Goal: Task Accomplishment & Management: Manage account settings

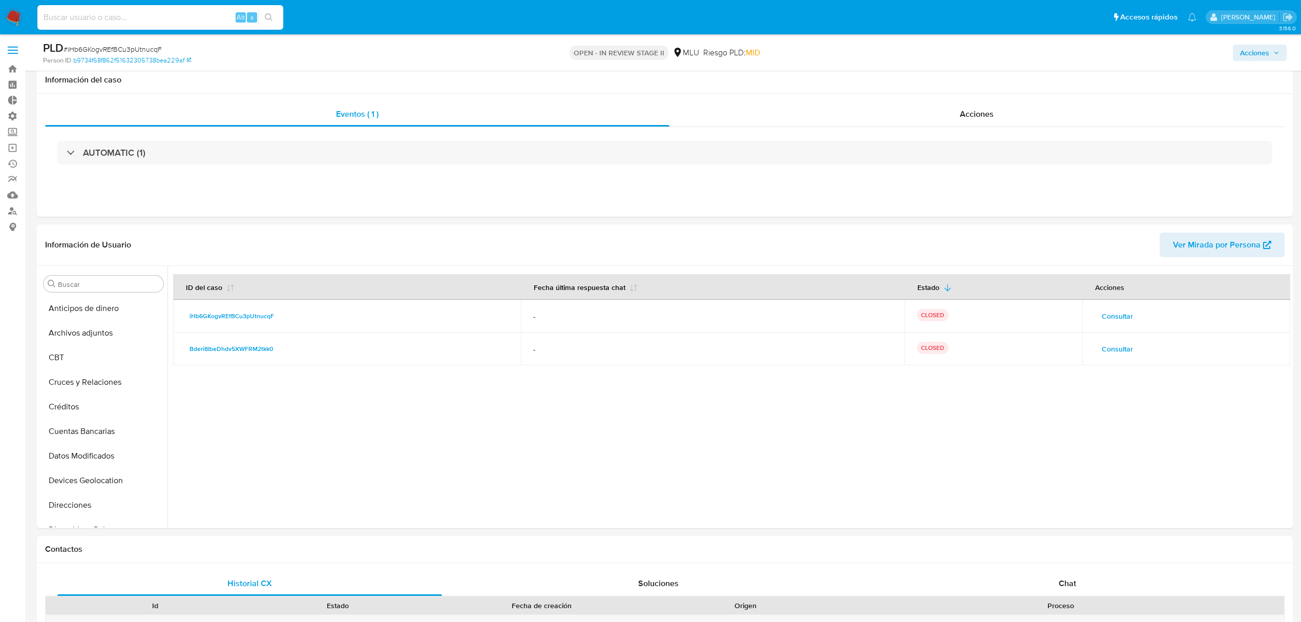
select select "10"
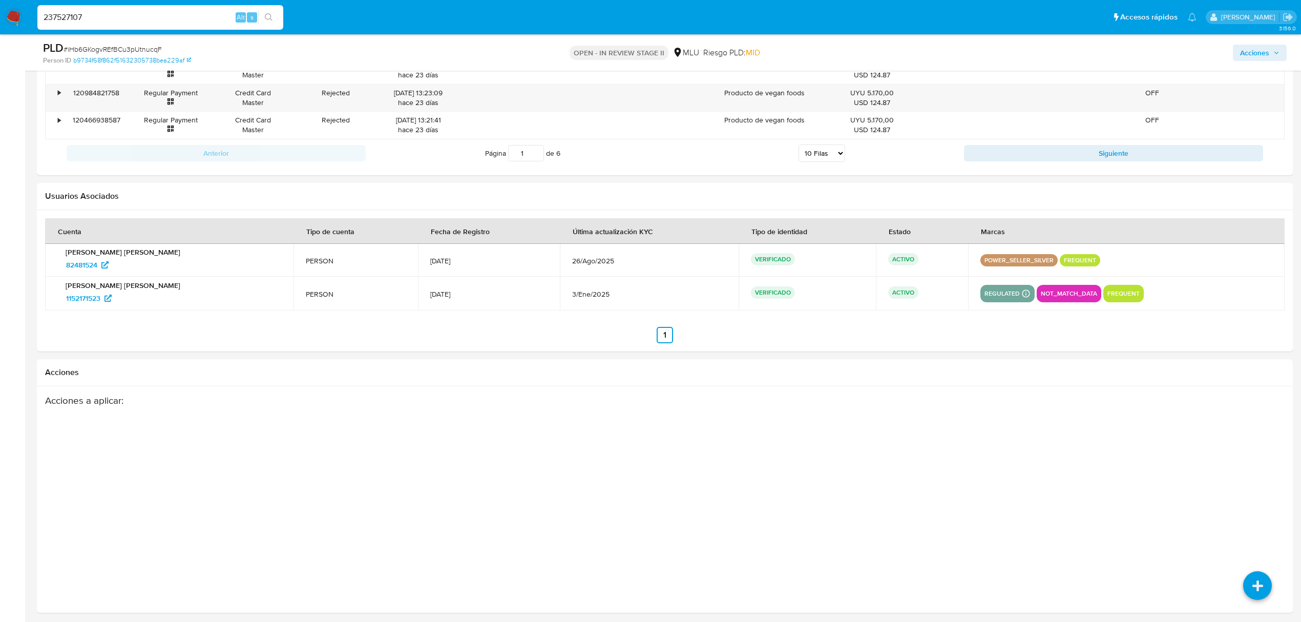
scroll to position [253, 0]
type input "237527107"
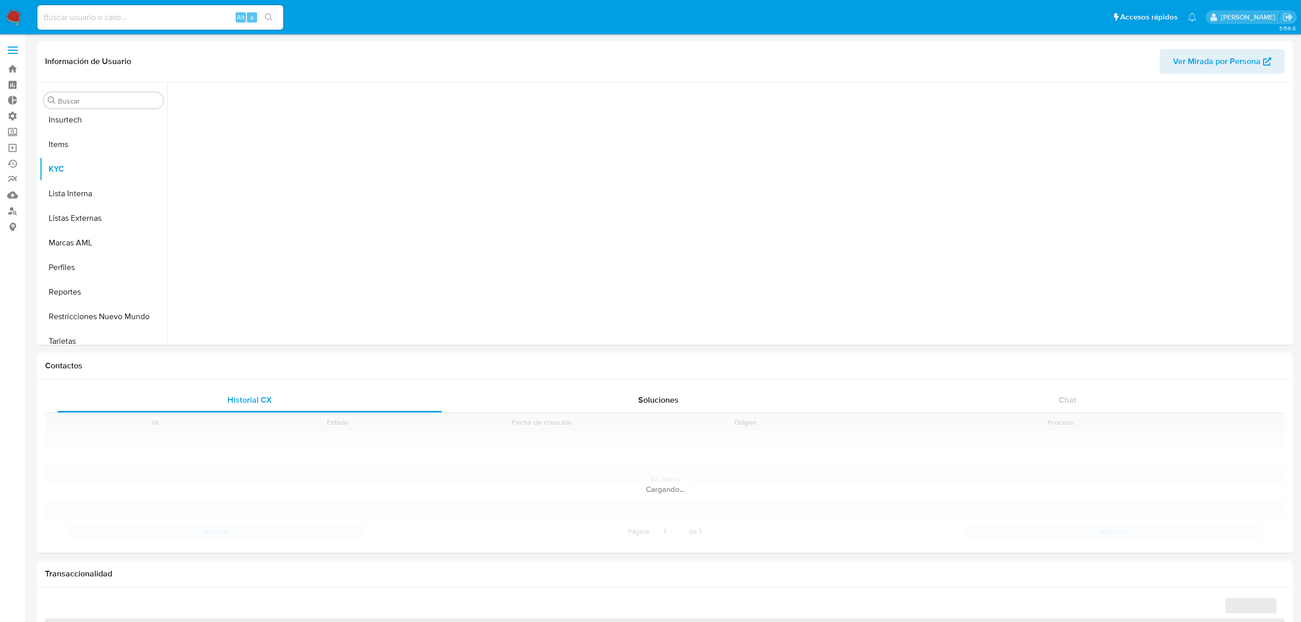
scroll to position [457, 0]
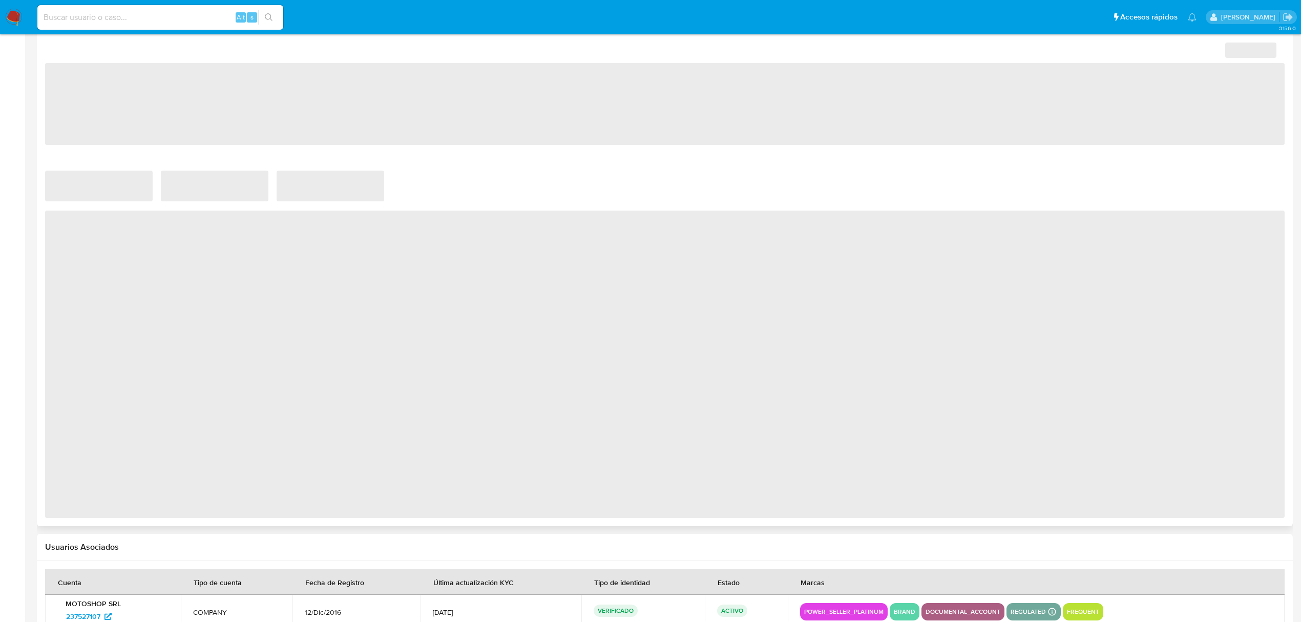
select select "10"
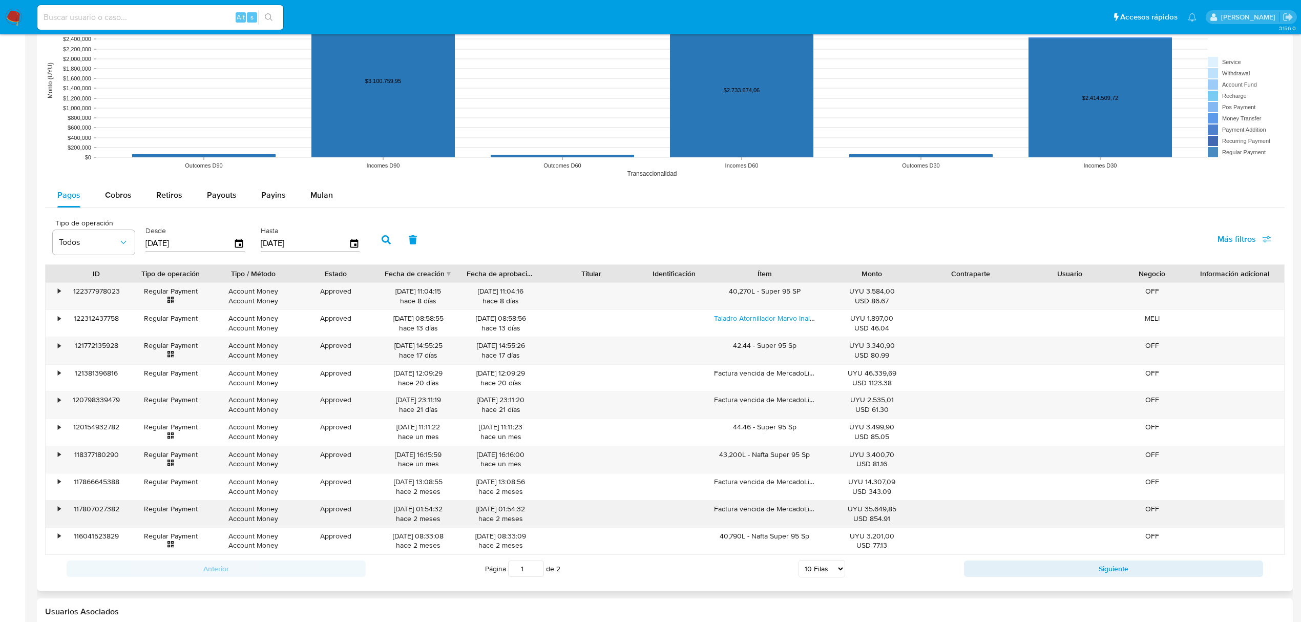
scroll to position [956, 0]
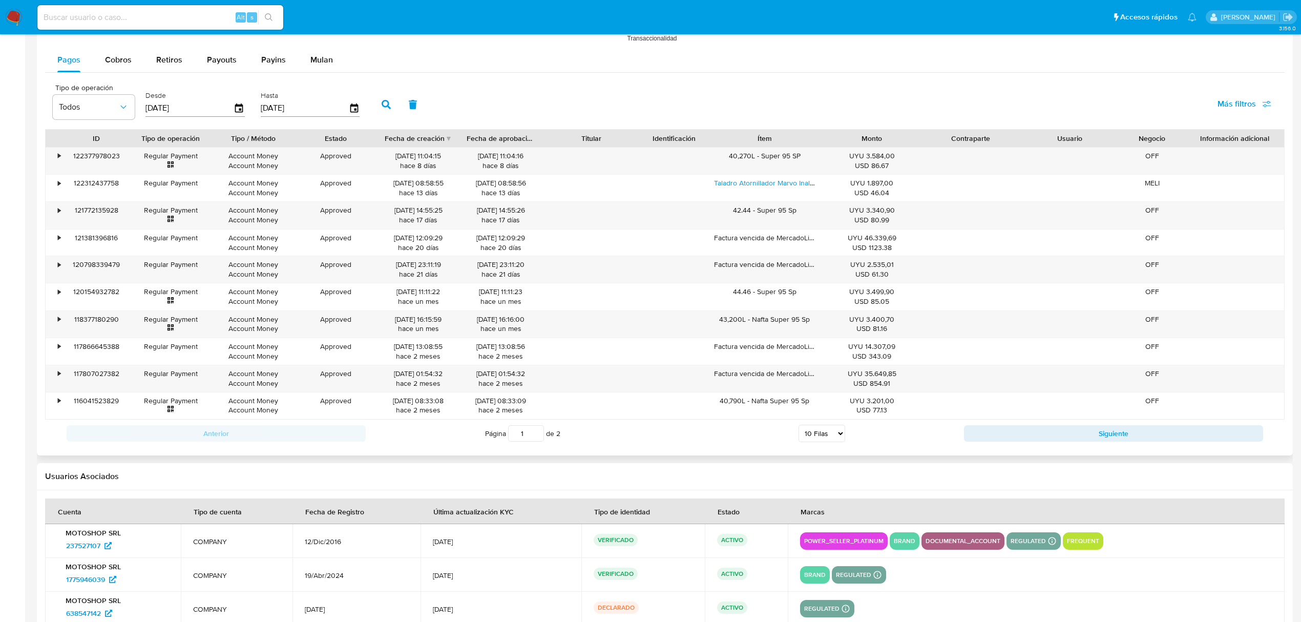
click at [119, 60] on span "Cobros" at bounding box center [118, 60] width 27 height 12
select select "10"
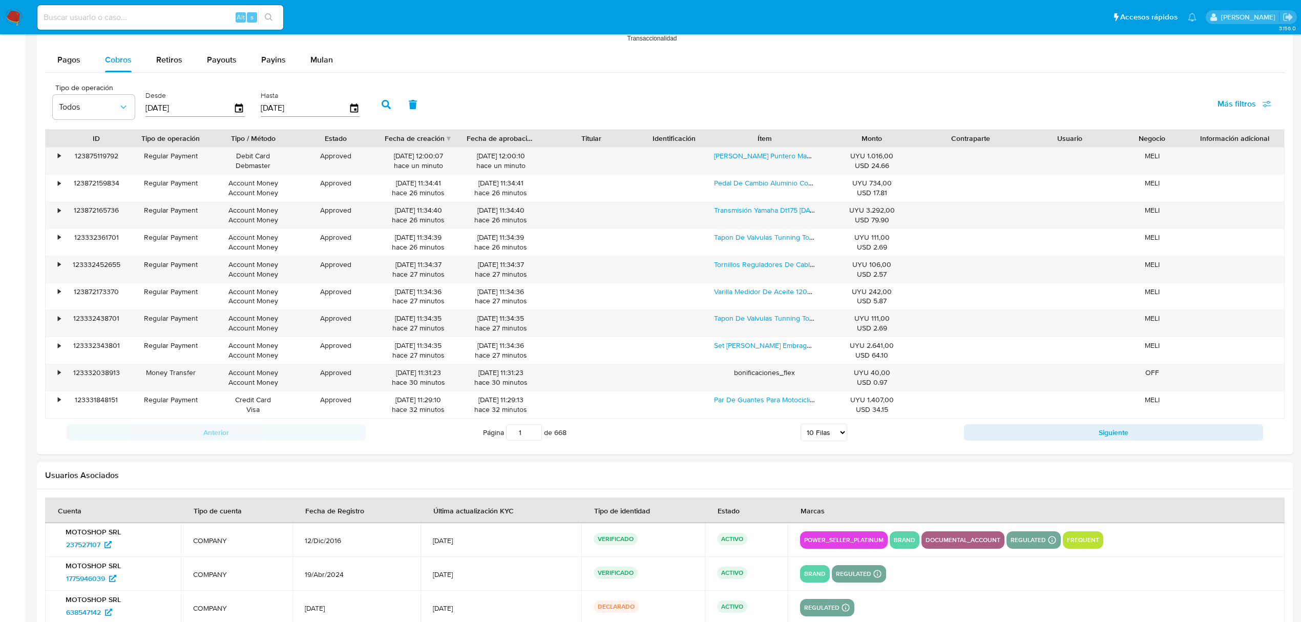
click at [133, 21] on input at bounding box center [160, 17] width 246 height 13
paste input "706461846"
type input "706461846"
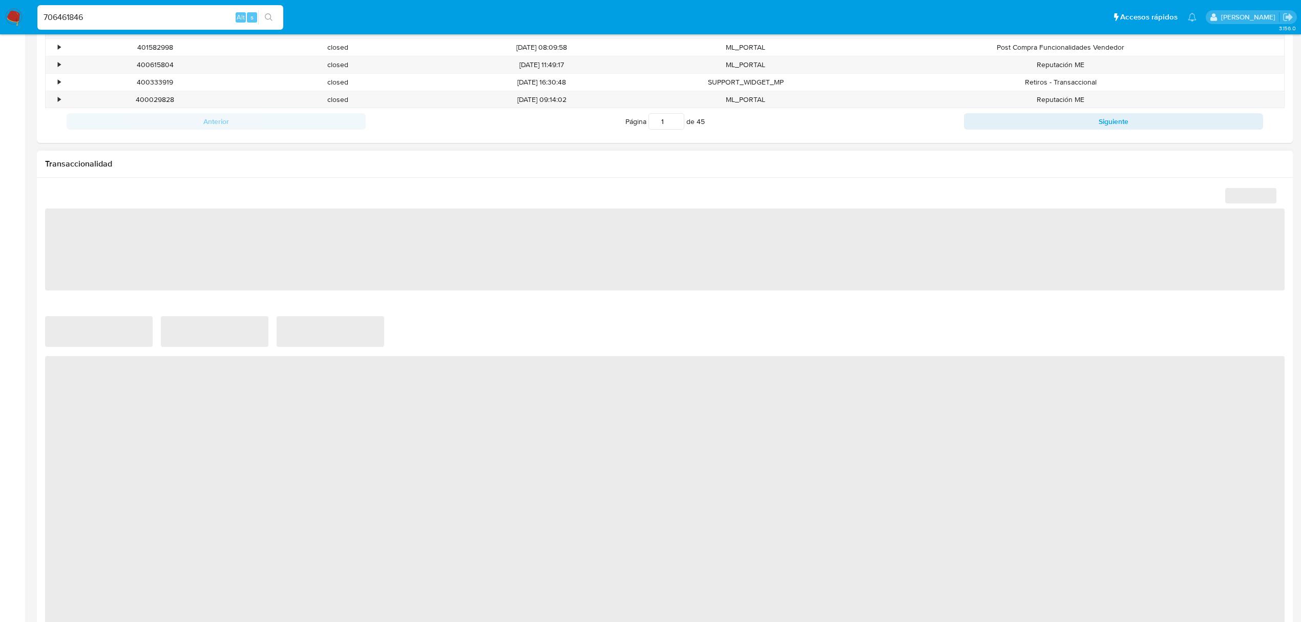
scroll to position [620, 0]
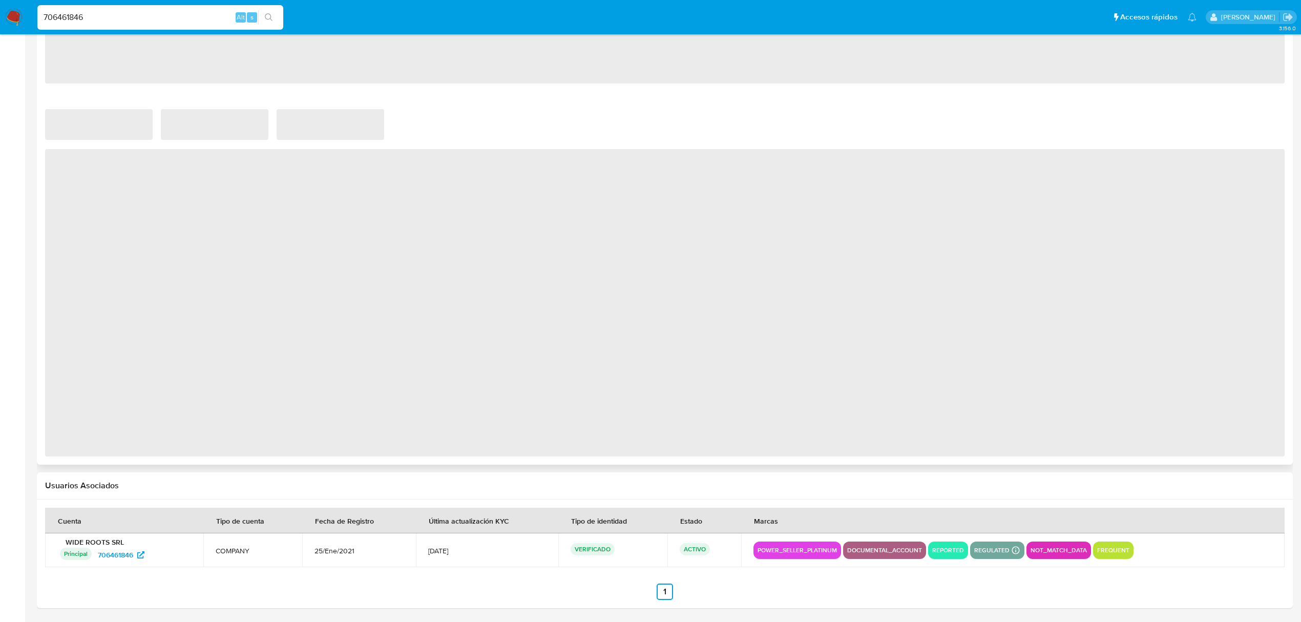
select select "10"
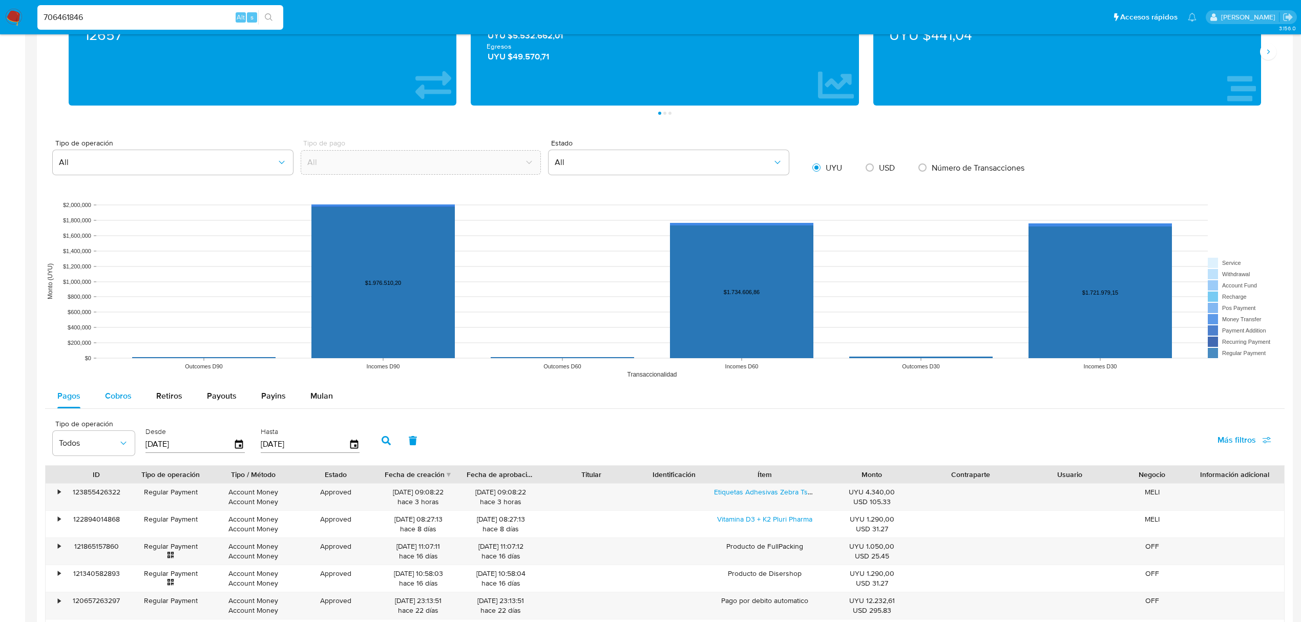
click at [121, 397] on span "Cobros" at bounding box center [118, 396] width 27 height 12
select select "10"
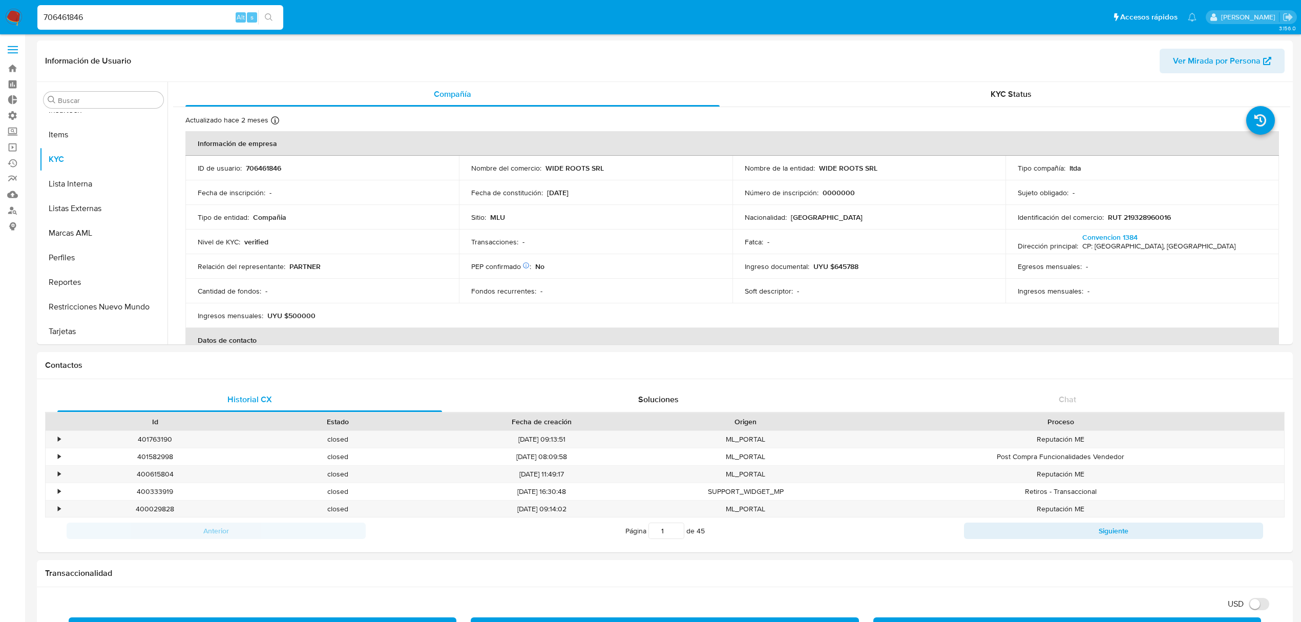
scroll to position [0, 0]
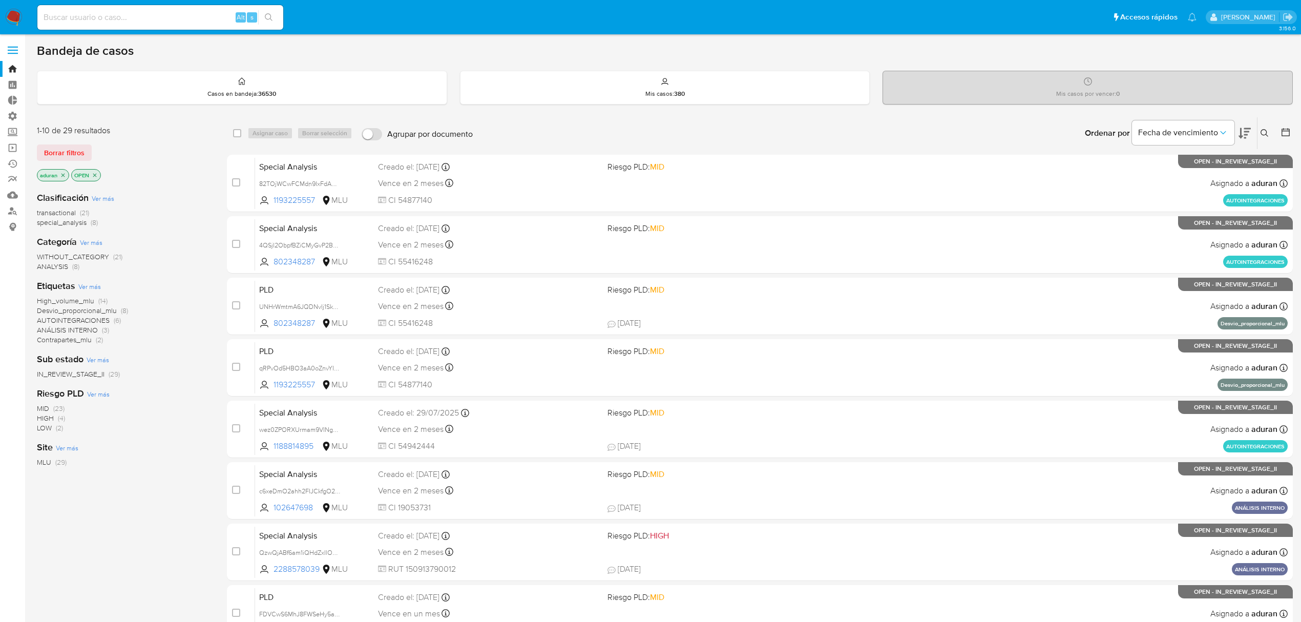
click at [110, 544] on div "1-10 de 29 resultados Borrar filtros aduran OPEN Clasificación Ver más transact…" at bounding box center [124, 459] width 174 height 685
drag, startPoint x: 74, startPoint y: 147, endPoint x: 127, endPoint y: 143, distance: 53.4
click at [127, 144] on div "Borrar filtros" at bounding box center [119, 152] width 164 height 16
click at [157, 147] on div "Borrar filtros" at bounding box center [119, 152] width 164 height 16
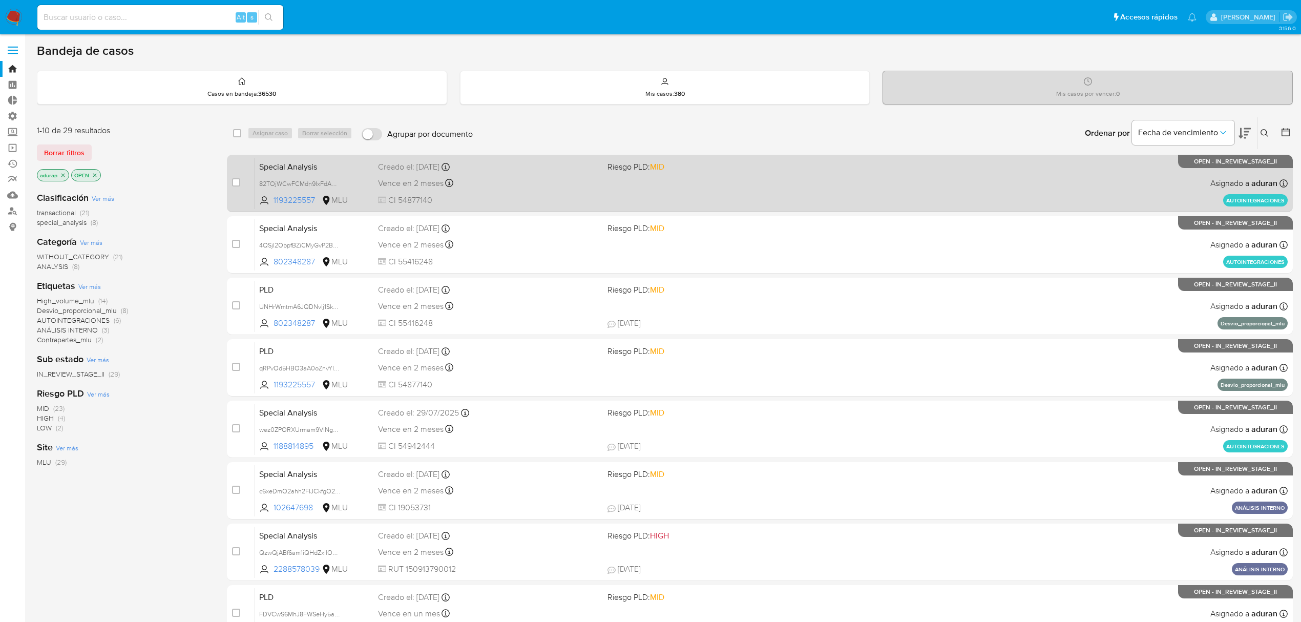
click at [528, 189] on div "Vence en 2 meses Vence el 11/11/2025 19:00:21" at bounding box center [488, 183] width 221 height 14
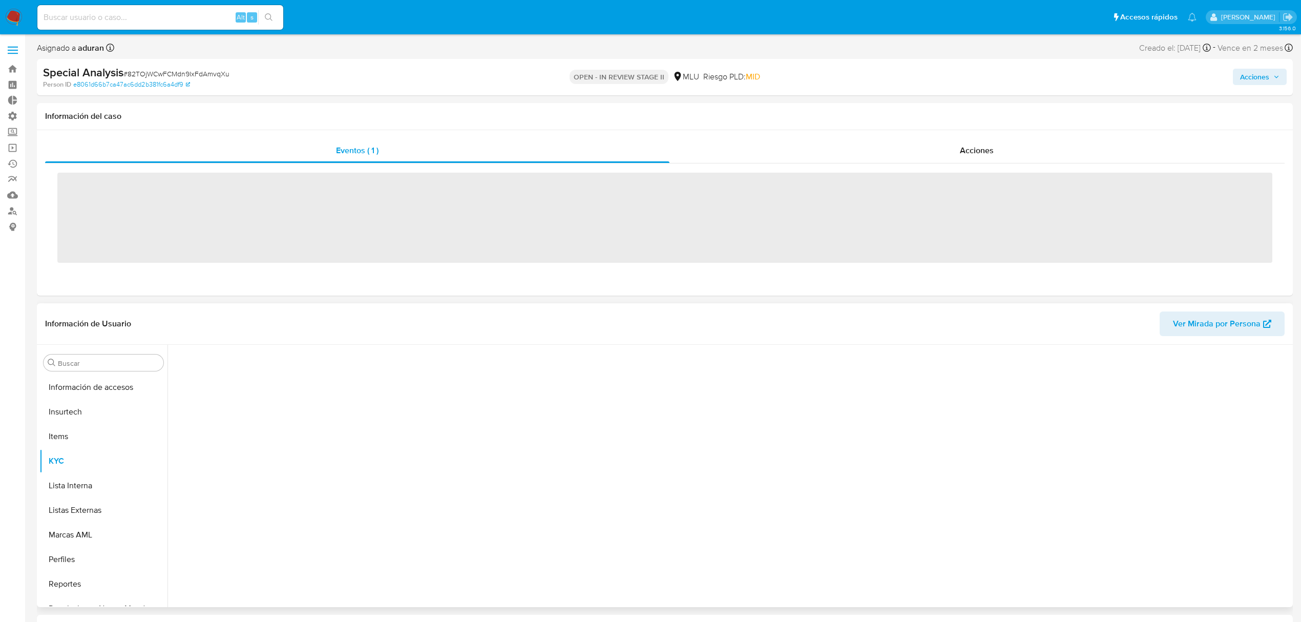
scroll to position [457, 0]
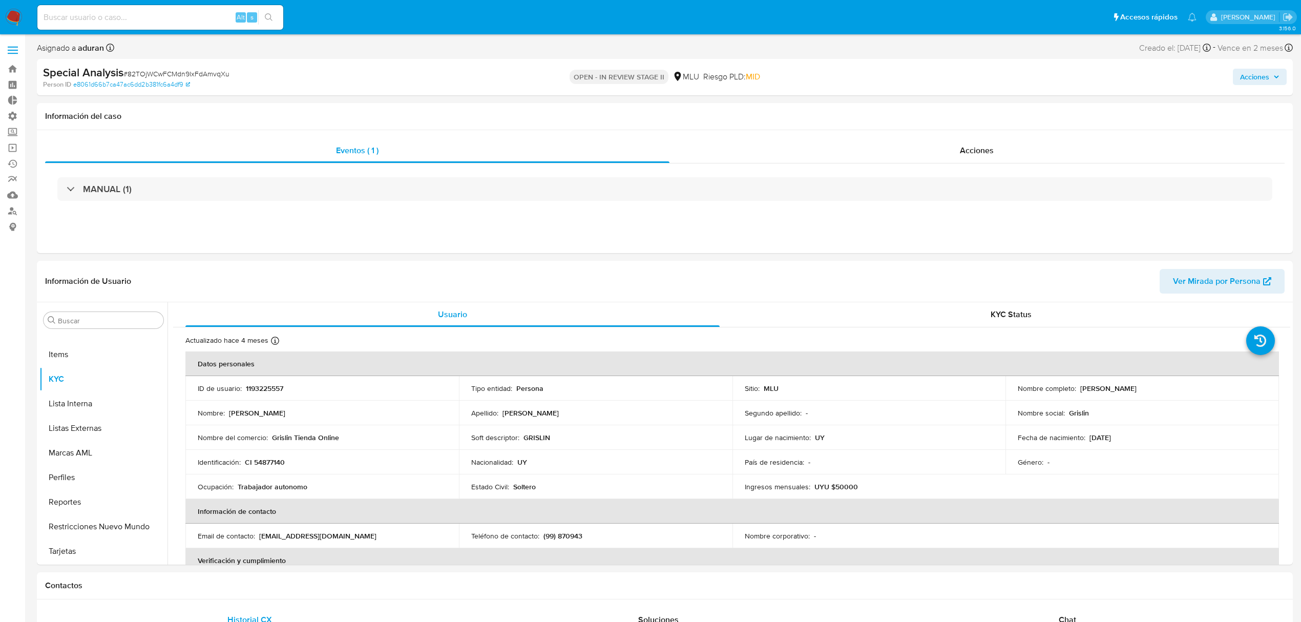
select select "10"
click at [268, 388] on p "1193225557" at bounding box center [264, 388] width 37 height 9
copy p "1193225557"
click at [184, 233] on div "Eventos ( 1 ) Acciones MANUAL (1)" at bounding box center [665, 191] width 1256 height 123
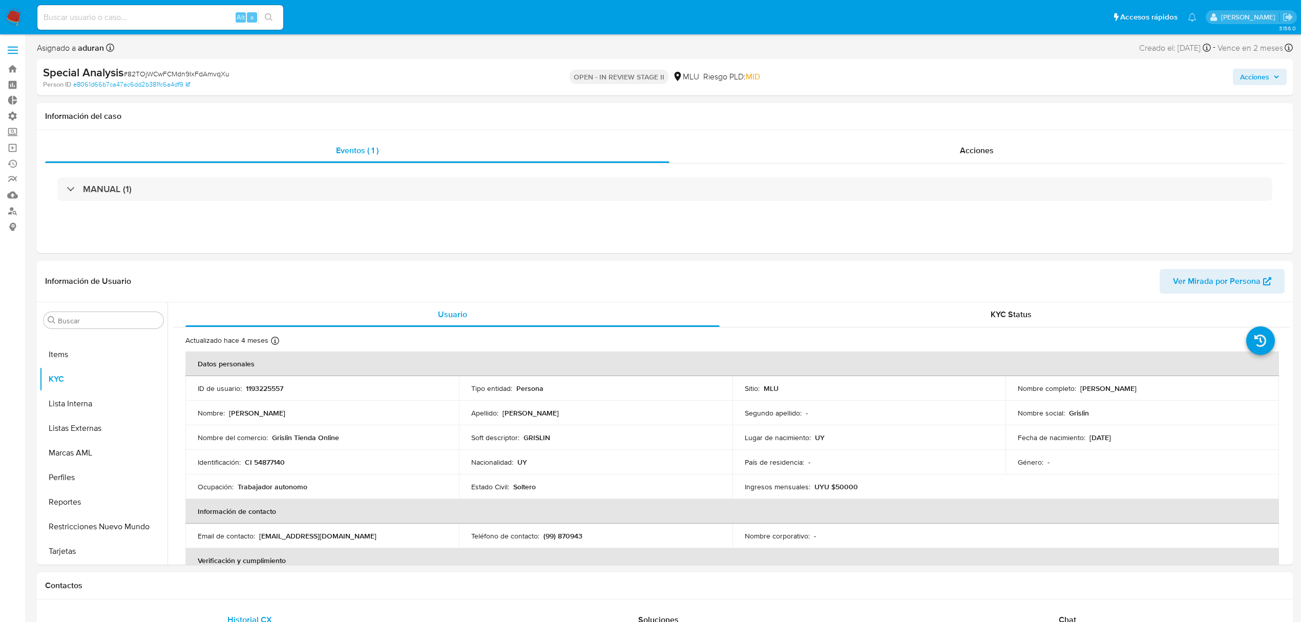
click at [1263, 70] on span "Acciones" at bounding box center [1254, 77] width 29 height 16
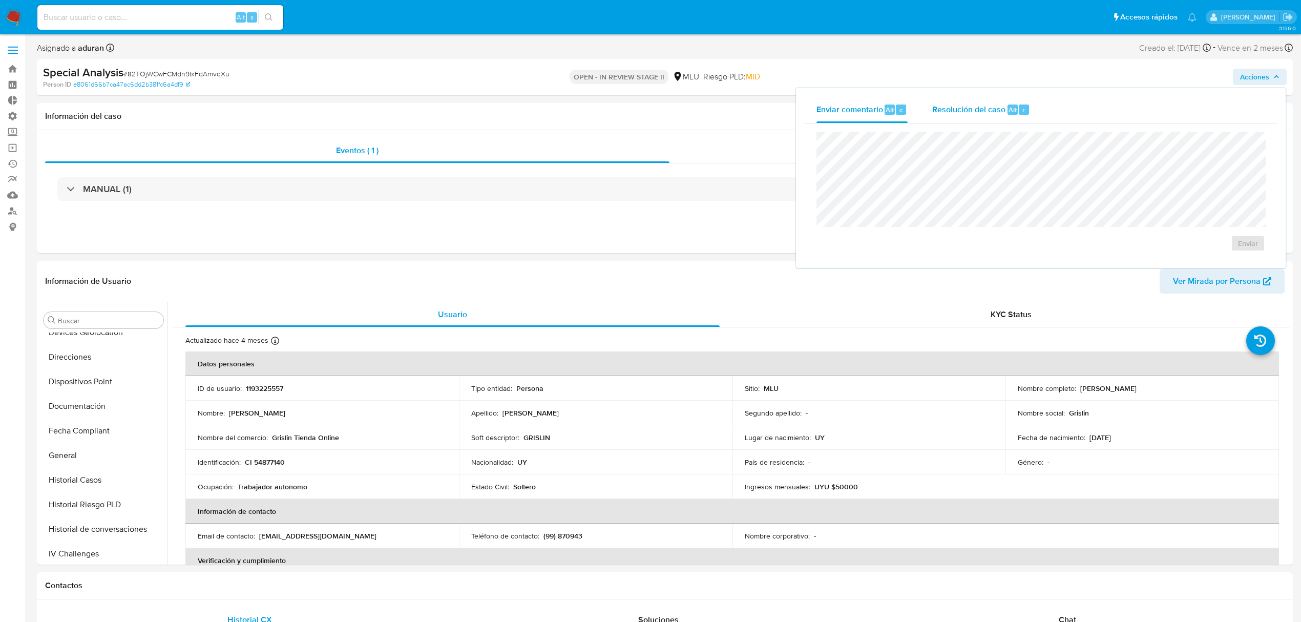
click at [1019, 105] on div "r" at bounding box center [1024, 110] width 10 height 10
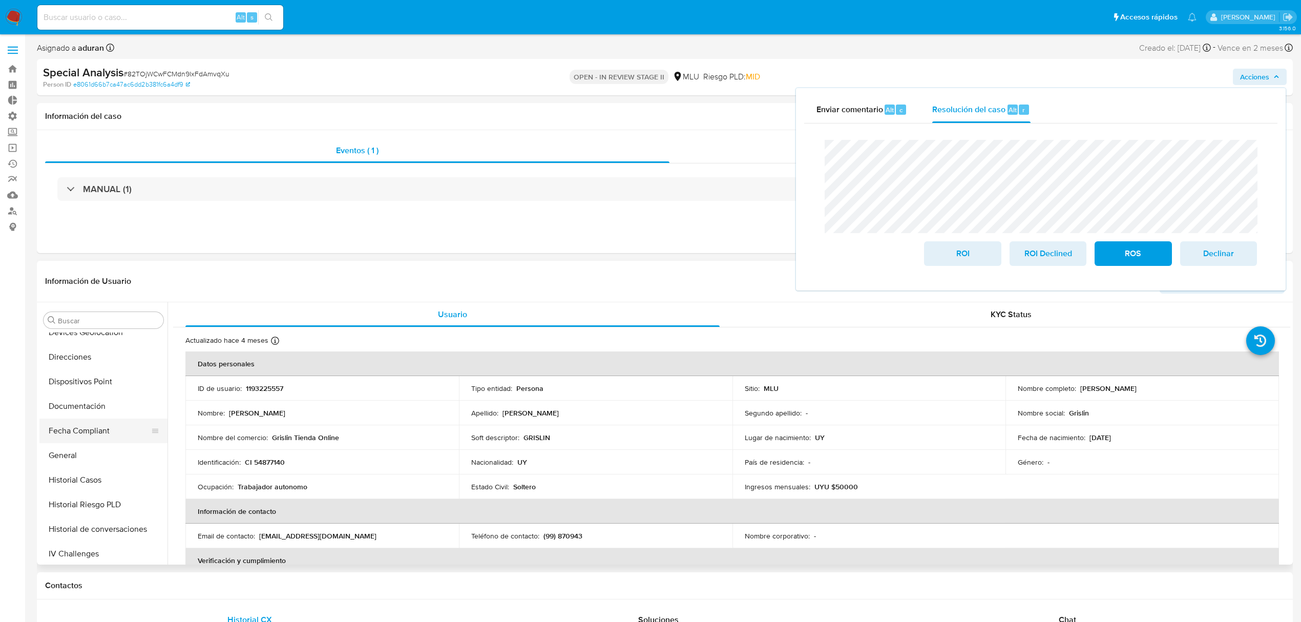
scroll to position [0, 0]
click at [90, 375] on button "Archivos adjuntos" at bounding box center [99, 369] width 120 height 25
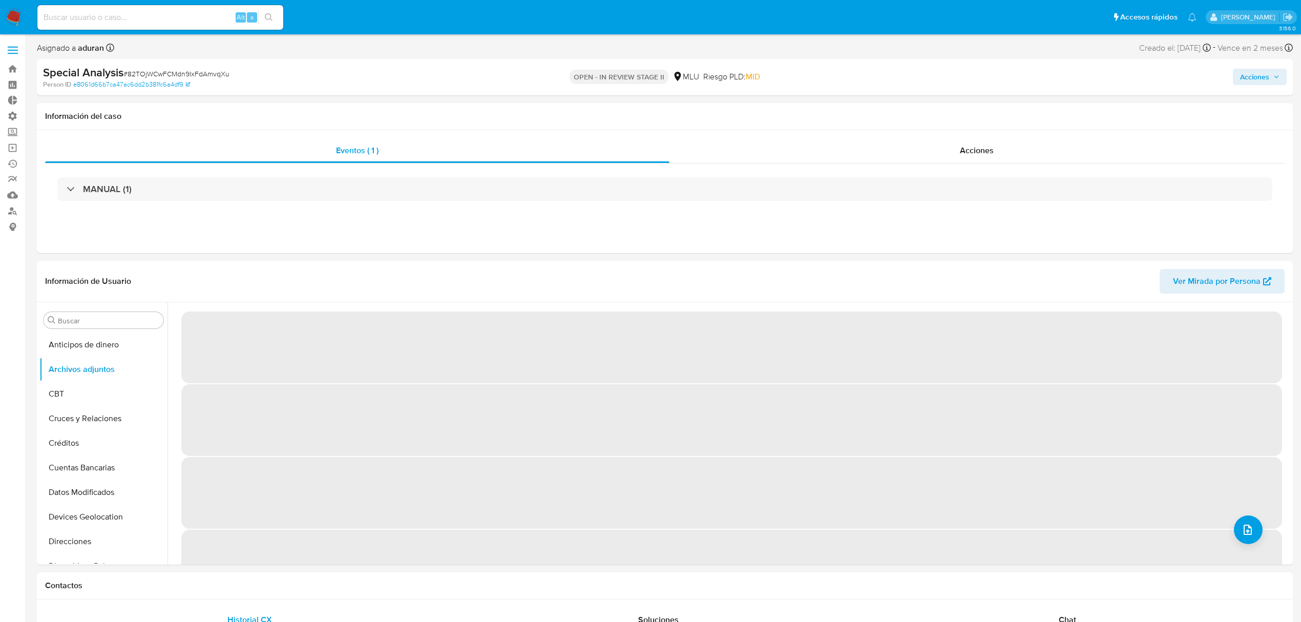
click at [173, 72] on span "# 82TOjWCwFCMdn9IxFdAmvqXu" at bounding box center [176, 74] width 106 height 10
copy span "82TOjWCwFCMdn9IxFdAmvqXu"
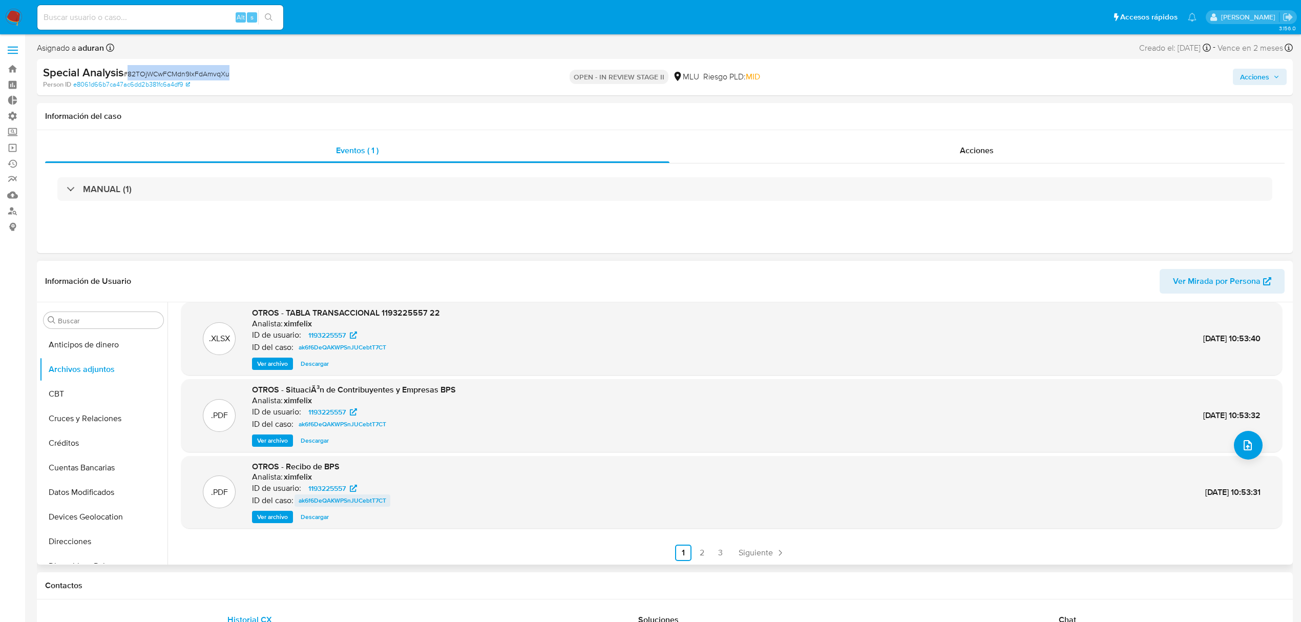
scroll to position [86, 0]
click at [705, 546] on link "2" at bounding box center [702, 551] width 16 height 16
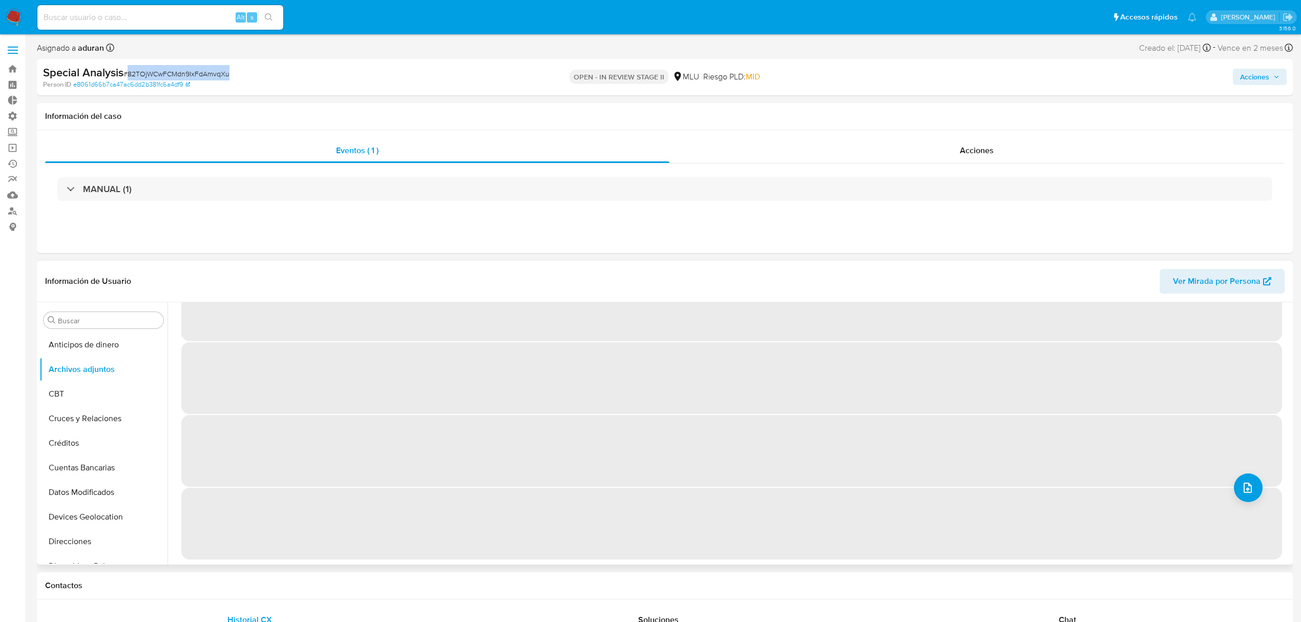
scroll to position [0, 0]
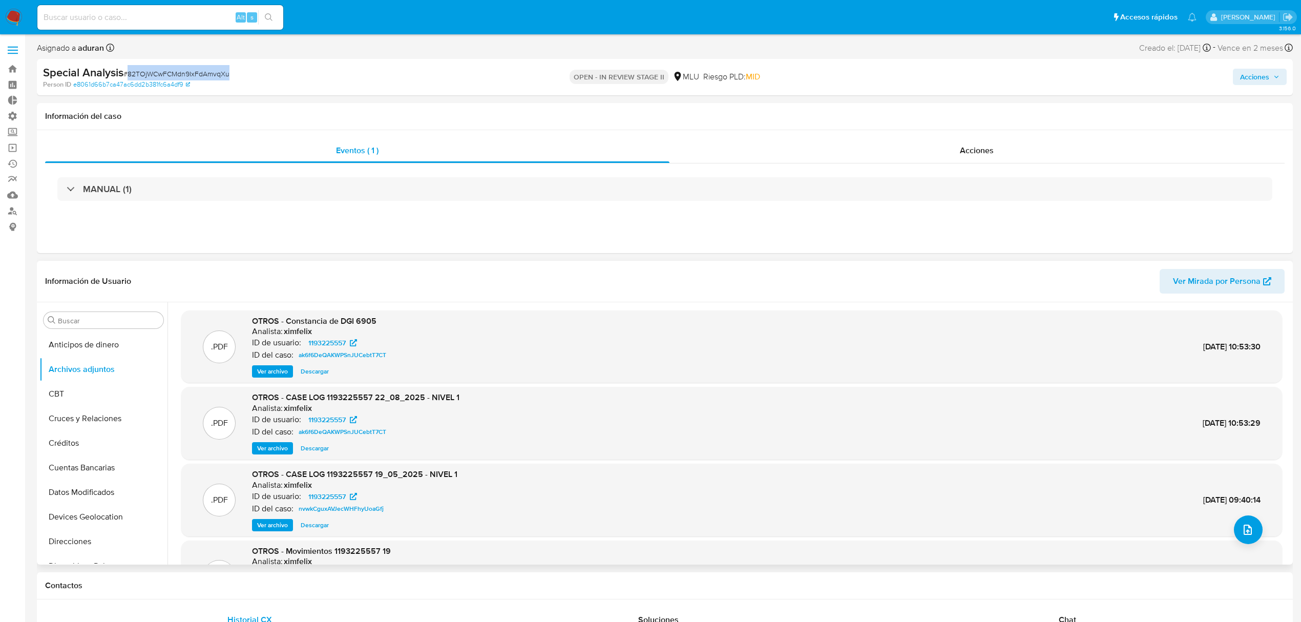
click at [318, 447] on span "Descargar" at bounding box center [315, 448] width 28 height 10
click at [1267, 78] on span "Acciones" at bounding box center [1254, 77] width 29 height 16
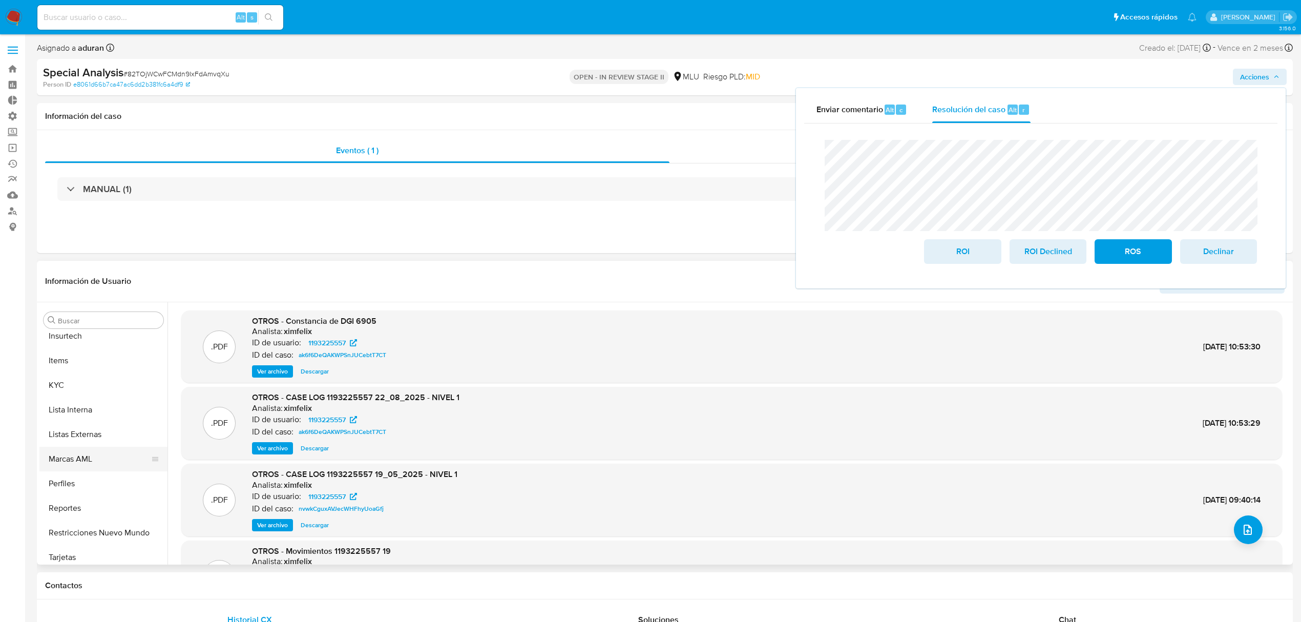
scroll to position [457, 0]
click at [65, 382] on button "KYC" at bounding box center [99, 379] width 120 height 25
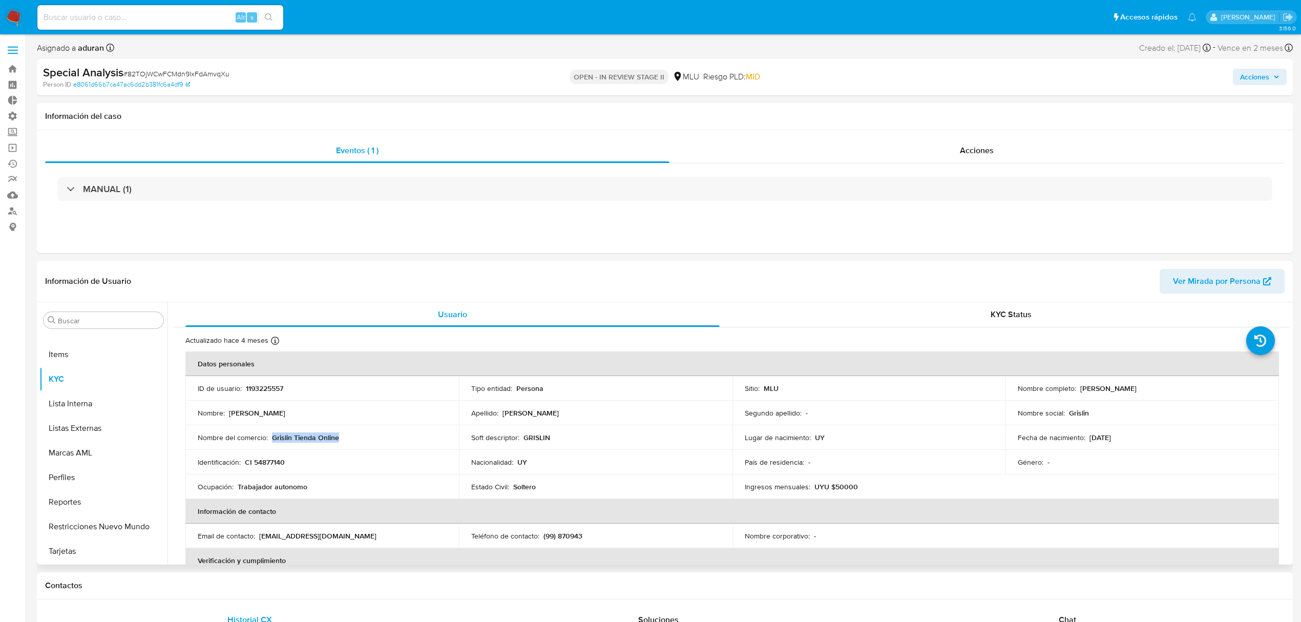
drag, startPoint x: 337, startPoint y: 440, endPoint x: 271, endPoint y: 438, distance: 65.6
click at [272, 438] on p "Grislin Tienda Online" at bounding box center [305, 437] width 67 height 9
click at [1238, 78] on button "Acciones" at bounding box center [1260, 77] width 54 height 16
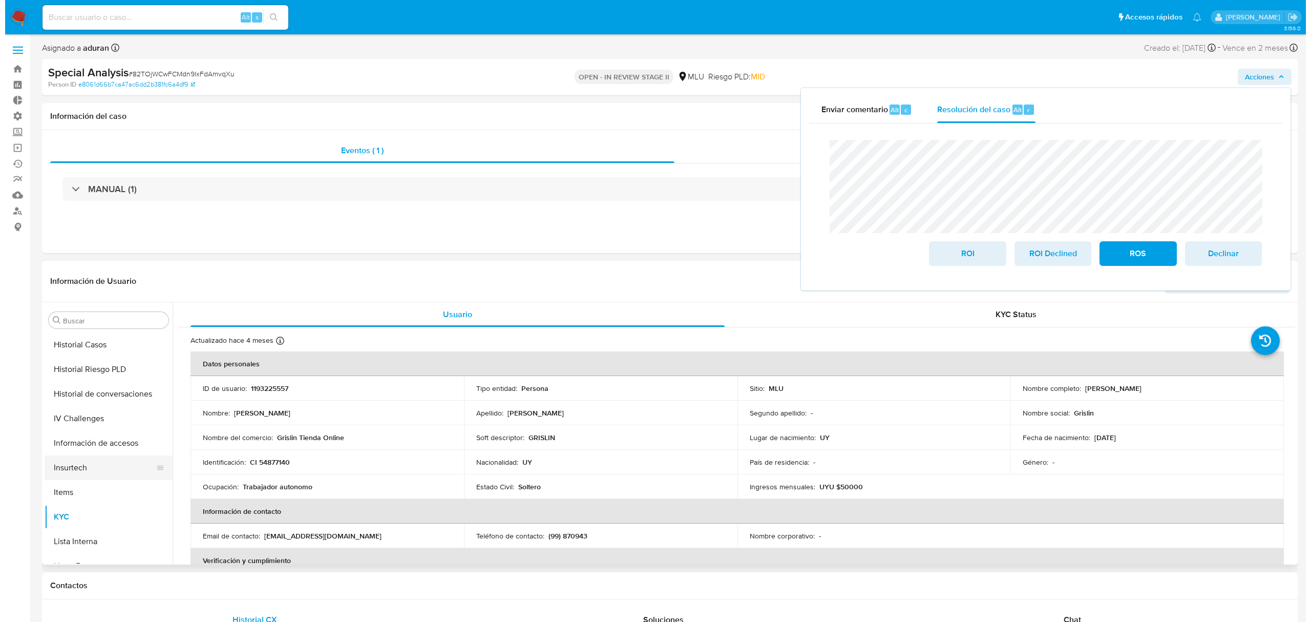
scroll to position [321, 0]
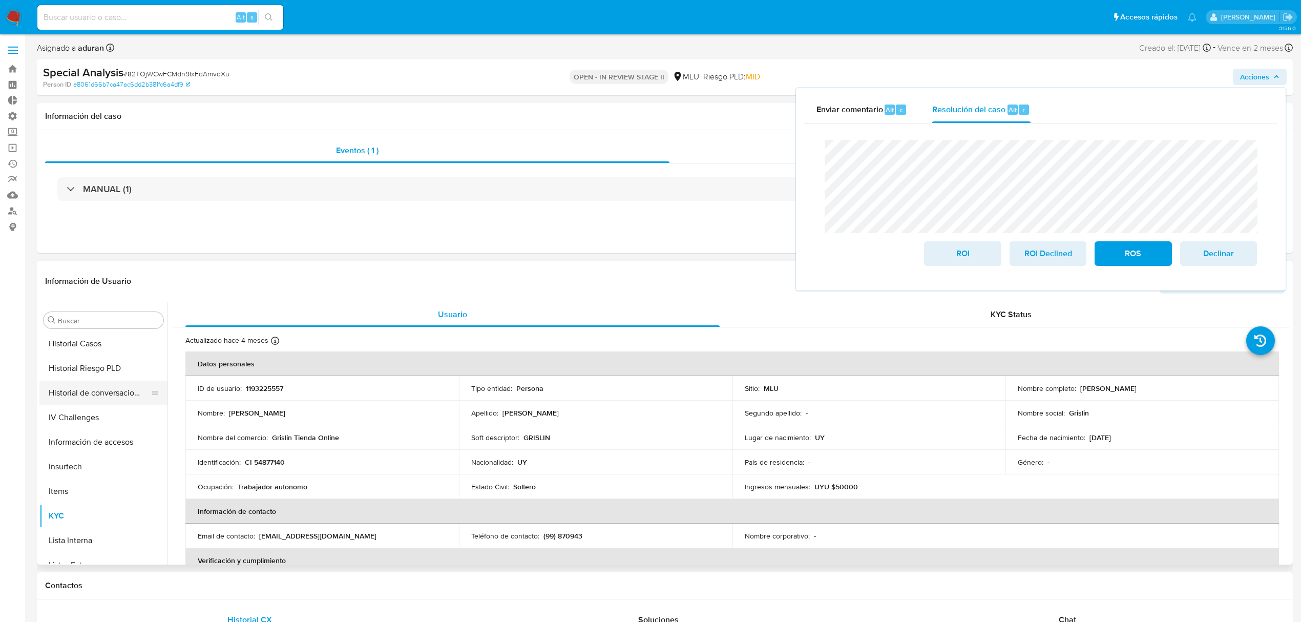
click at [108, 402] on button "Historial de conversaciones" at bounding box center [99, 393] width 120 height 25
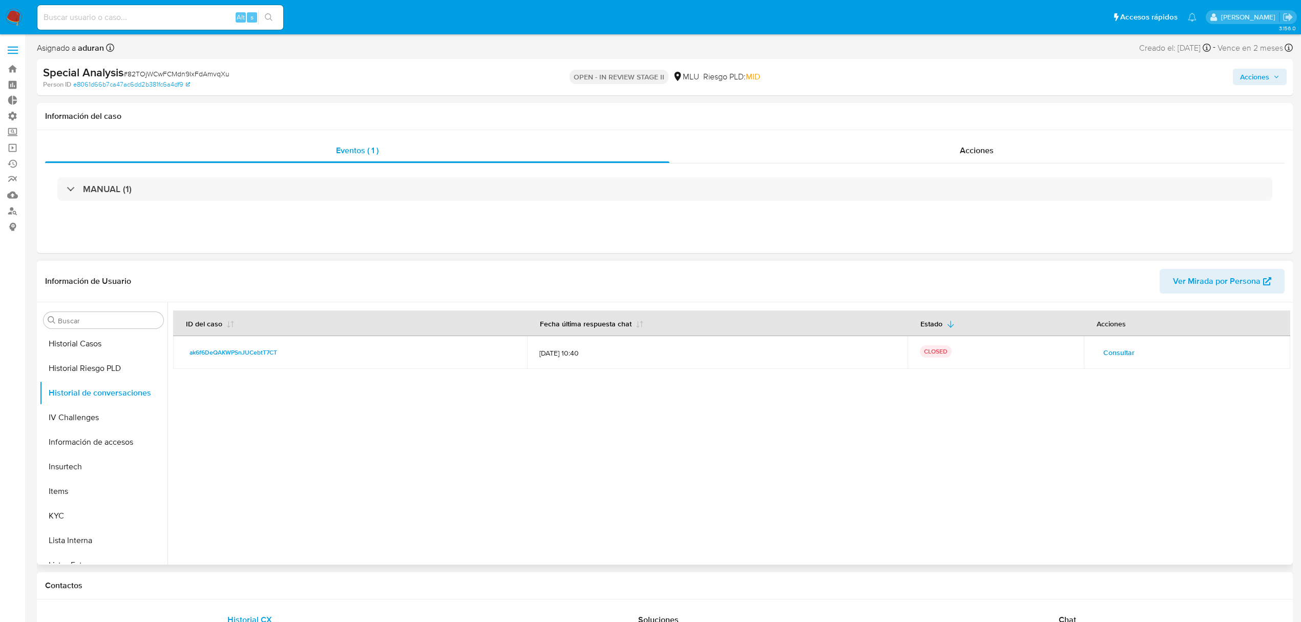
click at [1111, 355] on span "Consultar" at bounding box center [1118, 352] width 31 height 14
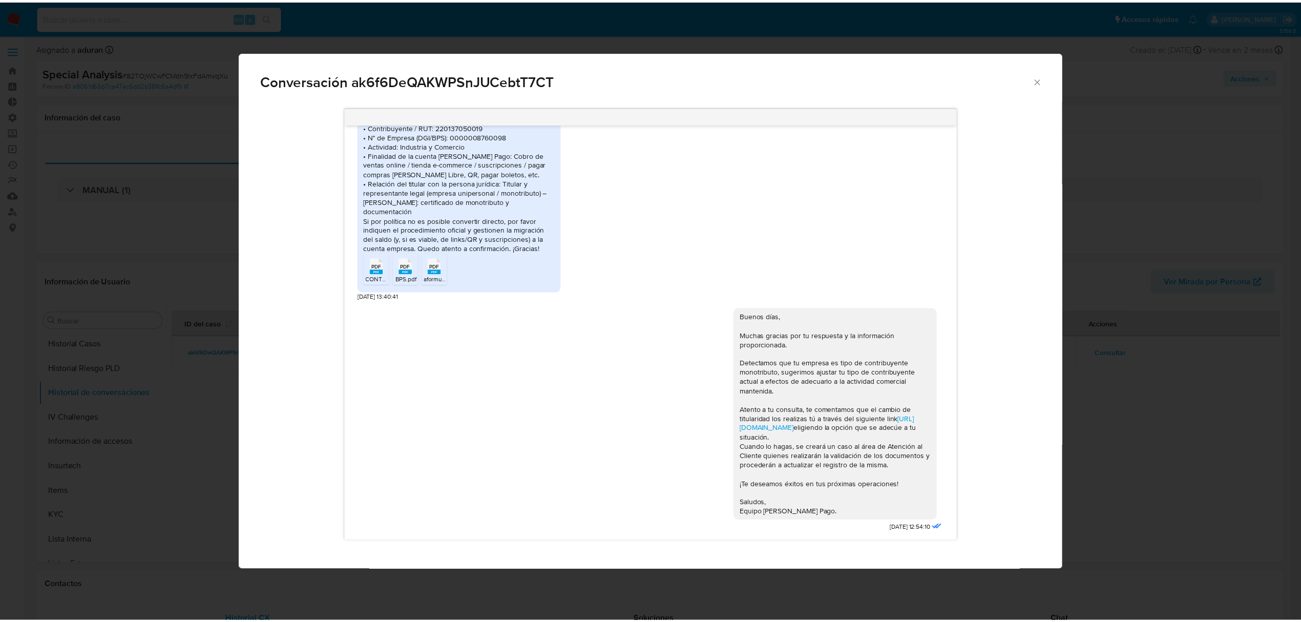
scroll to position [447, 0]
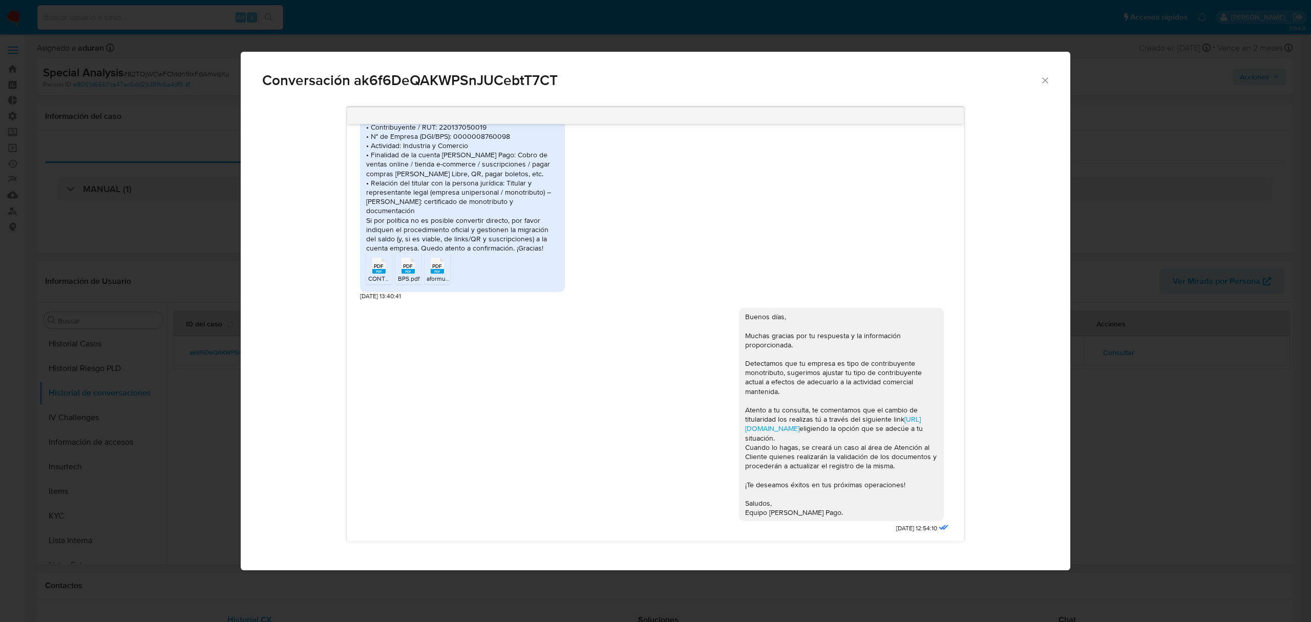
click at [1120, 369] on div "Conversación ak6f6DeQAKWPSnJUCebtT7CT Buenas tardes Leandro, Te contactamos ya …" at bounding box center [655, 311] width 1311 height 622
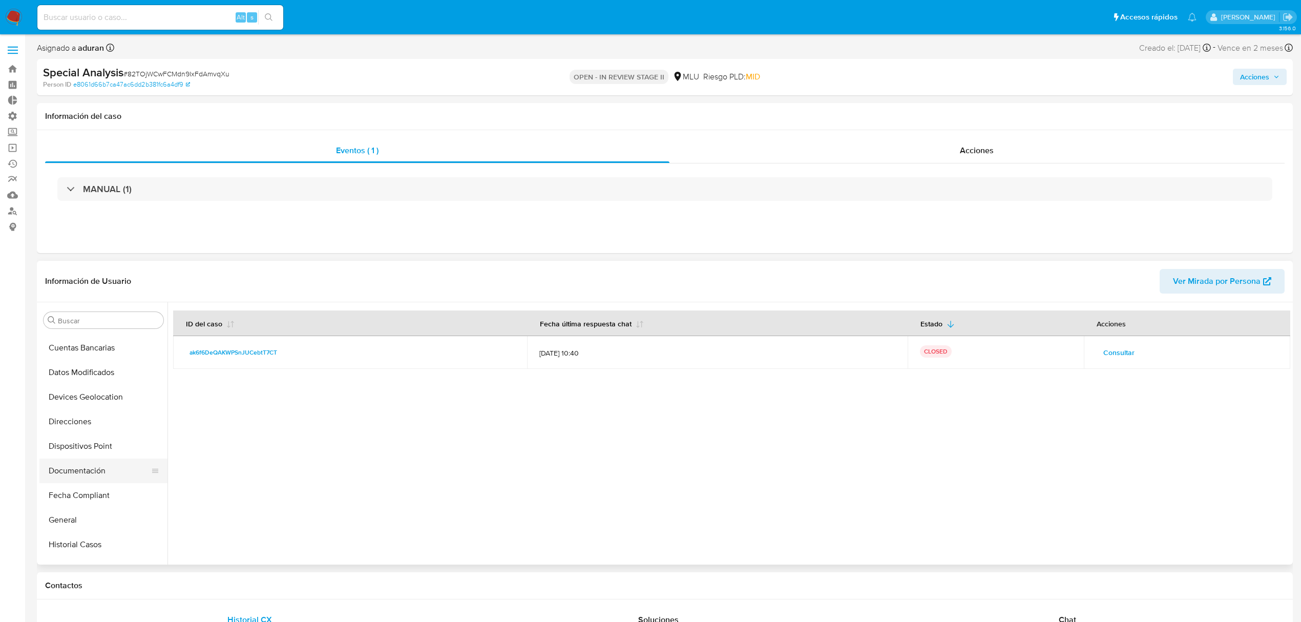
scroll to position [116, 0]
click at [88, 546] on button "Historial Casos" at bounding box center [99, 548] width 120 height 25
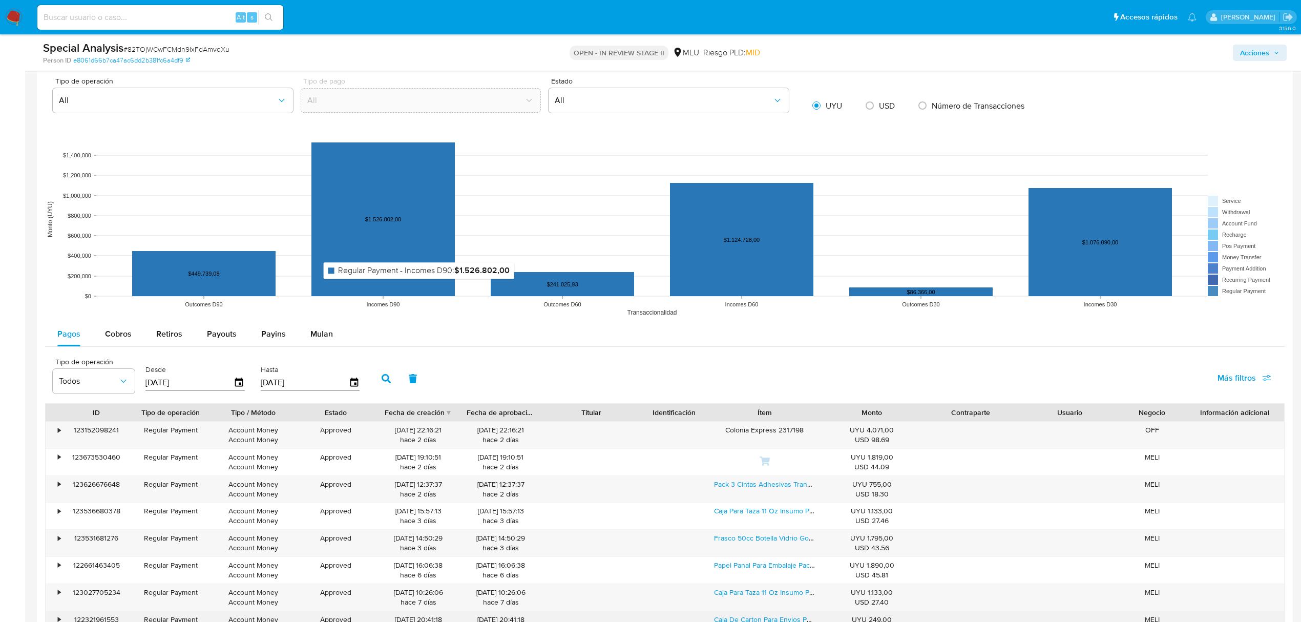
scroll to position [1025, 0]
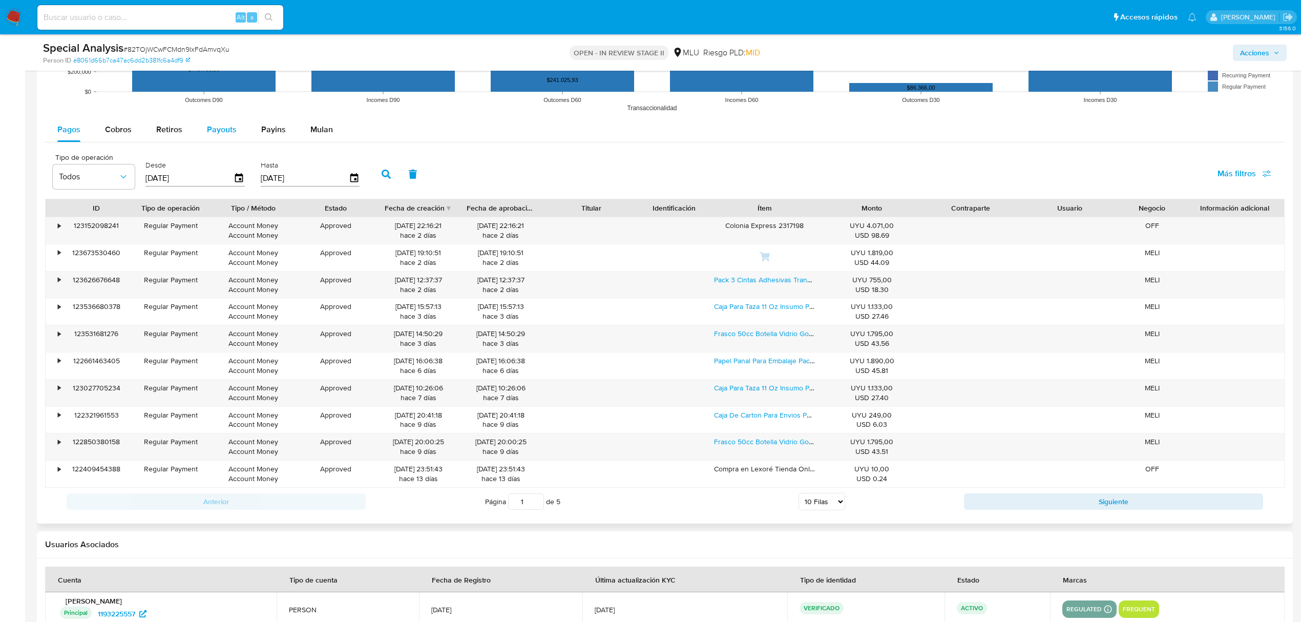
click at [223, 135] on span "Payouts" at bounding box center [222, 129] width 30 height 12
select select "10"
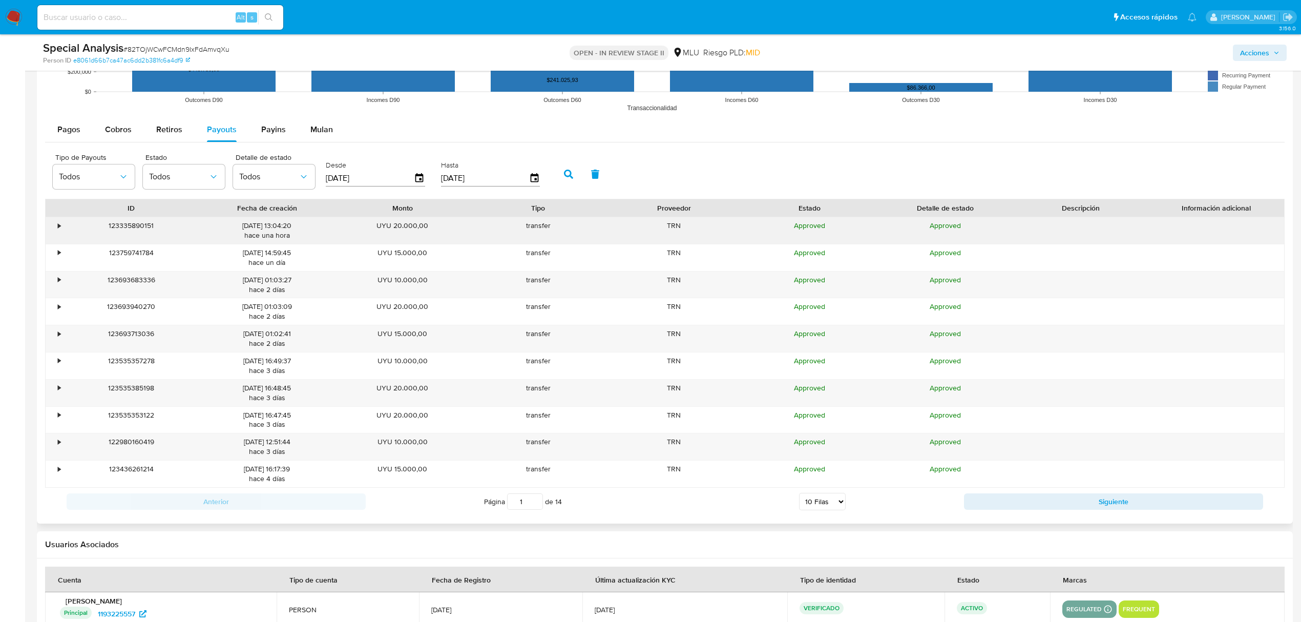
click at [52, 226] on div "•" at bounding box center [55, 230] width 18 height 27
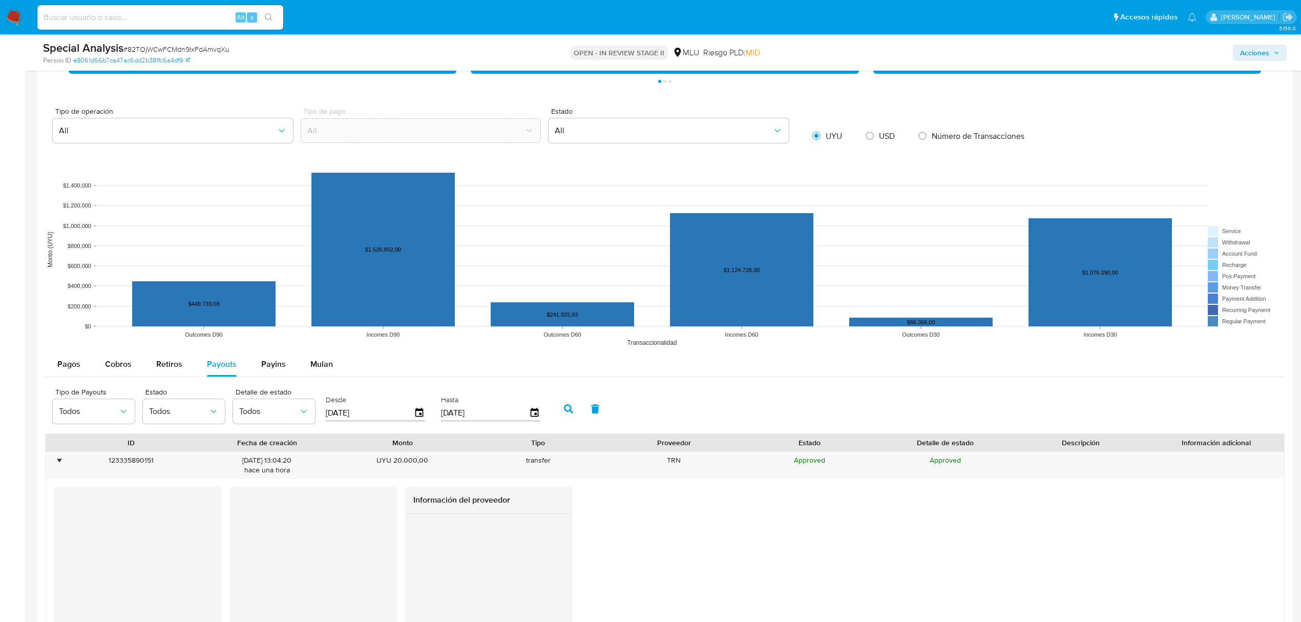
scroll to position [478, 0]
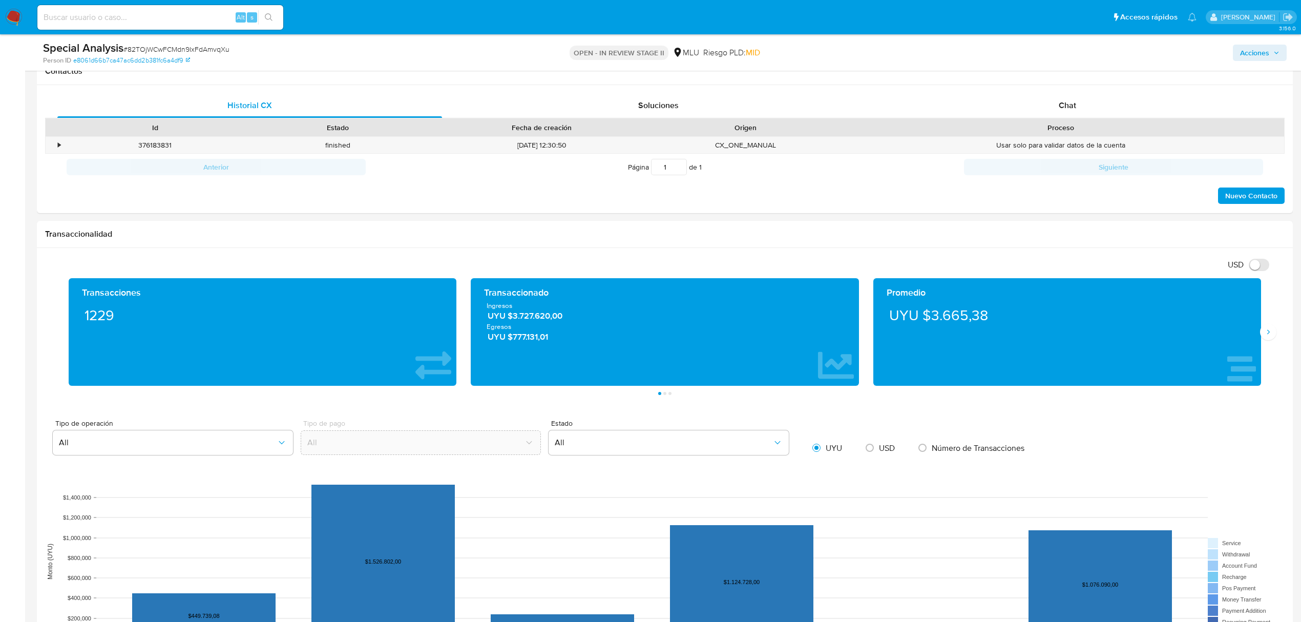
click at [1255, 58] on span "Acciones" at bounding box center [1254, 53] width 29 height 16
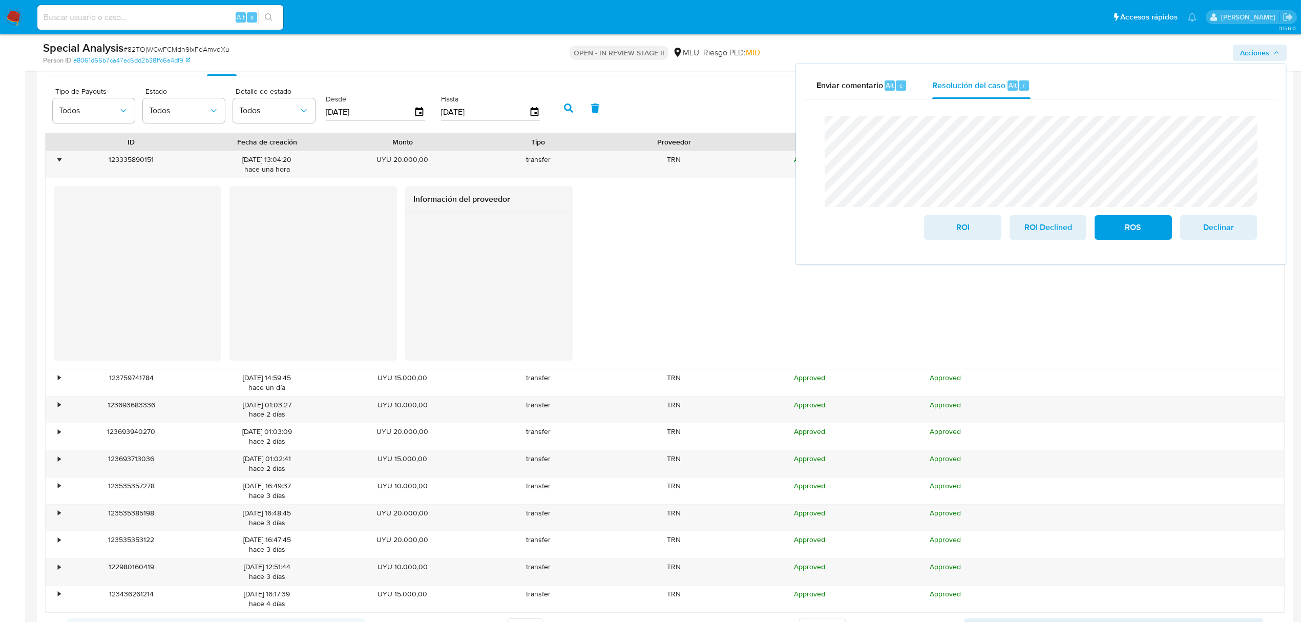
scroll to position [1025, 0]
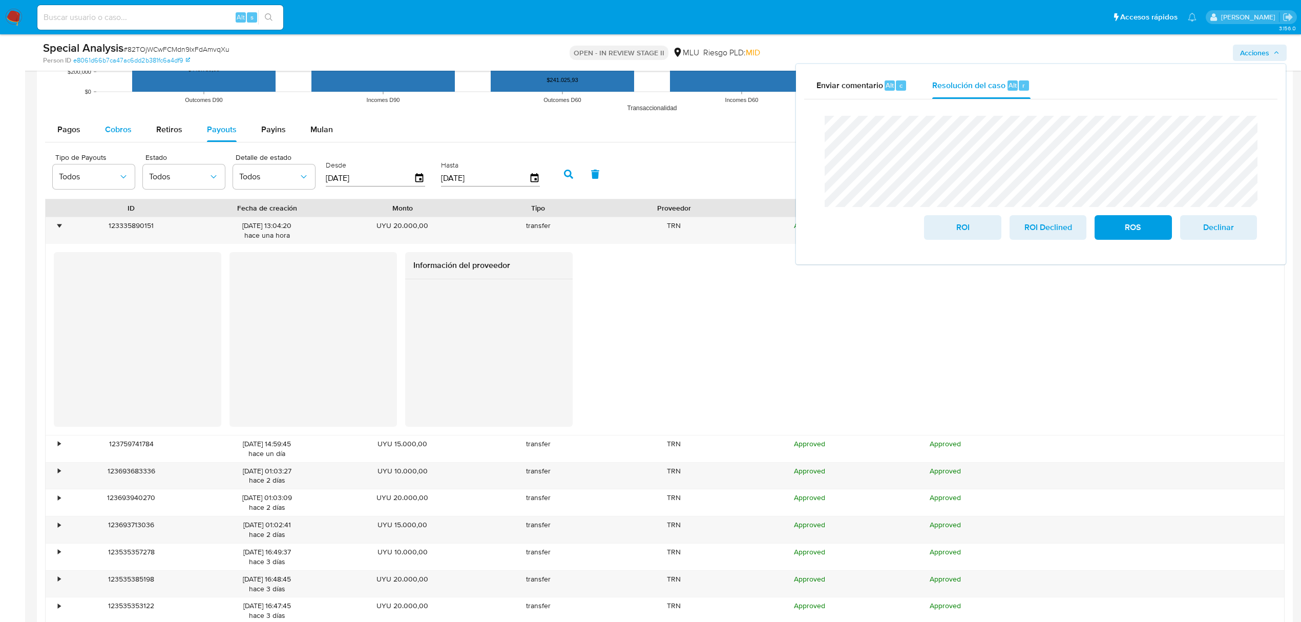
click at [126, 130] on span "Cobros" at bounding box center [118, 129] width 27 height 12
select select "10"
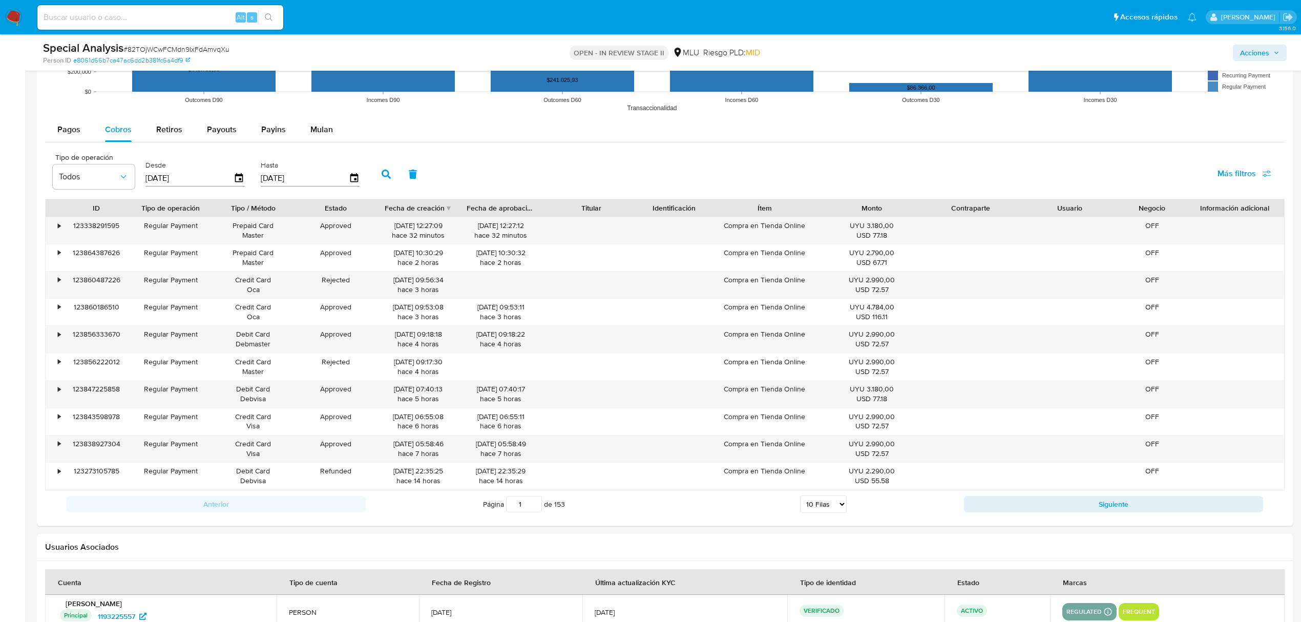
click at [1270, 43] on div "Acciones" at bounding box center [1081, 52] width 412 height 24
click at [1269, 52] on span "Acciones" at bounding box center [1254, 53] width 29 height 16
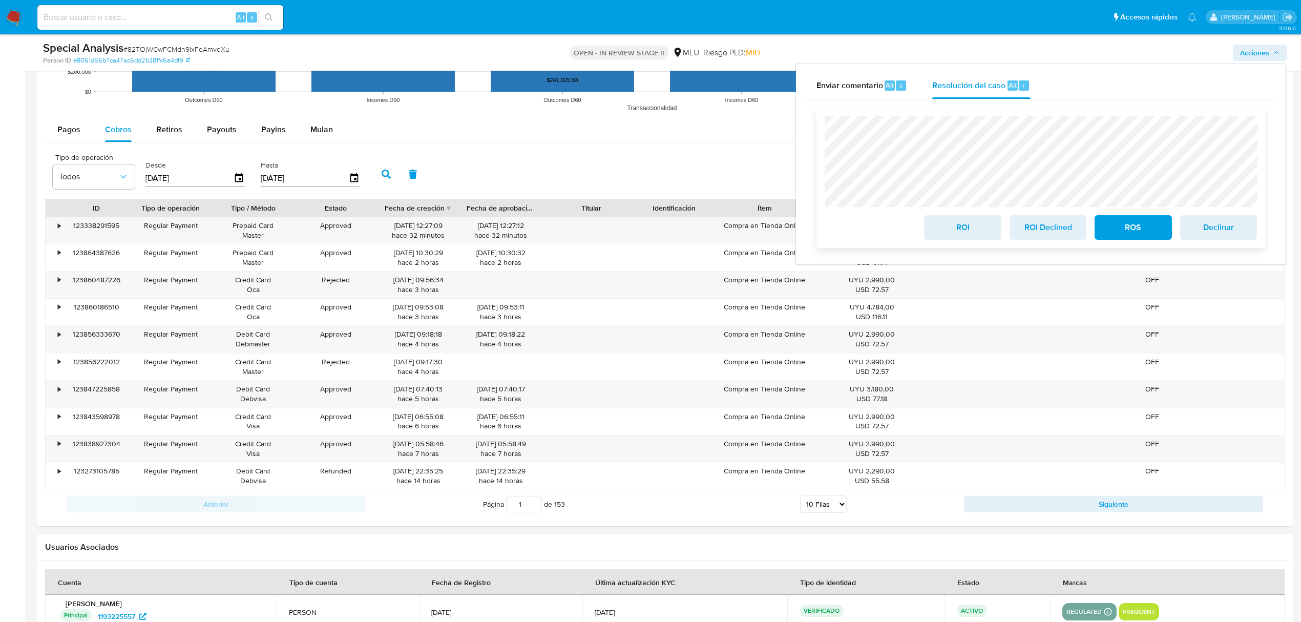
click at [1049, 219] on span "ROI Declined" at bounding box center [1048, 227] width 50 height 23
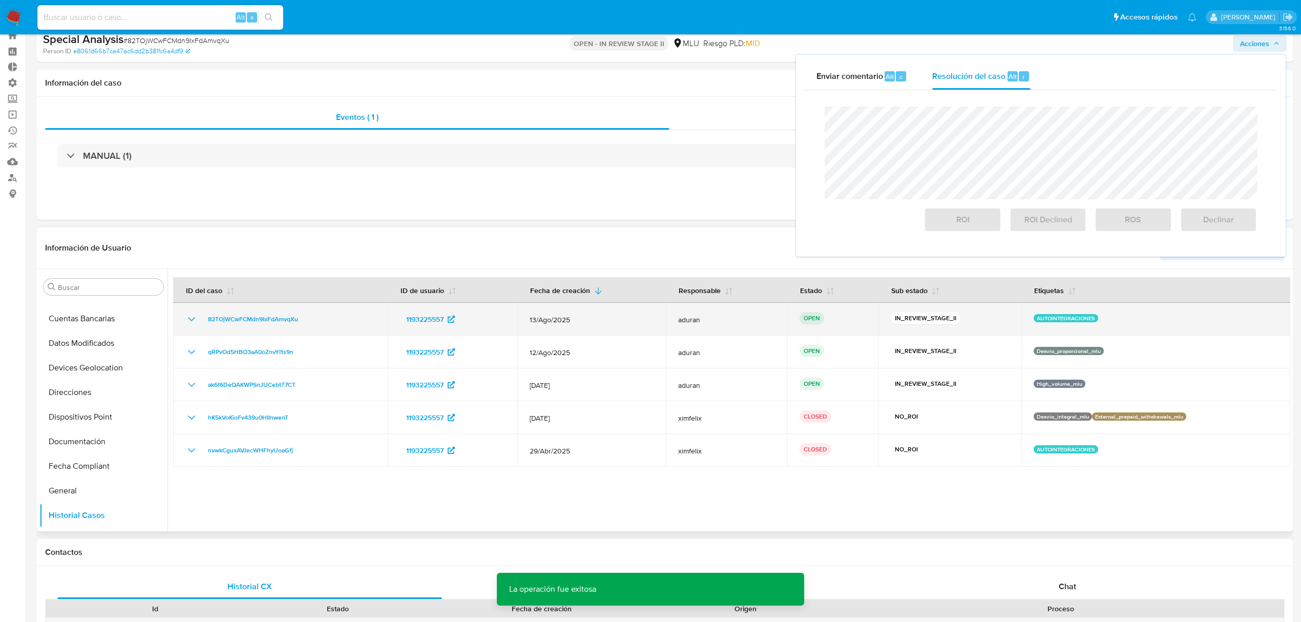
scroll to position [0, 0]
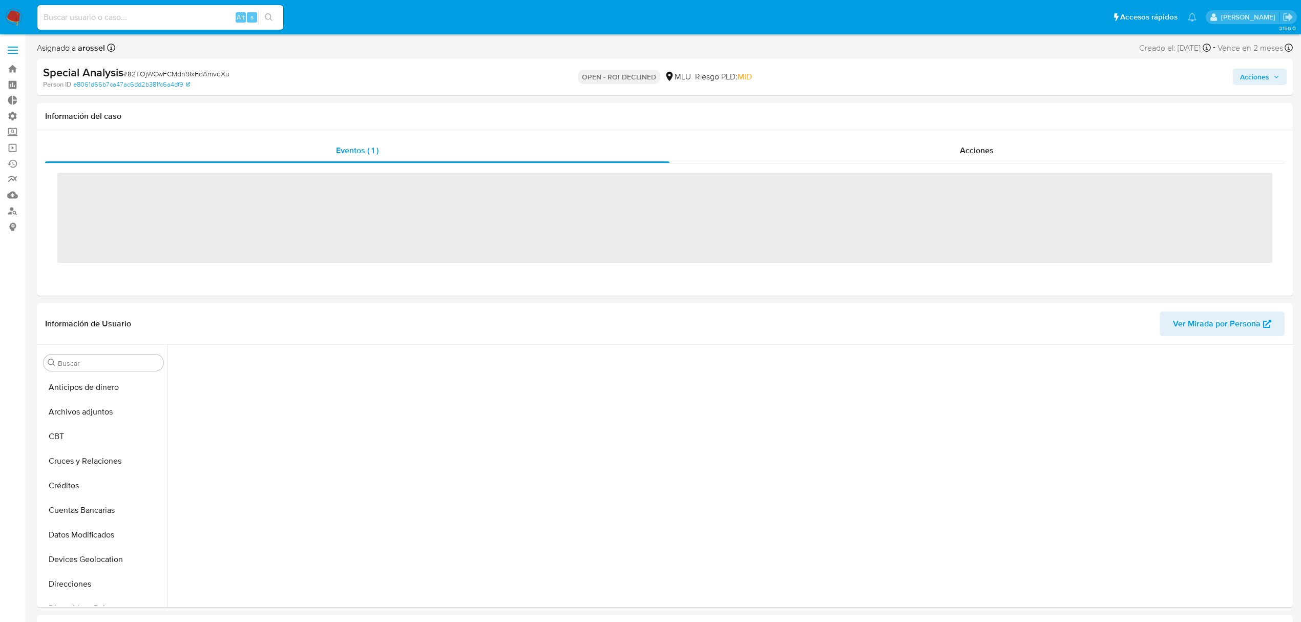
scroll to position [457, 0]
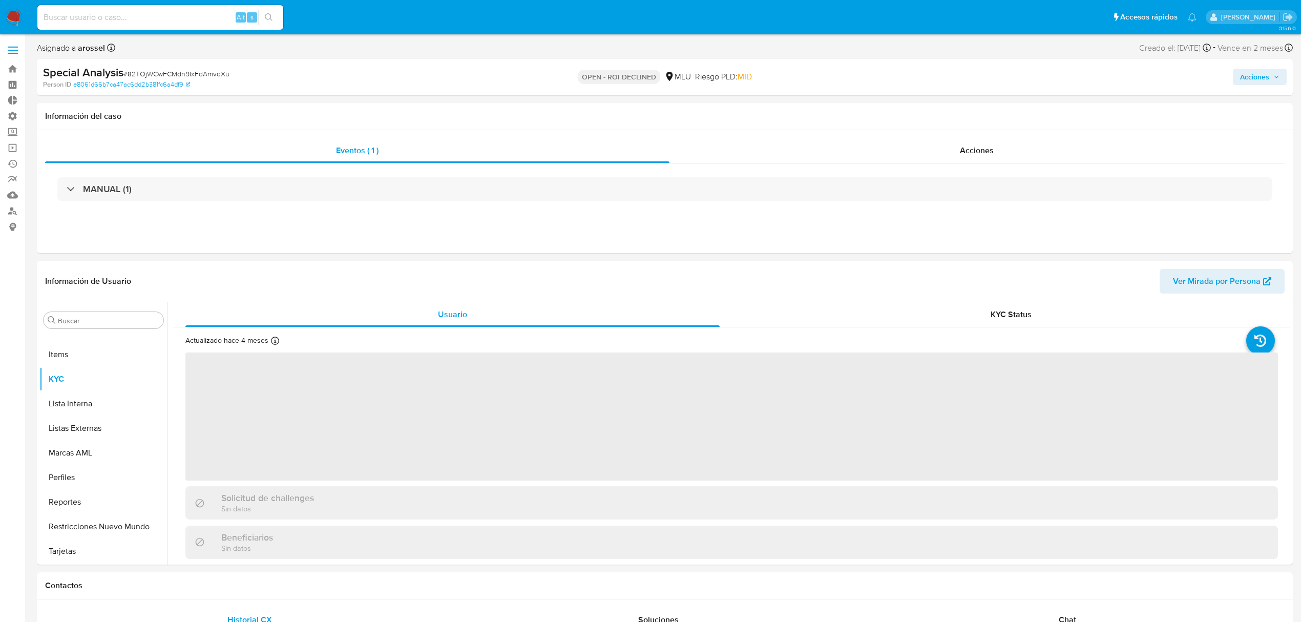
click at [1243, 78] on span "Acciones" at bounding box center [1254, 77] width 29 height 16
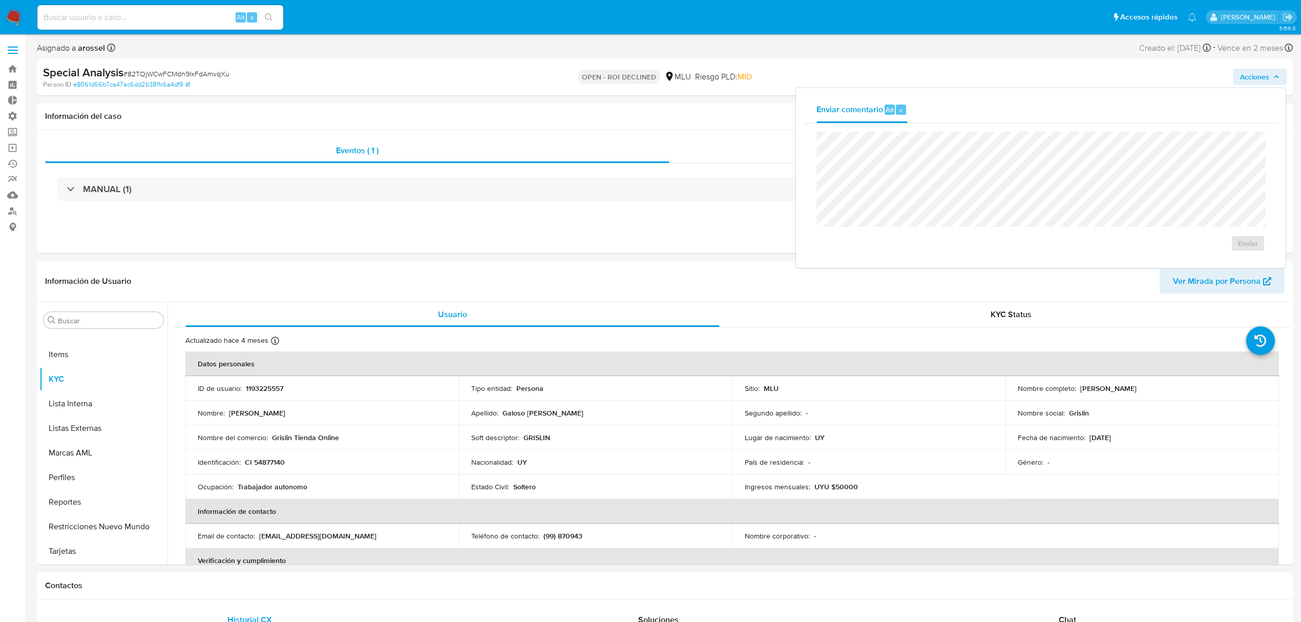
select select "10"
click at [92, 485] on button "Historial Casos" at bounding box center [99, 480] width 120 height 25
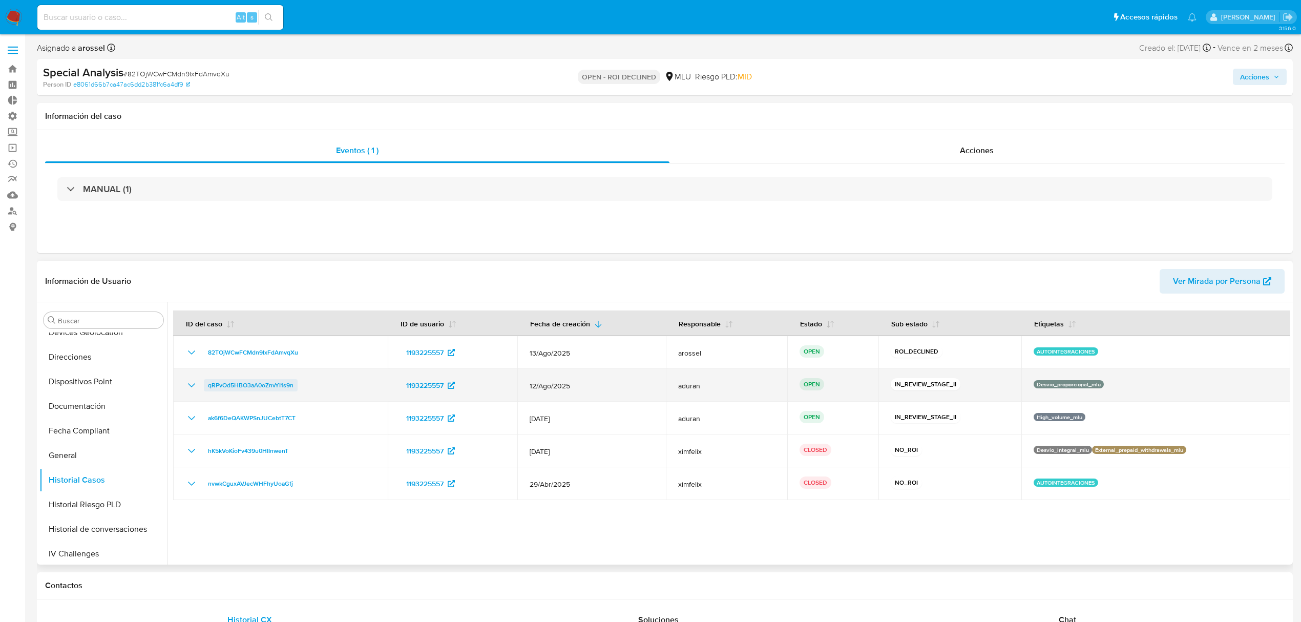
click at [241, 380] on span "qRPvOd5HBO3aA0oZnvYI1s9n" at bounding box center [251, 385] width 86 height 12
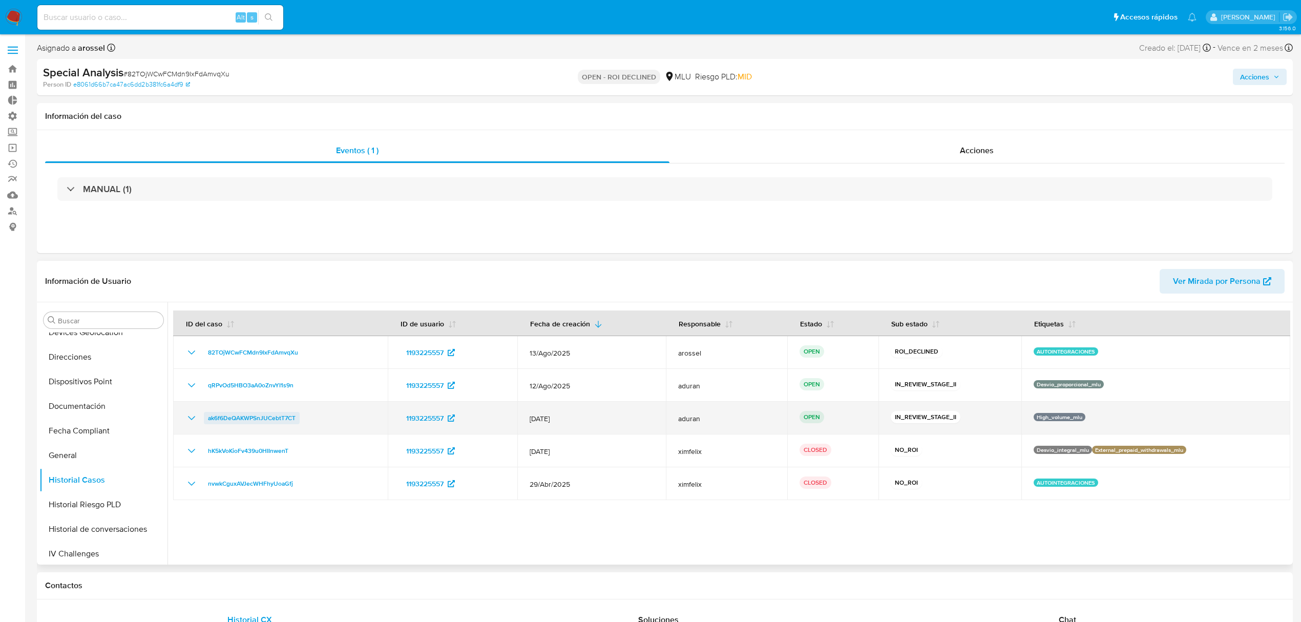
click at [251, 418] on span "ak6f6DeQAKWPSnJUCebtT7CT" at bounding box center [252, 418] width 88 height 12
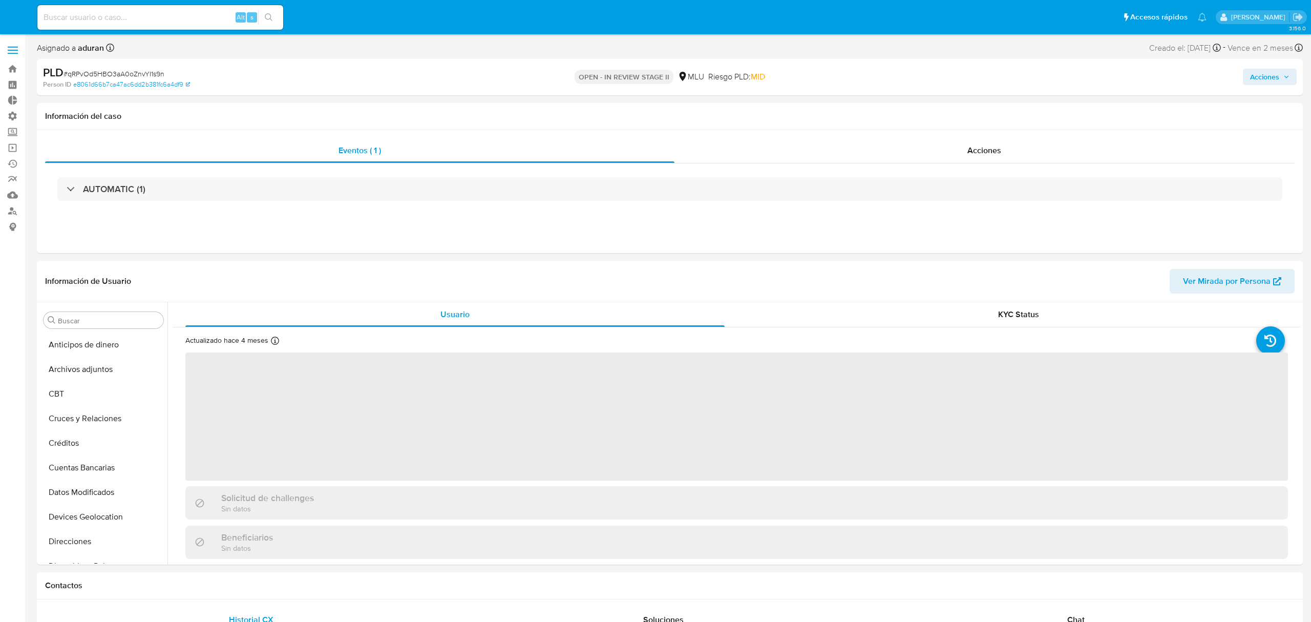
select select "10"
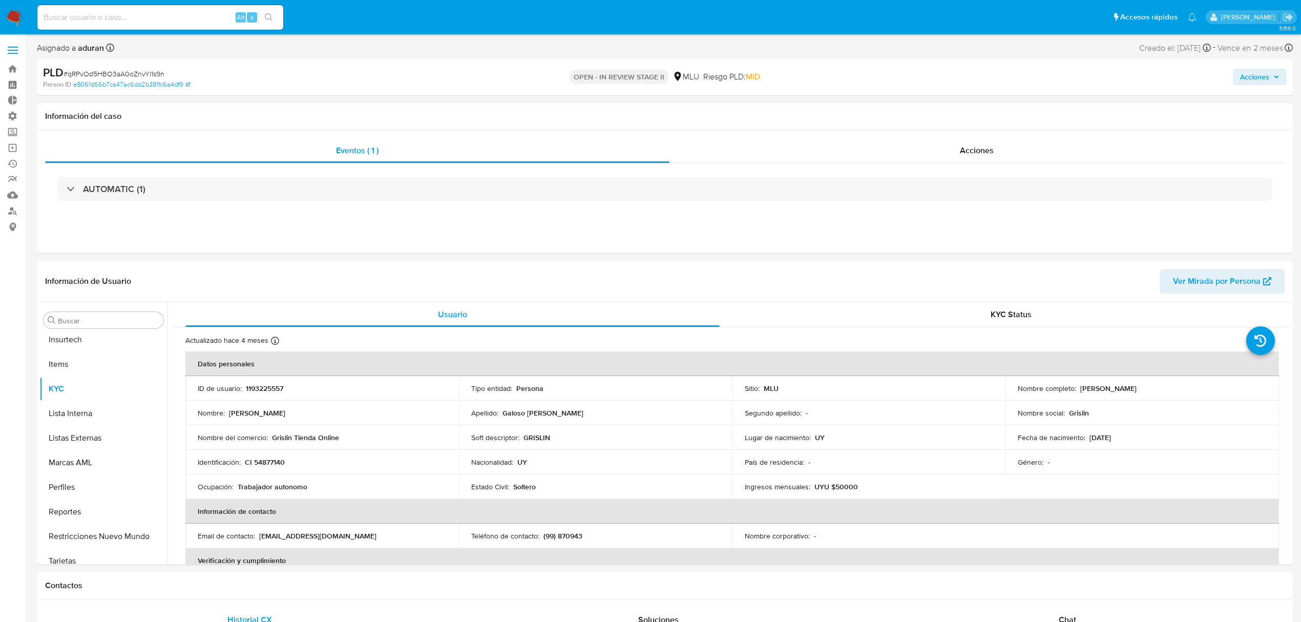
scroll to position [457, 0]
click at [1257, 70] on span "Acciones" at bounding box center [1254, 77] width 29 height 16
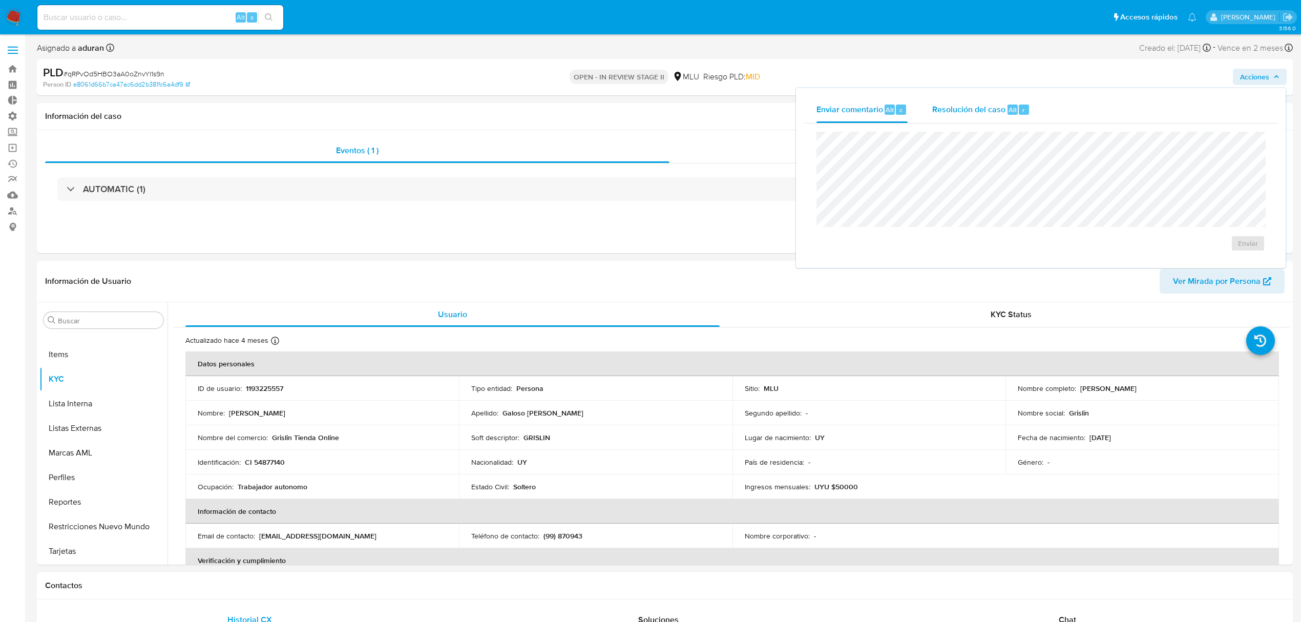
click at [956, 107] on span "Resolución del caso" at bounding box center [968, 109] width 73 height 12
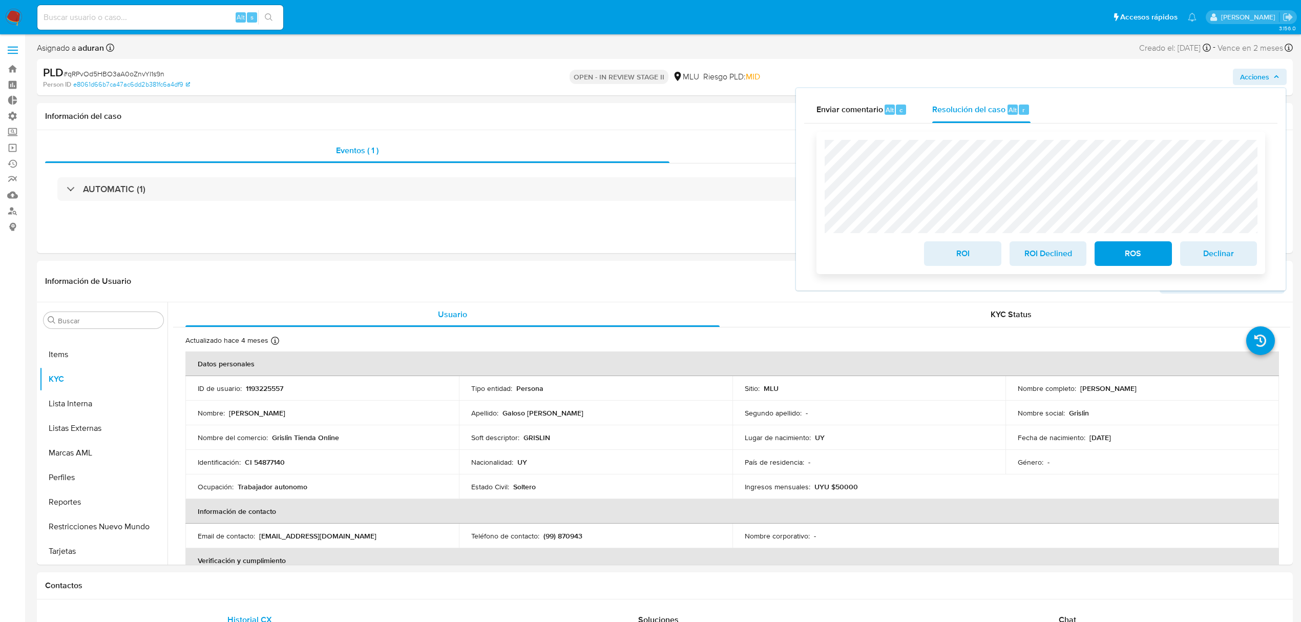
click at [1053, 259] on span "ROI Declined" at bounding box center [1048, 253] width 50 height 23
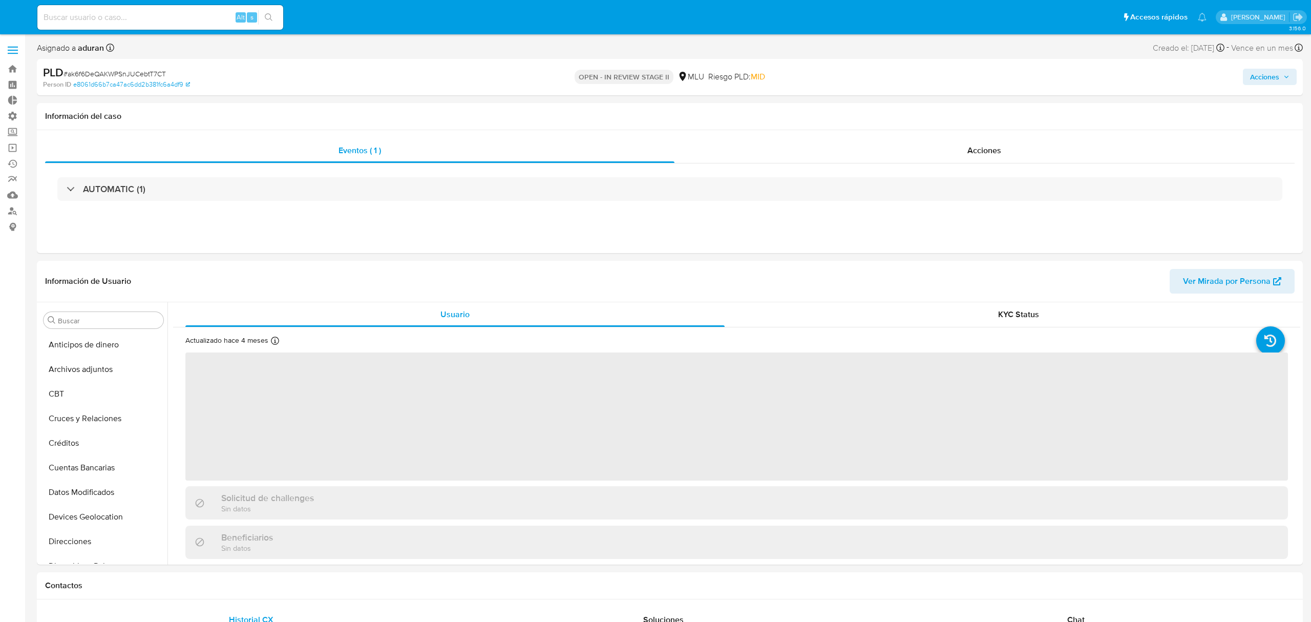
select select "10"
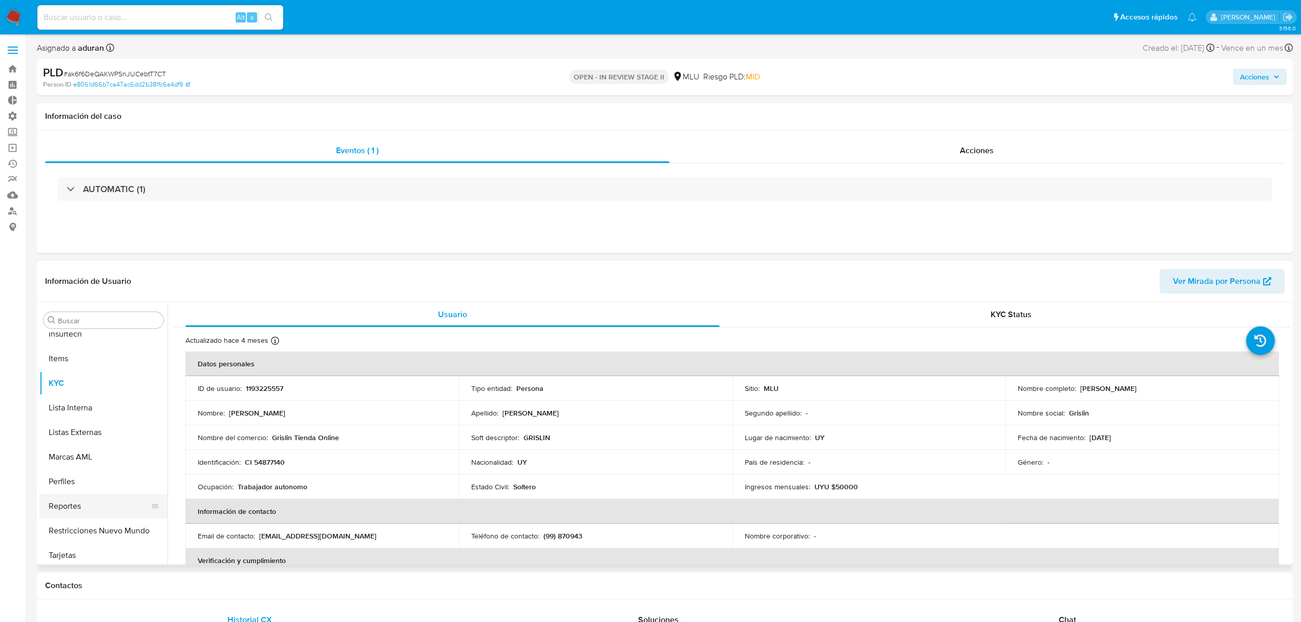
scroll to position [457, 0]
click at [87, 453] on button "Marcas AML" at bounding box center [99, 453] width 120 height 25
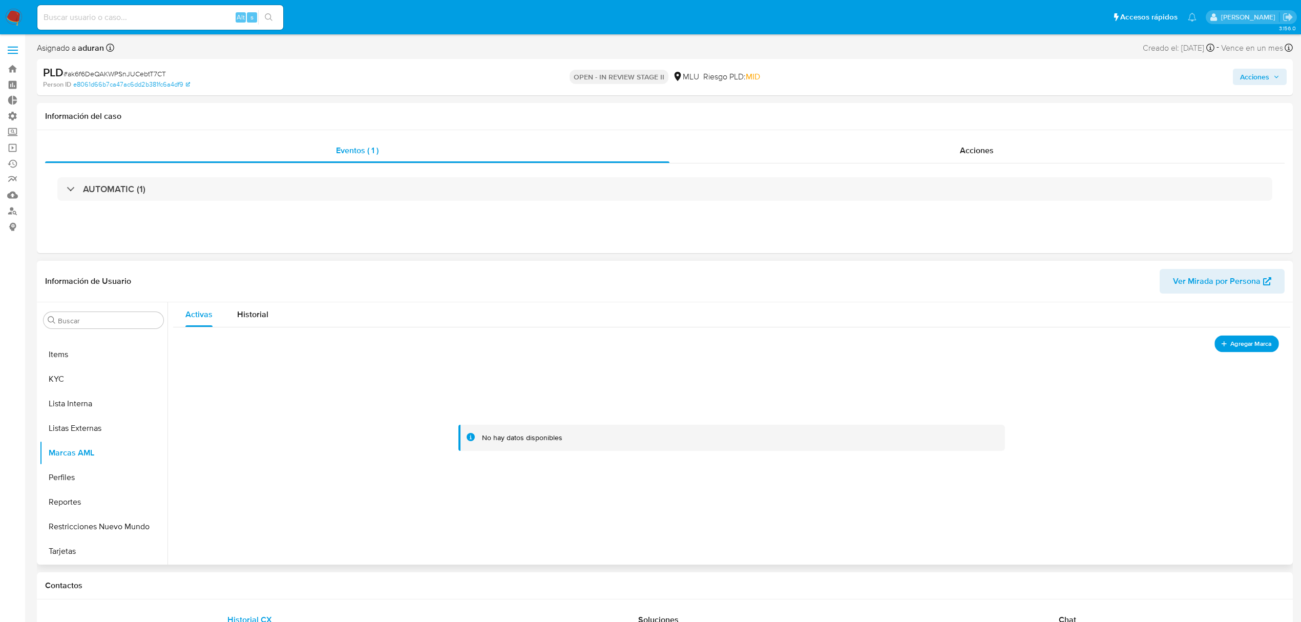
click at [1233, 341] on span "Agregar Marca" at bounding box center [1251, 343] width 41 height 13
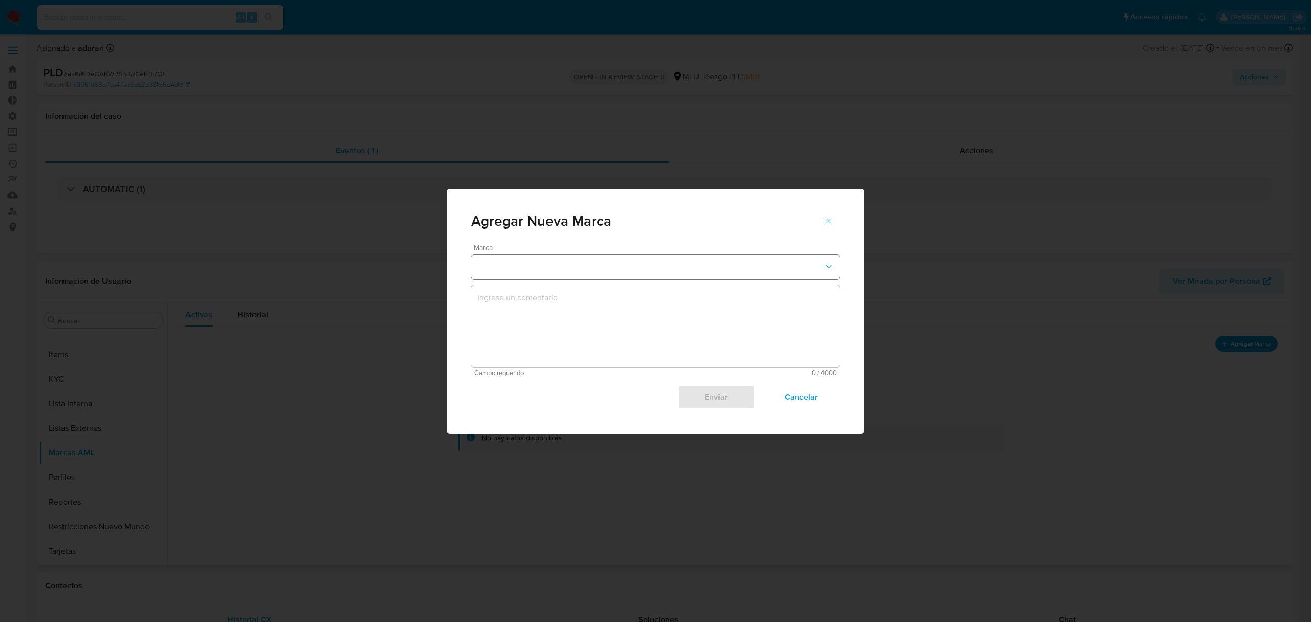
click at [510, 267] on button "marks-modal" at bounding box center [655, 267] width 369 height 25
click at [530, 262] on span "EN_SEGUIMIENTO" at bounding box center [510, 266] width 67 height 10
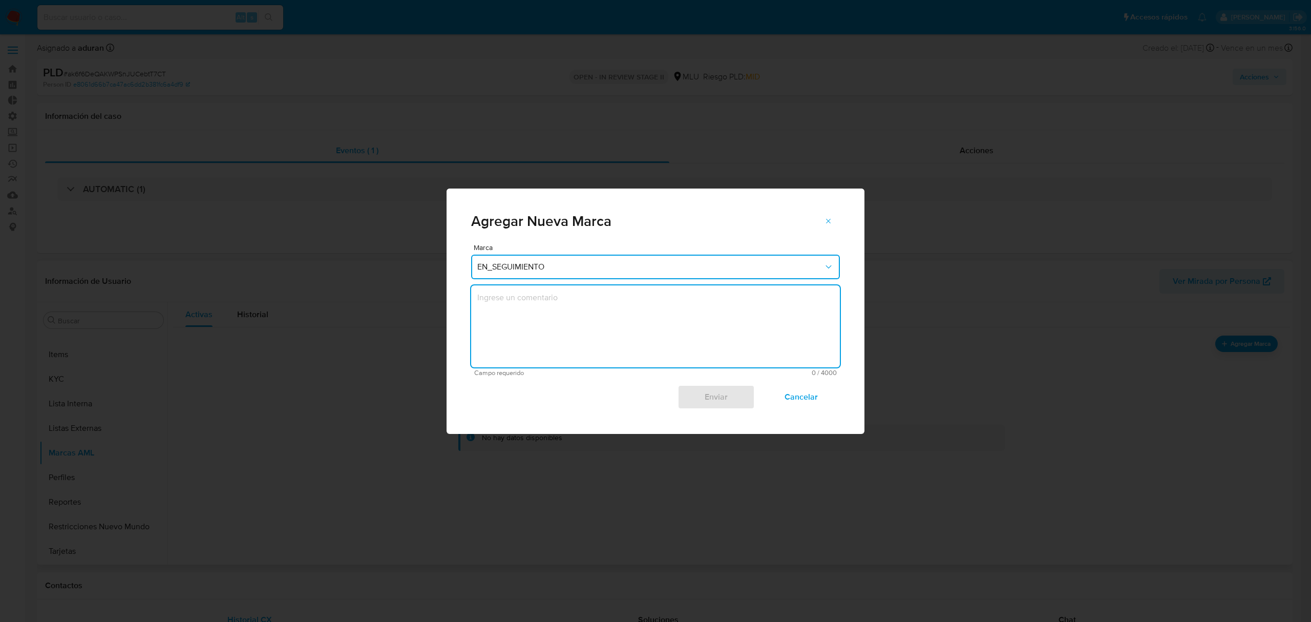
click at [543, 318] on textarea "marks-modal" at bounding box center [655, 326] width 369 height 82
type textarea "Tipo"
type textarea "Montos operados exceden el tipo de contribuyente. Se le solicita al cliente reg…"
click at [732, 394] on span "Enviar" at bounding box center [716, 397] width 50 height 23
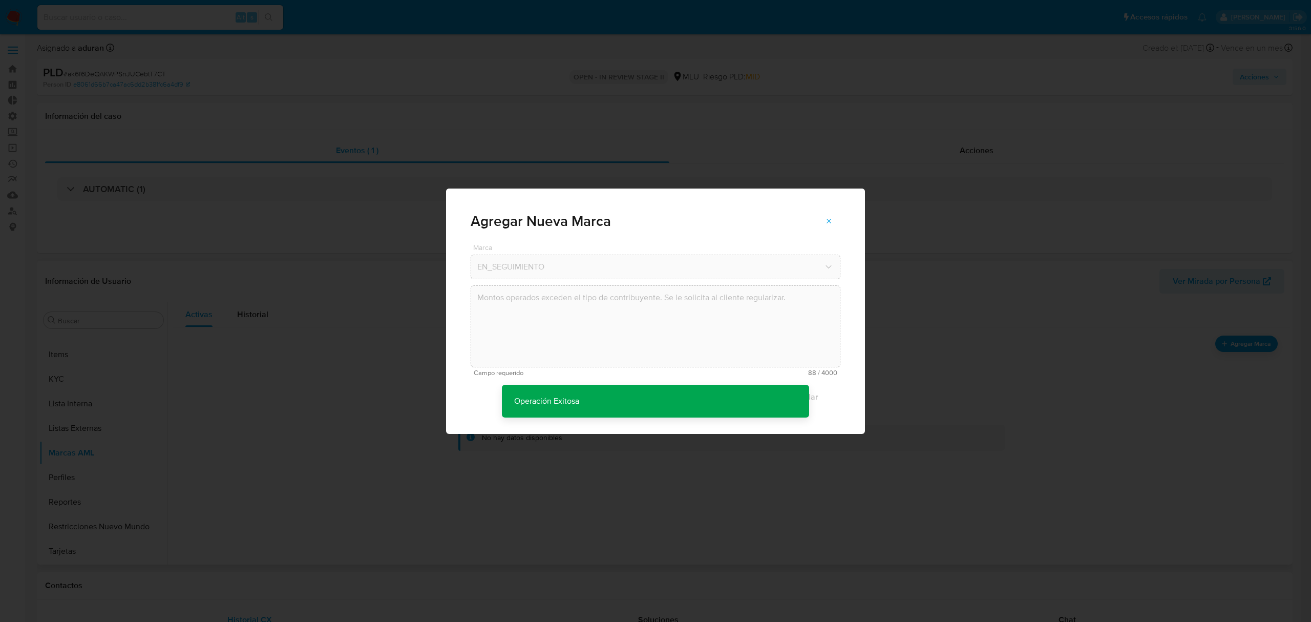
click at [1105, 95] on div "Agregar Nueva Marca Marca EN_SEGUIMIENTO Montos operados exceden el tipo de con…" at bounding box center [655, 311] width 1311 height 622
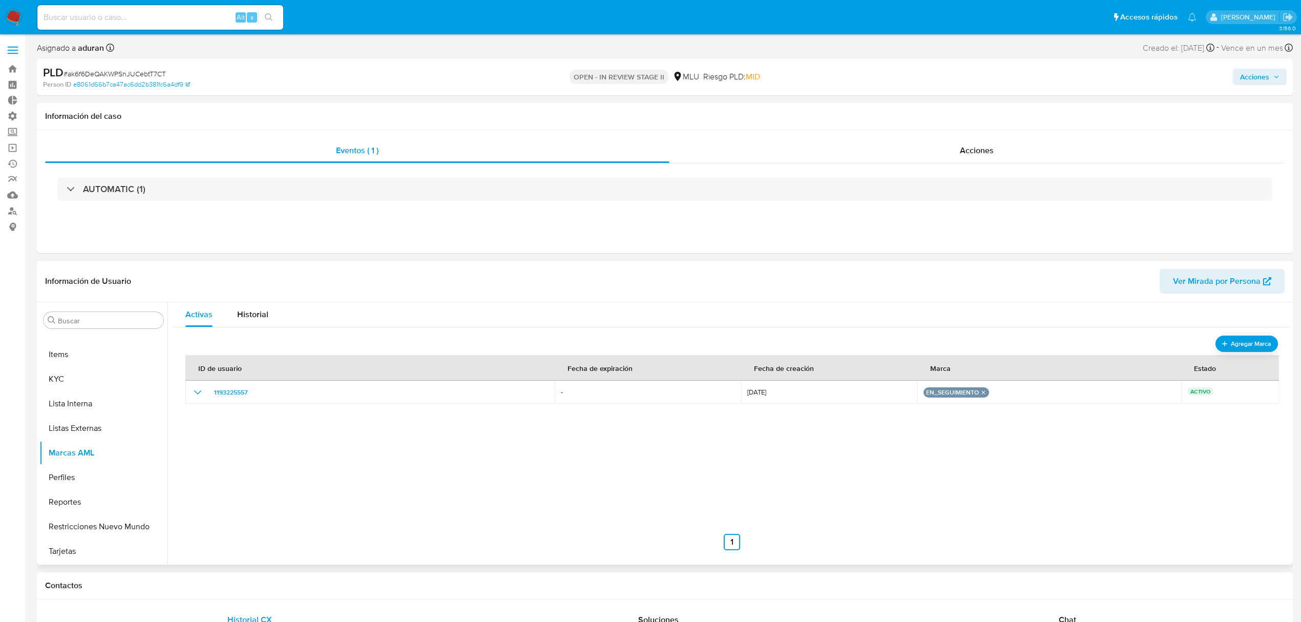
click at [1242, 72] on span "Acciones" at bounding box center [1254, 77] width 29 height 16
click at [934, 107] on span "Resolución del caso" at bounding box center [968, 109] width 73 height 12
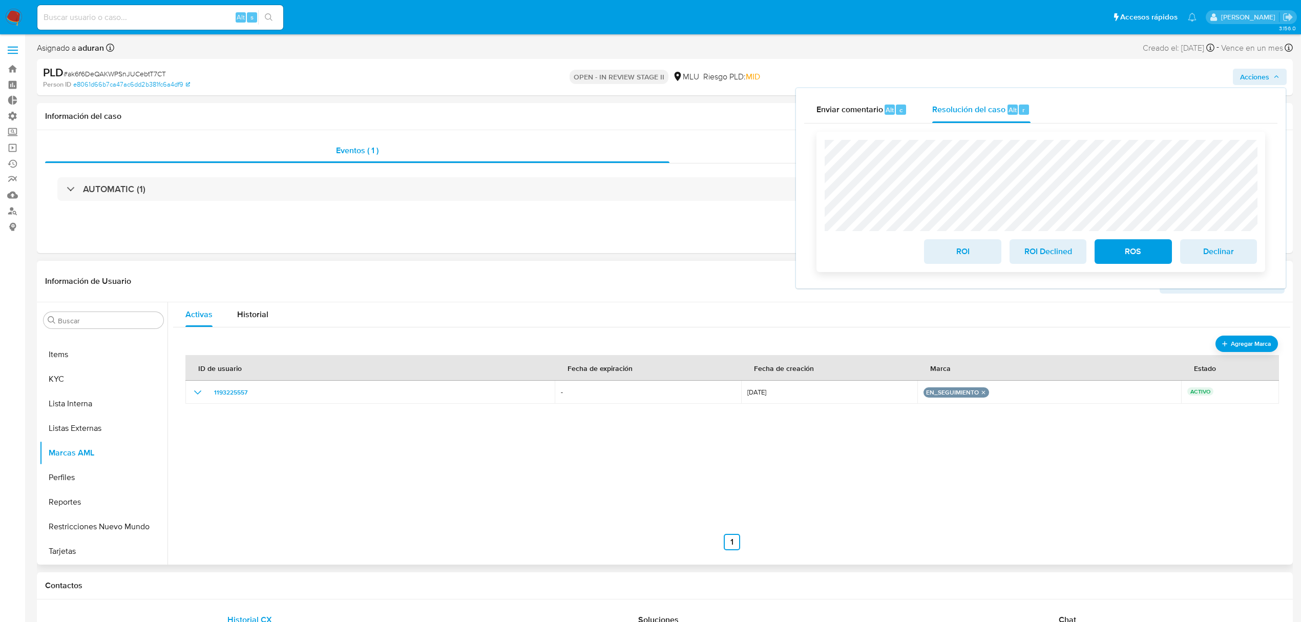
click at [1044, 248] on span "ROI Declined" at bounding box center [1048, 251] width 50 height 23
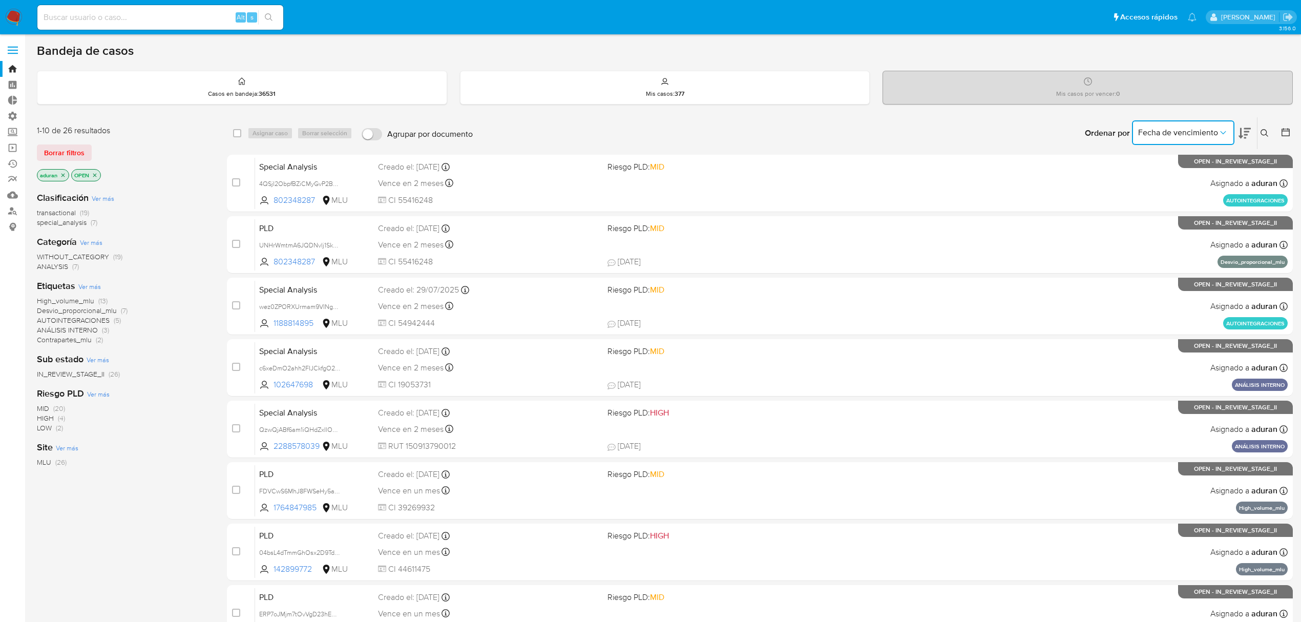
click at [1180, 130] on span "Fecha de vencimiento" at bounding box center [1178, 133] width 80 height 10
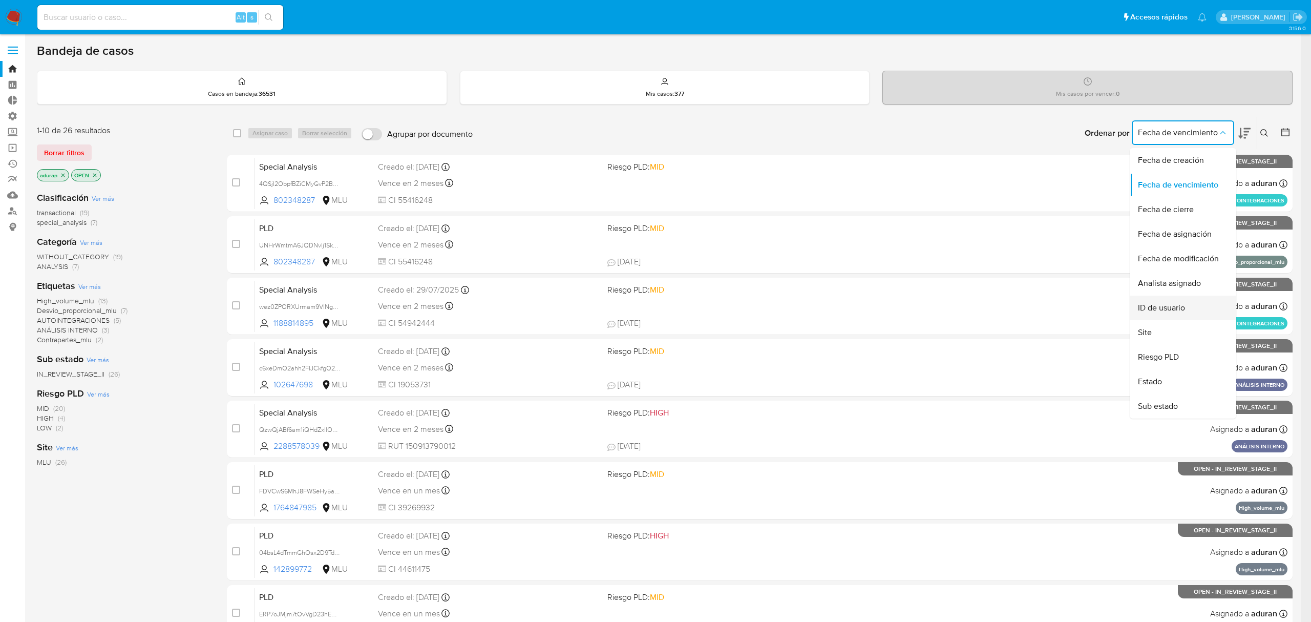
click at [1199, 306] on div "ID de usuario" at bounding box center [1180, 308] width 84 height 25
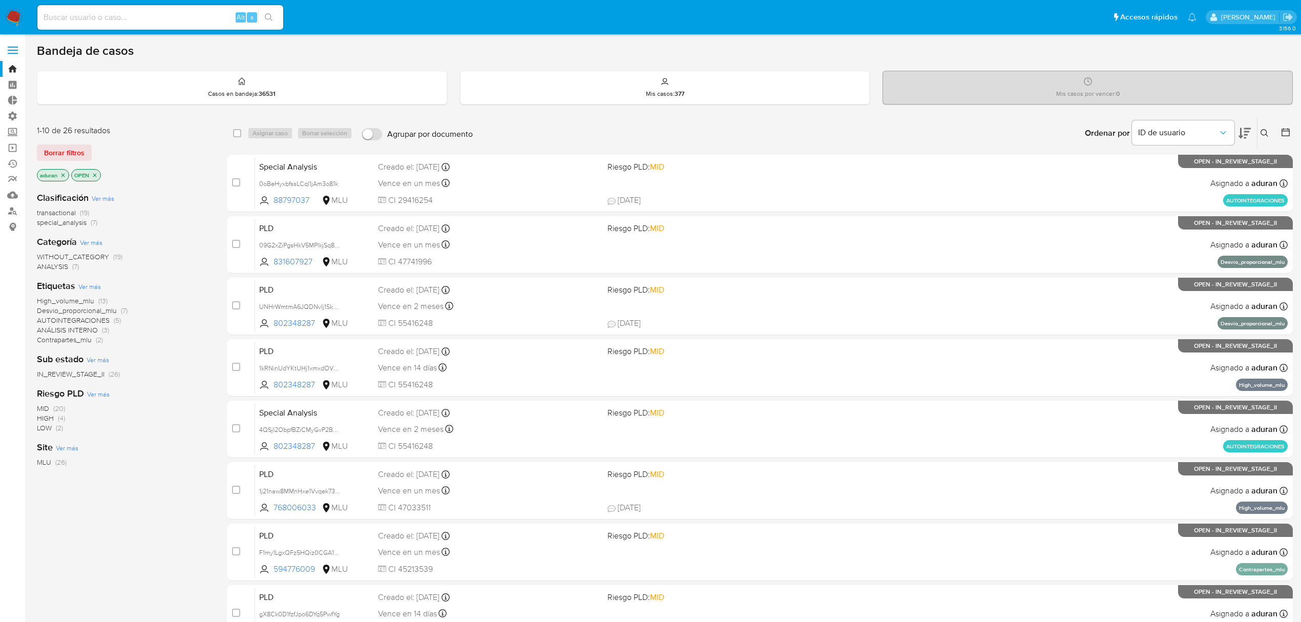
click at [1244, 132] on icon at bounding box center [1245, 133] width 12 height 11
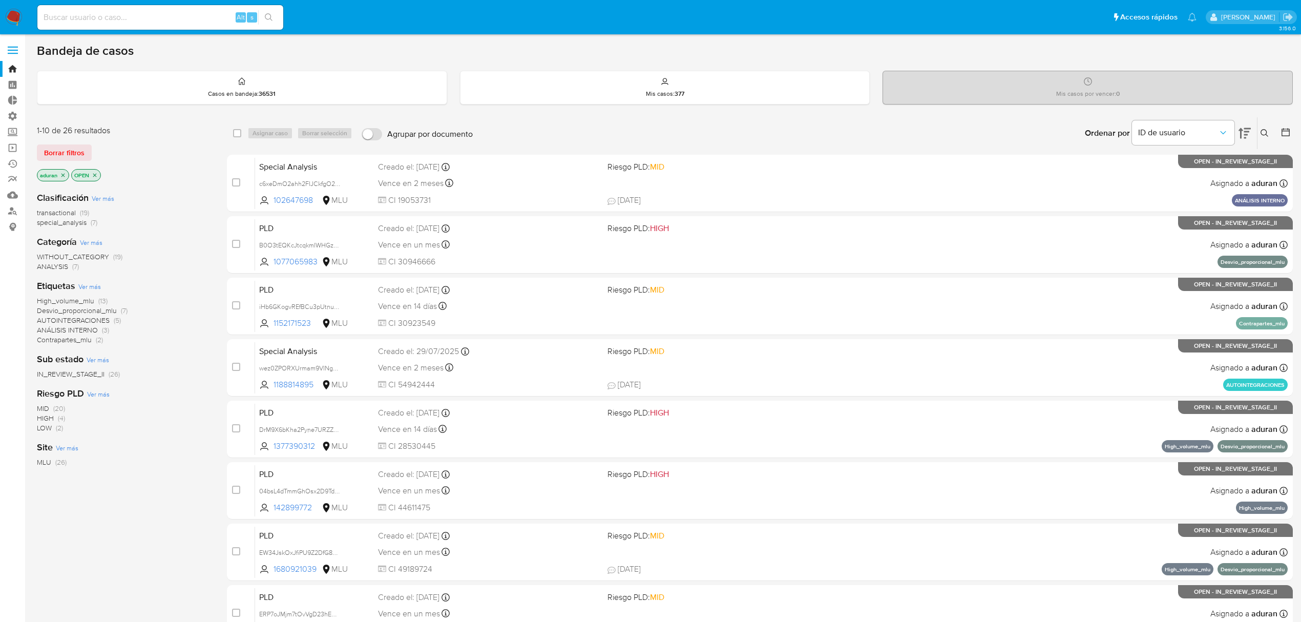
click at [1244, 132] on icon at bounding box center [1245, 133] width 12 height 11
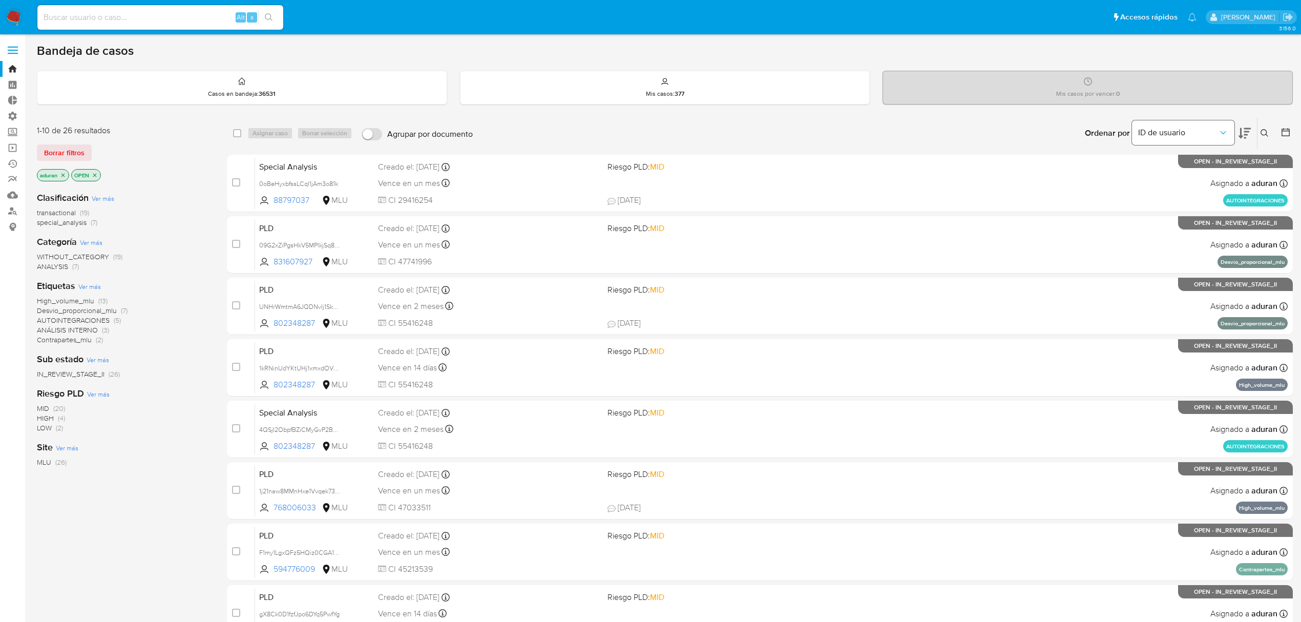
click at [1160, 133] on span "ID de usuario" at bounding box center [1178, 133] width 80 height 10
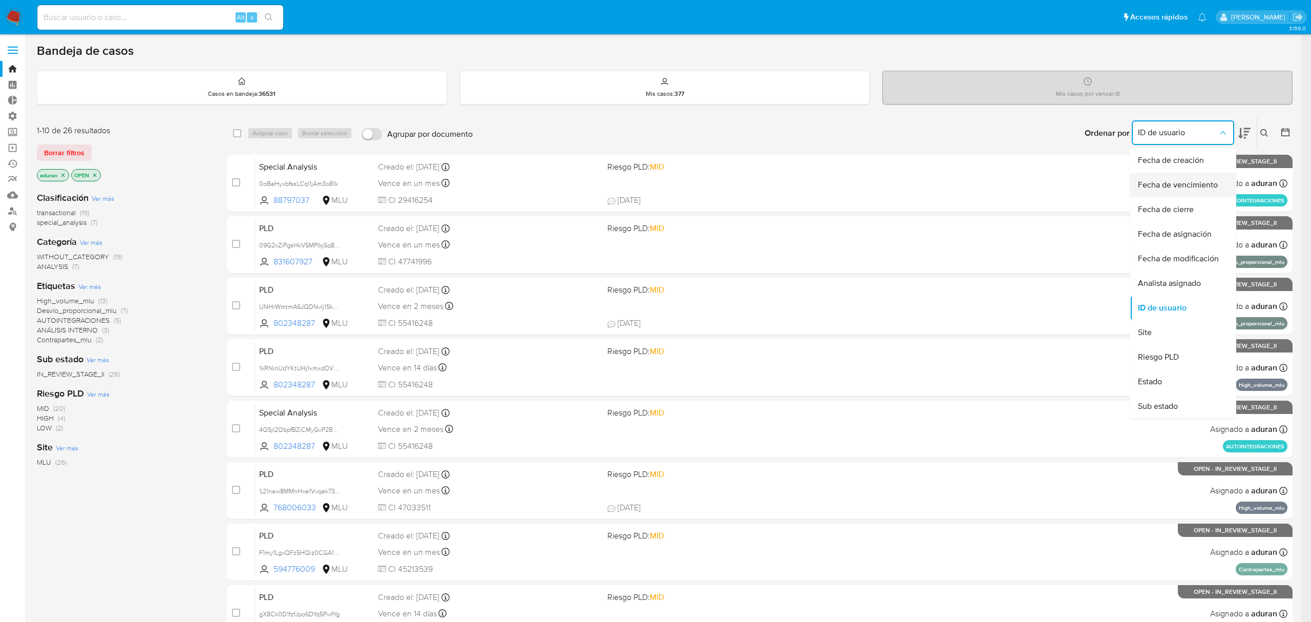
click at [1187, 182] on span "Fecha de vencimiento" at bounding box center [1178, 185] width 80 height 10
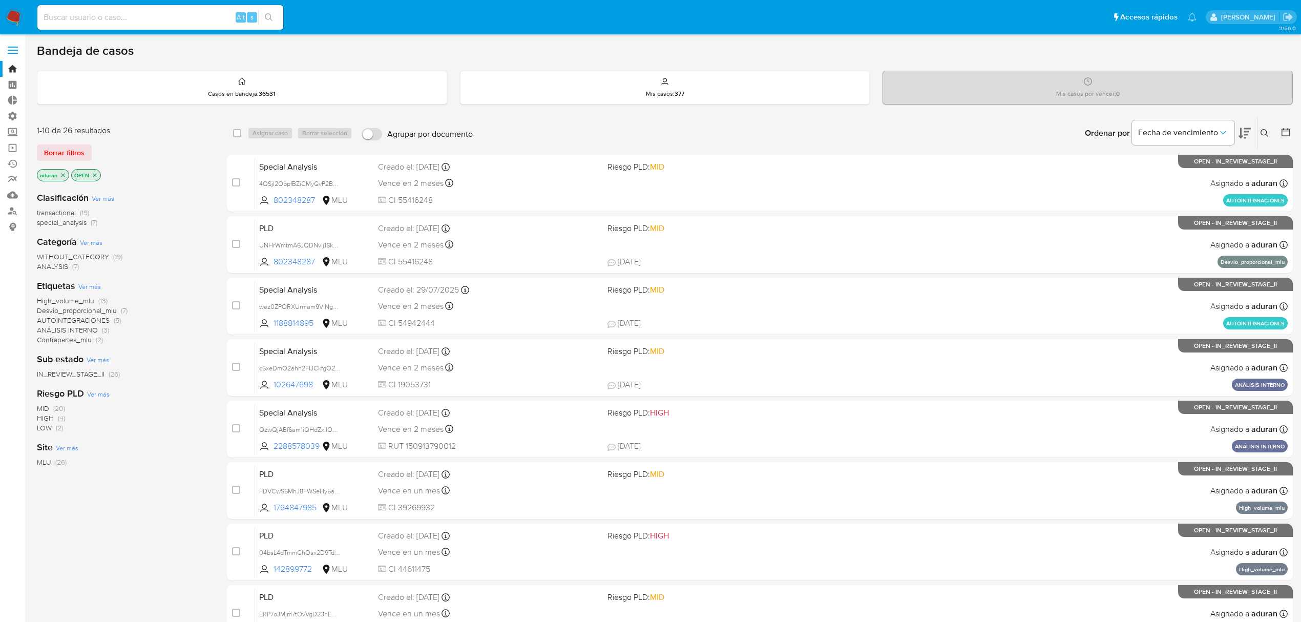
click at [1241, 138] on icon at bounding box center [1245, 133] width 12 height 12
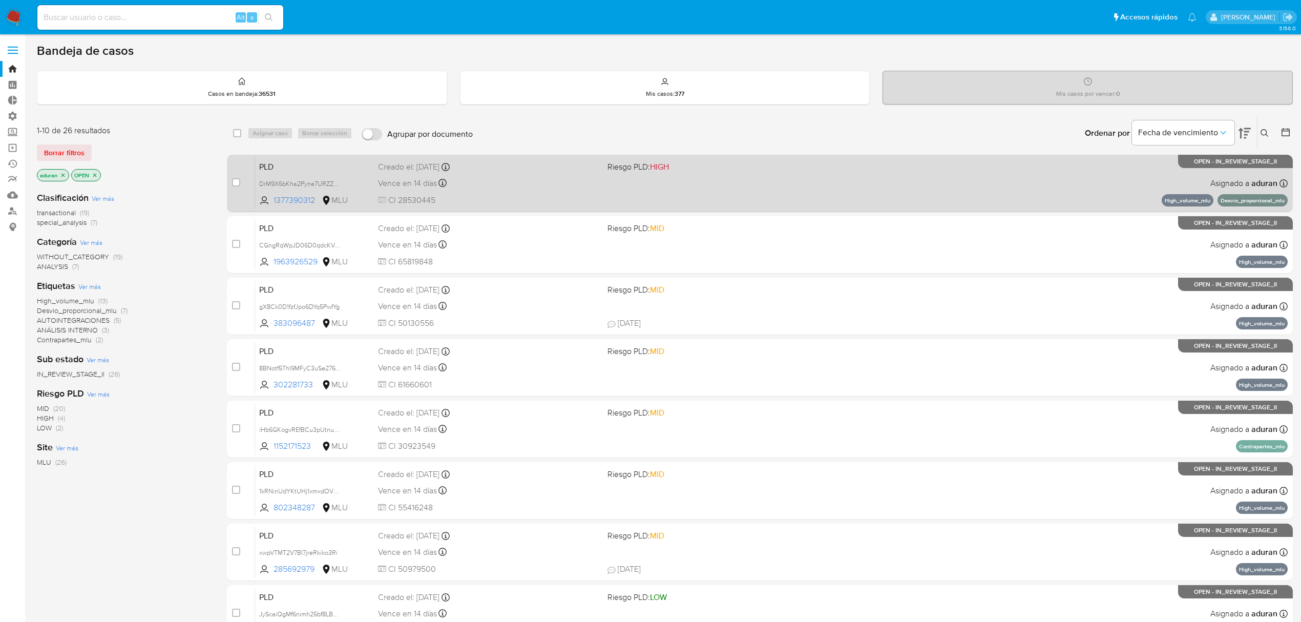
click at [580, 185] on div "Vence en 14 días Vence el 10/09/2025 06:33:44" at bounding box center [488, 183] width 221 height 14
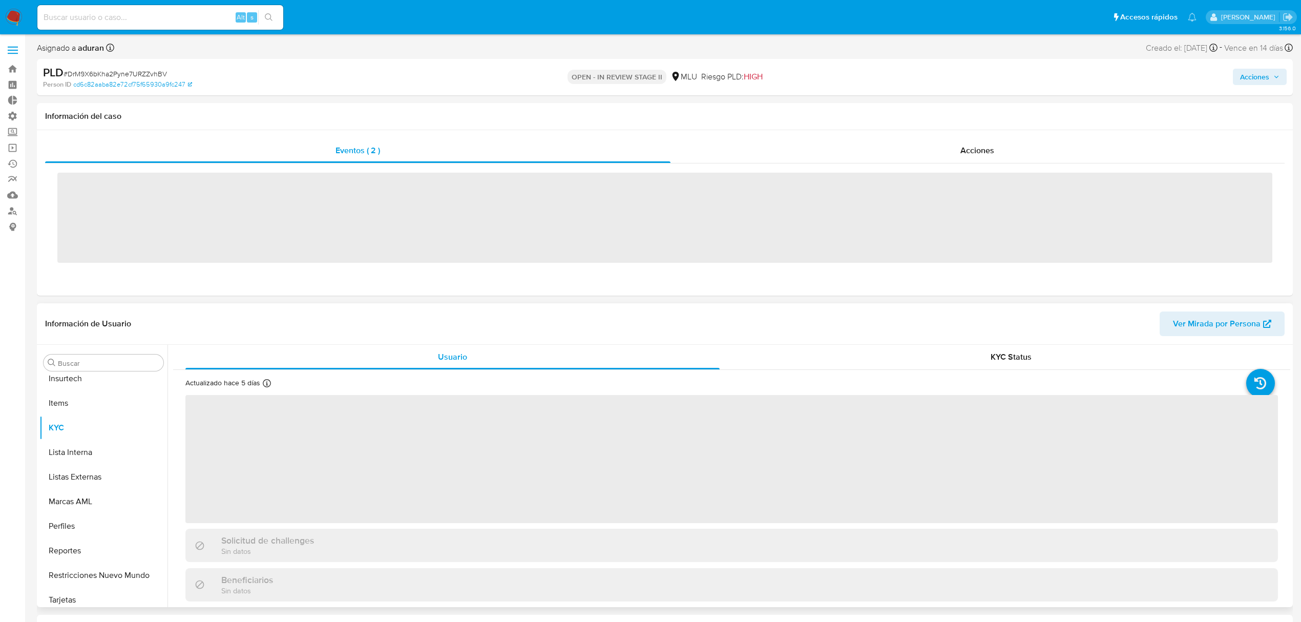
scroll to position [457, 0]
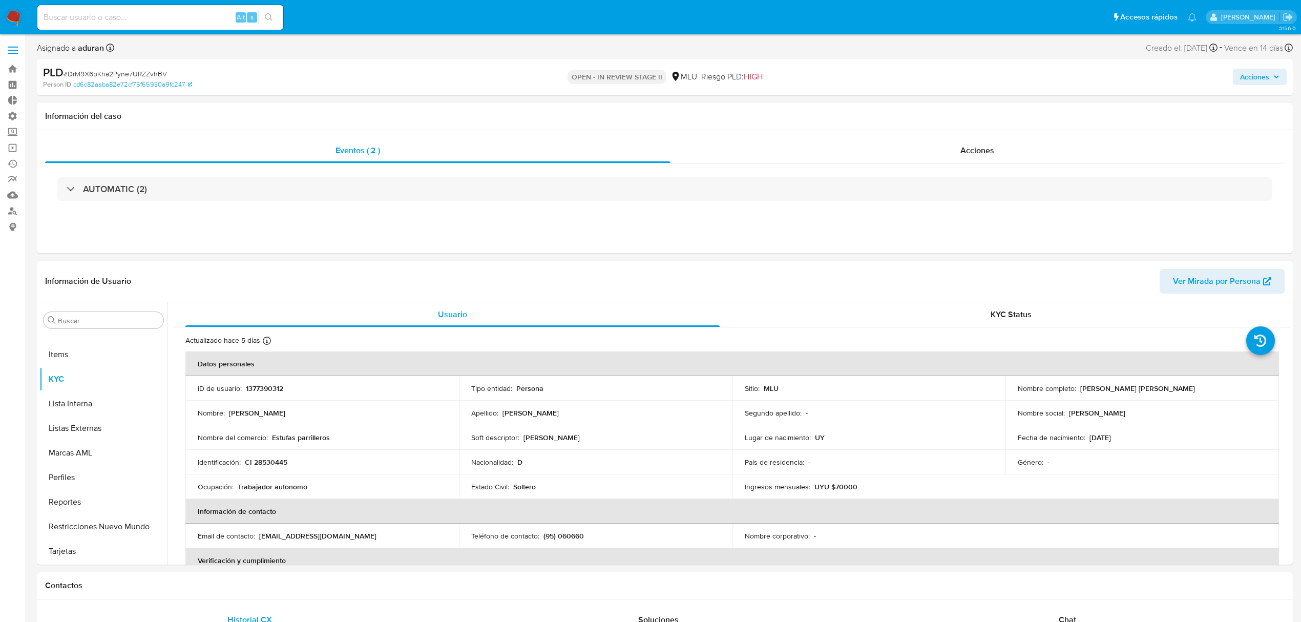
select select "10"
click at [99, 365] on button "Archivos adjuntos" at bounding box center [99, 369] width 120 height 25
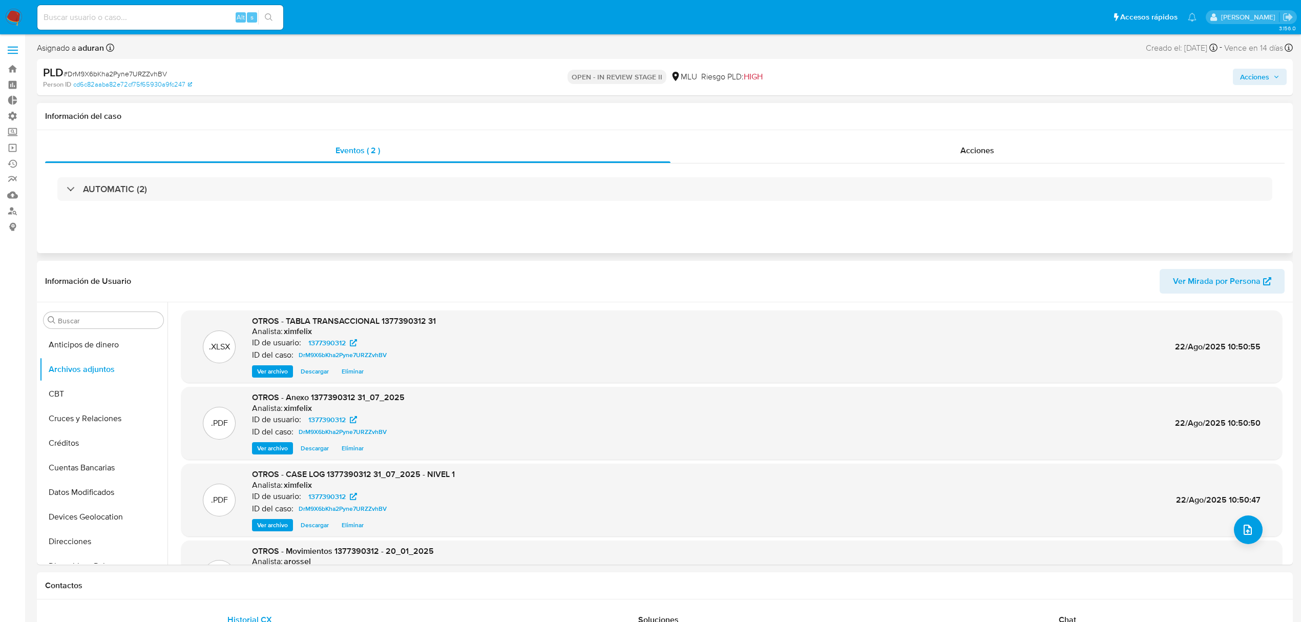
click at [356, 214] on div "AUTOMATIC (2)" at bounding box center [665, 188] width 1240 height 51
click at [301, 525] on span "Descargar" at bounding box center [315, 525] width 28 height 10
click at [83, 429] on button "General" at bounding box center [99, 435] width 120 height 25
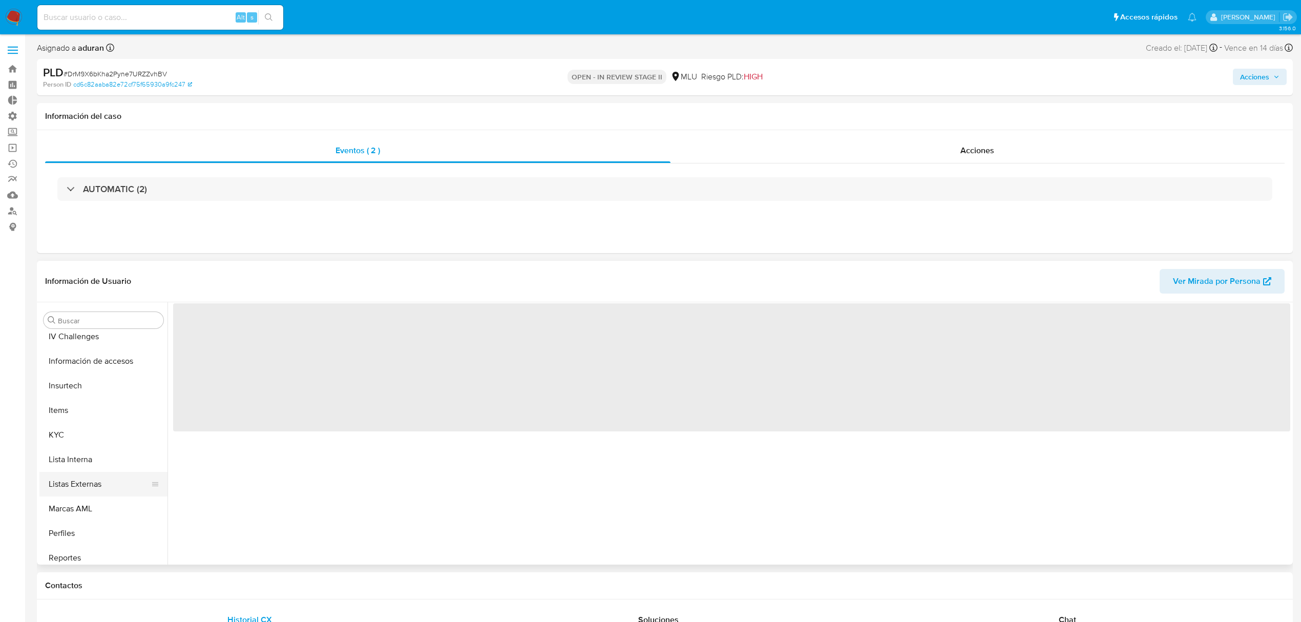
scroll to position [410, 0]
click at [83, 427] on button "KYC" at bounding box center [99, 426] width 120 height 25
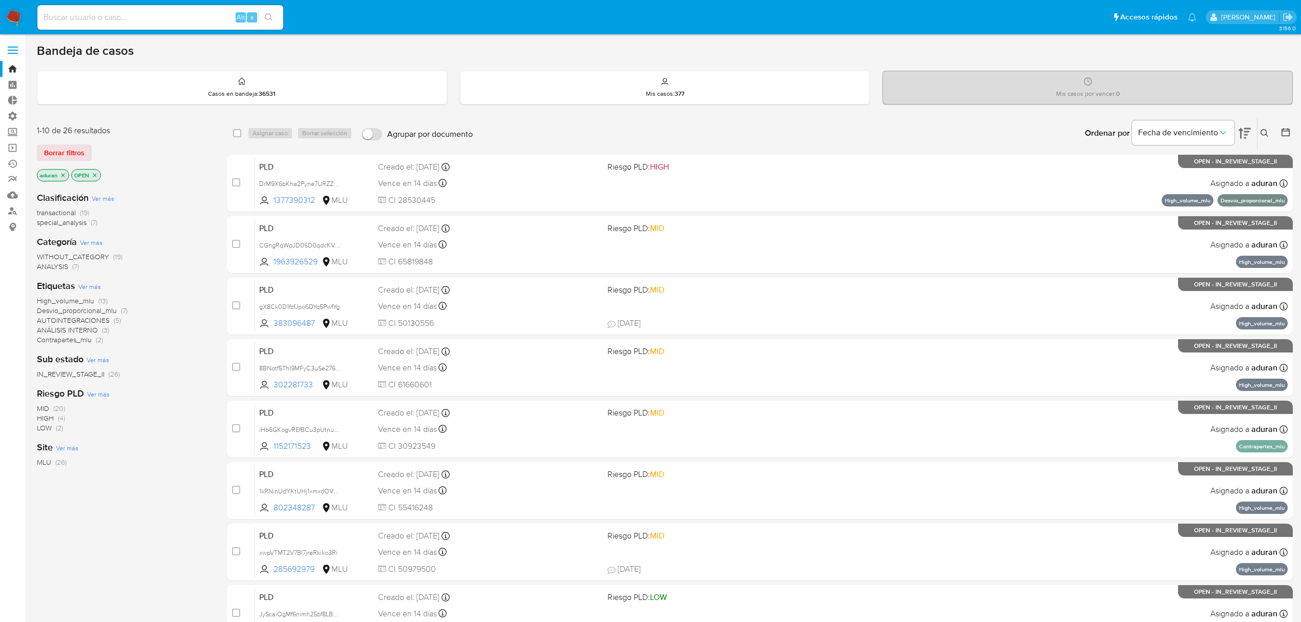
click at [63, 173] on icon "close-filter" at bounding box center [63, 175] width 6 height 6
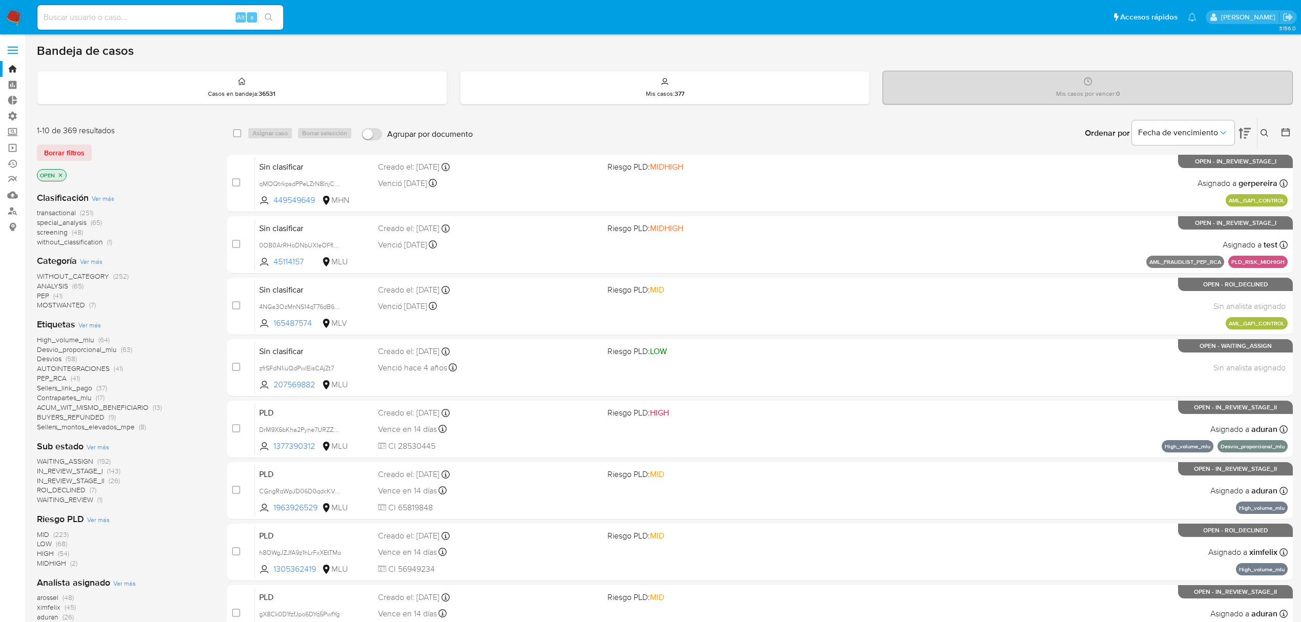
click at [62, 175] on icon "close-filter" at bounding box center [60, 175] width 6 height 6
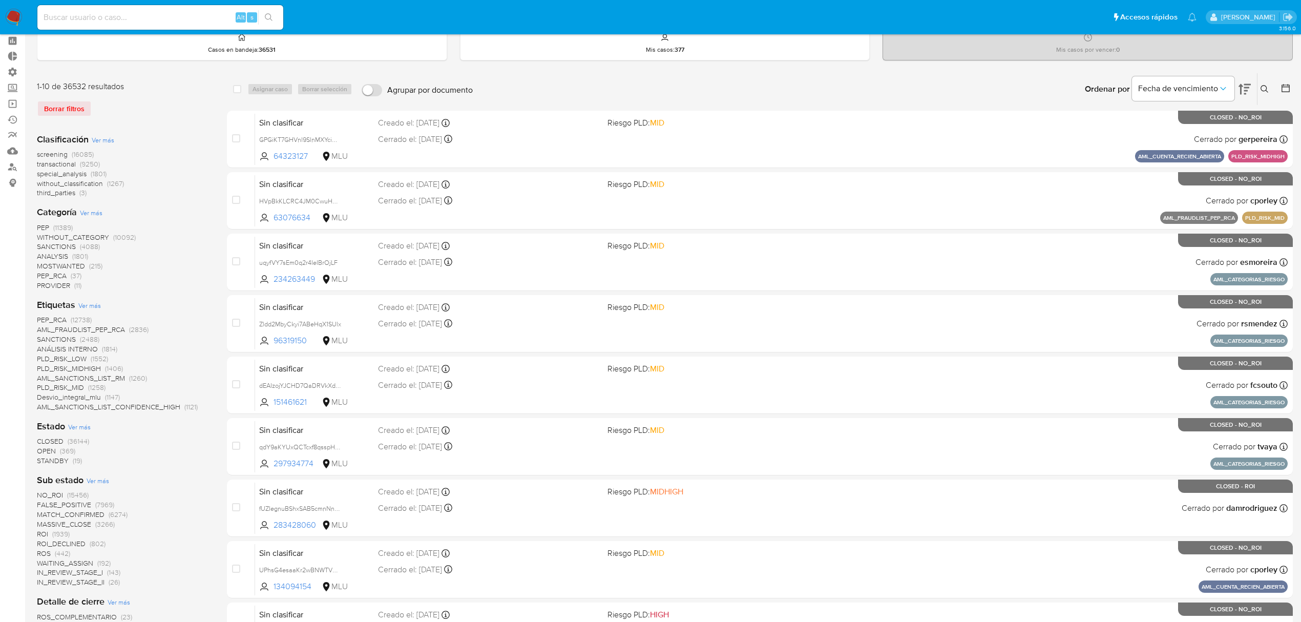
scroll to position [68, 0]
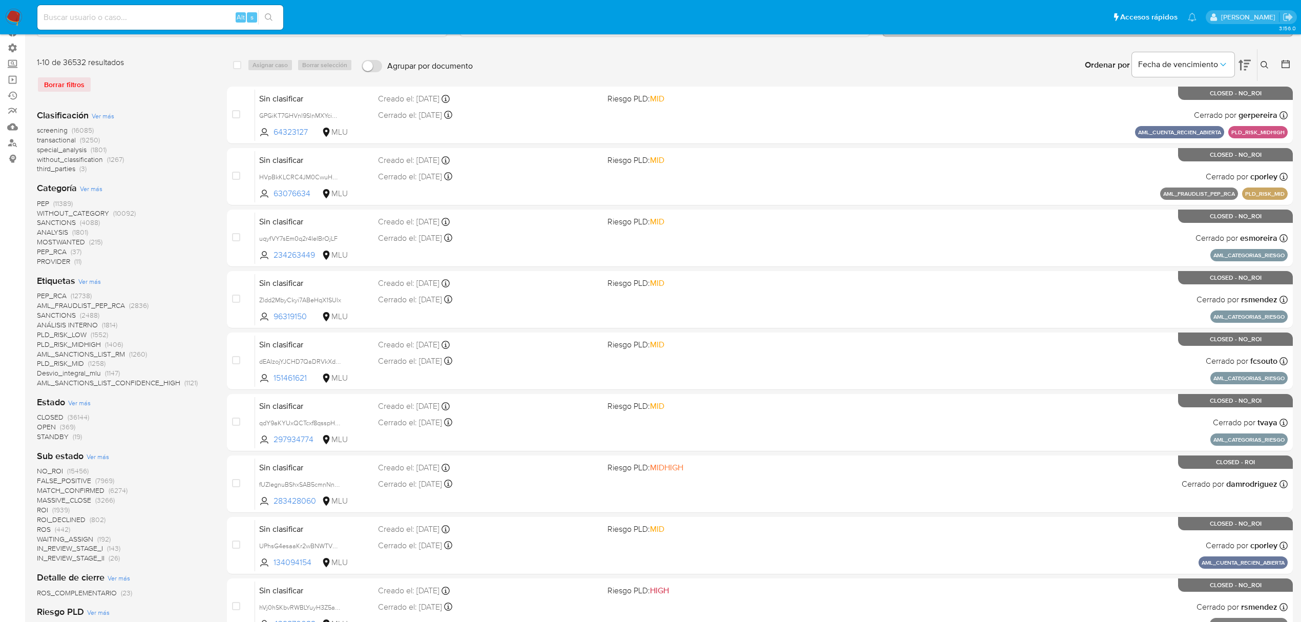
click at [60, 434] on span "STANDBY" at bounding box center [53, 436] width 32 height 10
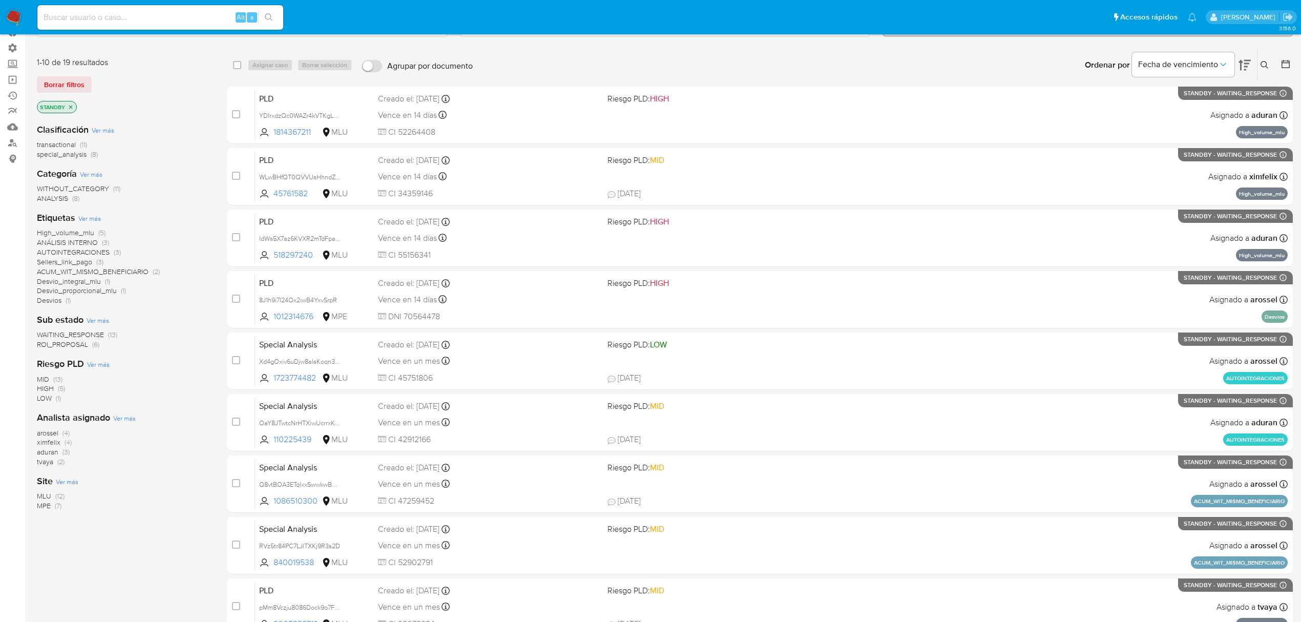
click at [76, 343] on span "ROI_PROPOSAL" at bounding box center [62, 344] width 51 height 10
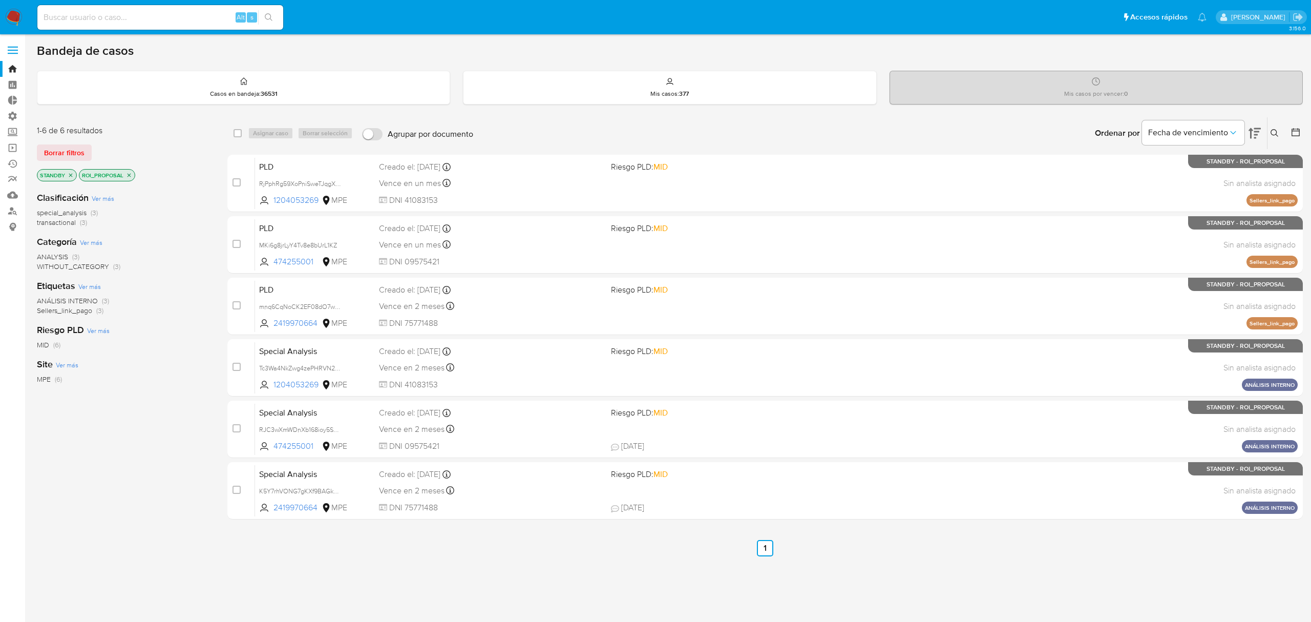
click at [18, 14] on img at bounding box center [13, 17] width 17 height 17
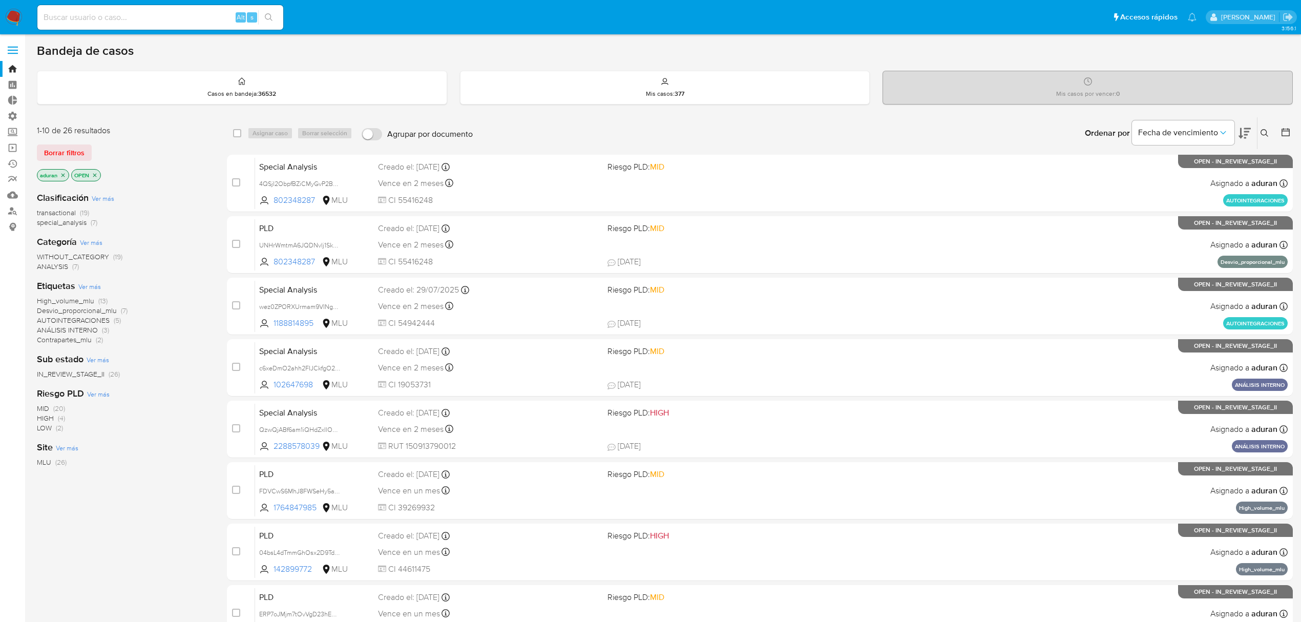
drag, startPoint x: 90, startPoint y: 150, endPoint x: 82, endPoint y: 152, distance: 8.0
click at [89, 150] on button "Borrar filtros" at bounding box center [64, 152] width 55 height 16
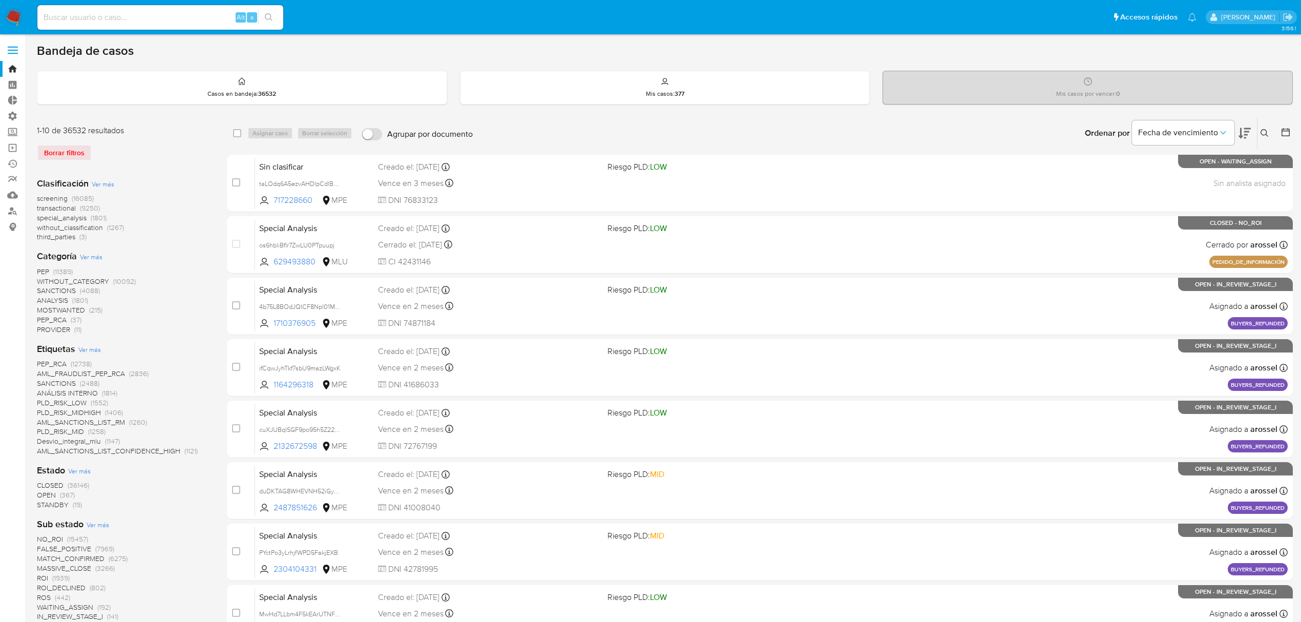
click at [1263, 131] on icon at bounding box center [1265, 133] width 8 height 8
click at [1172, 177] on input at bounding box center [1179, 171] width 173 height 13
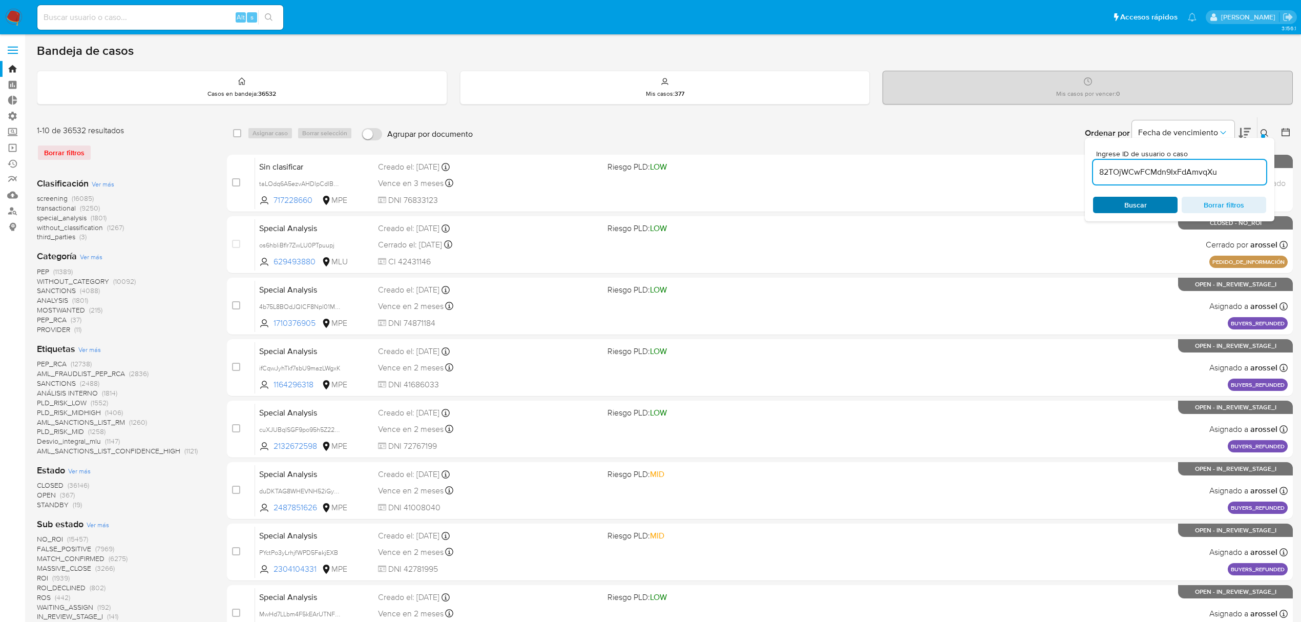
click at [1114, 200] on span "Buscar" at bounding box center [1135, 205] width 70 height 14
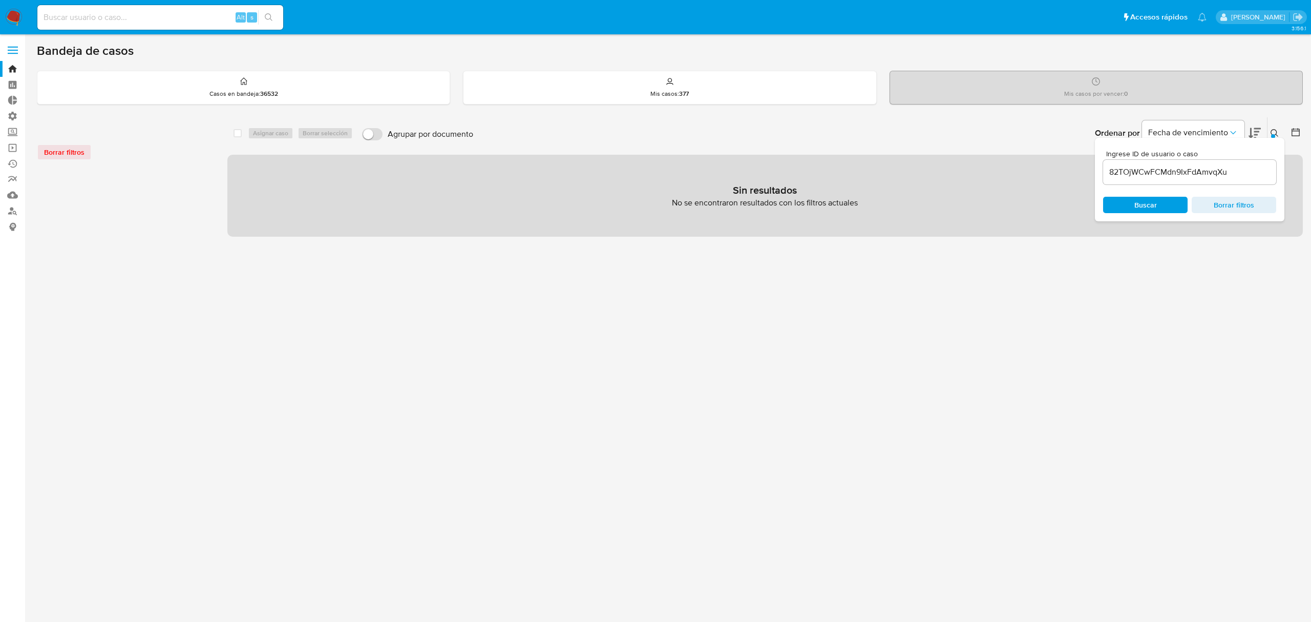
click at [1247, 169] on input "82TOjWCwFCMdn9IxFdAmvqXu" at bounding box center [1189, 171] width 173 height 13
type input "82TOjWCwFCMdn9IxFdAmvqXu"
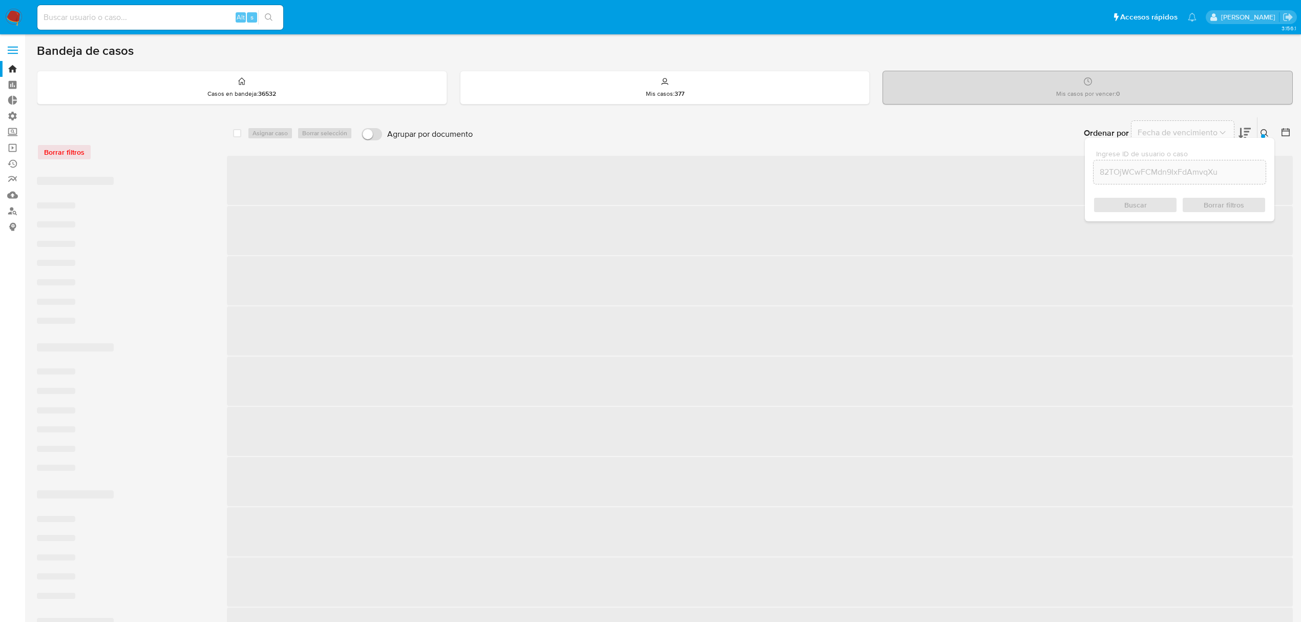
click at [1117, 205] on div "Buscar Borrar filtros" at bounding box center [1179, 205] width 173 height 16
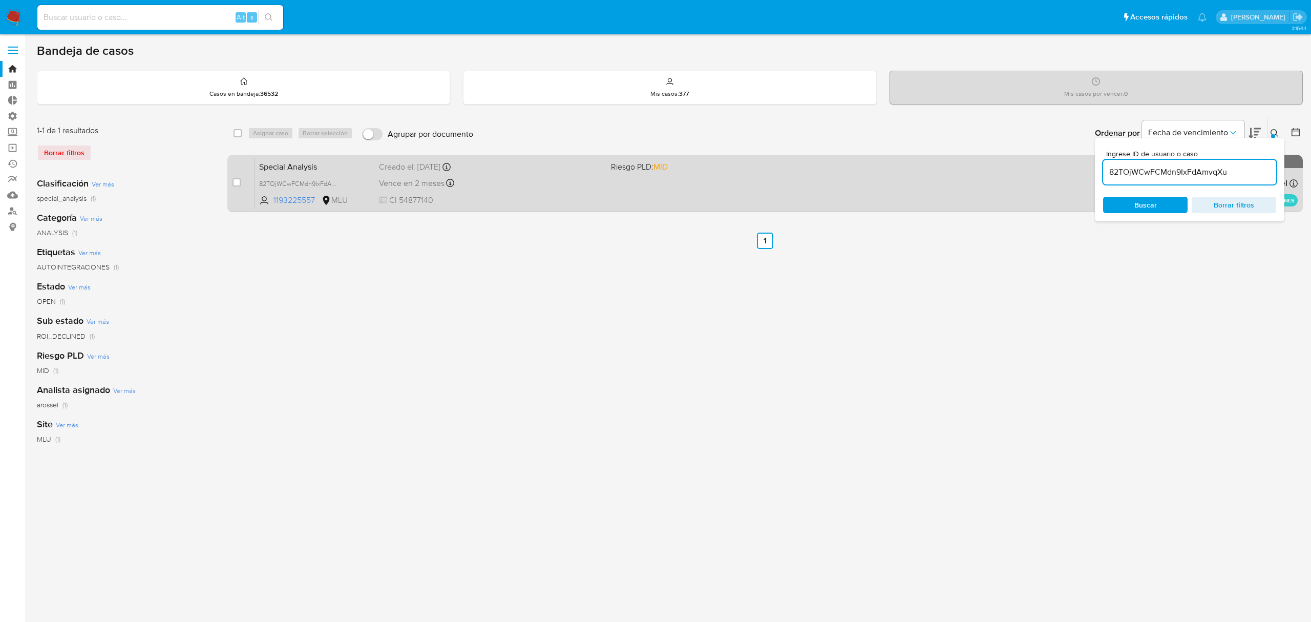
click at [227, 177] on div "case-item-checkbox No es posible asignar el caso Special Analysis 82TOjWCwFCMdn…" at bounding box center [765, 183] width 1076 height 57
click at [235, 177] on div "case-item-checkbox" at bounding box center [237, 182] width 8 height 10
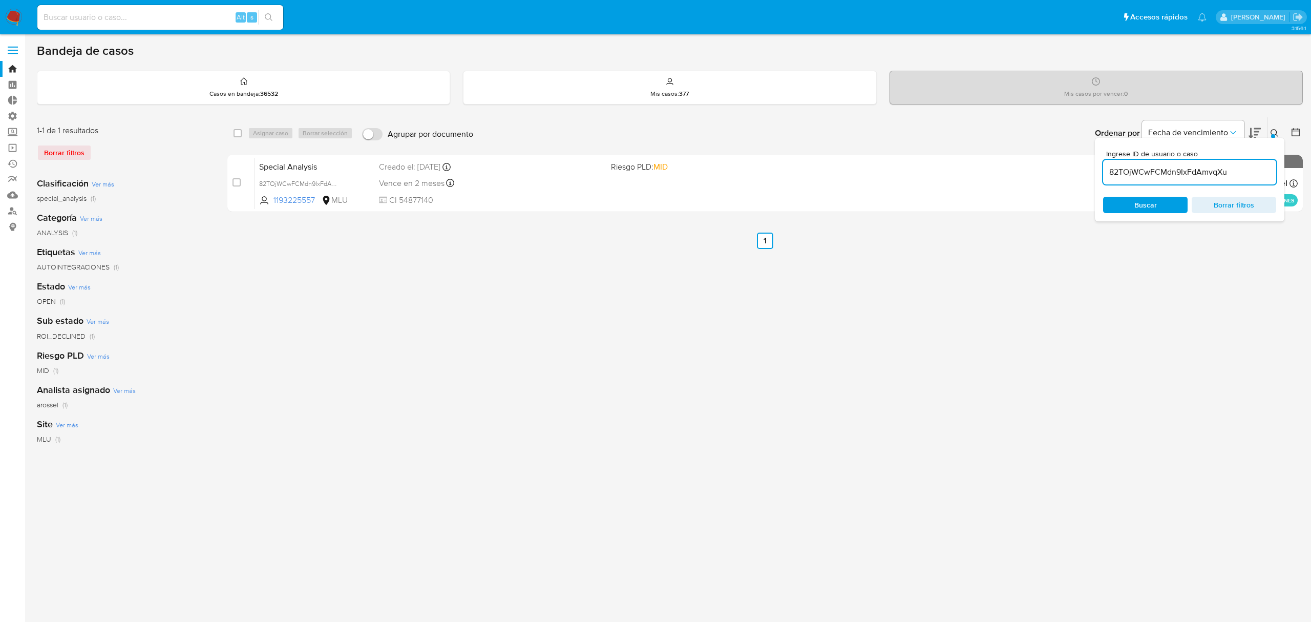
click at [255, 131] on div "Asignar caso Borrar selección" at bounding box center [302, 133] width 109 height 12
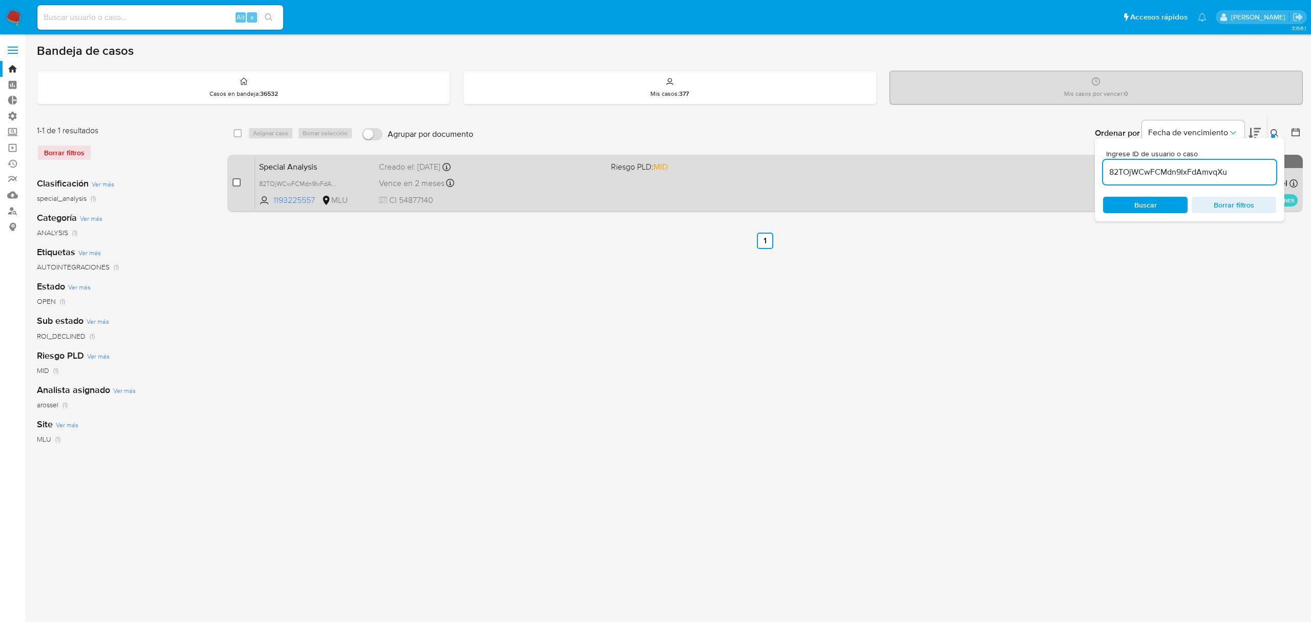
click at [238, 179] on input "checkbox" at bounding box center [237, 182] width 8 height 8
checkbox input "true"
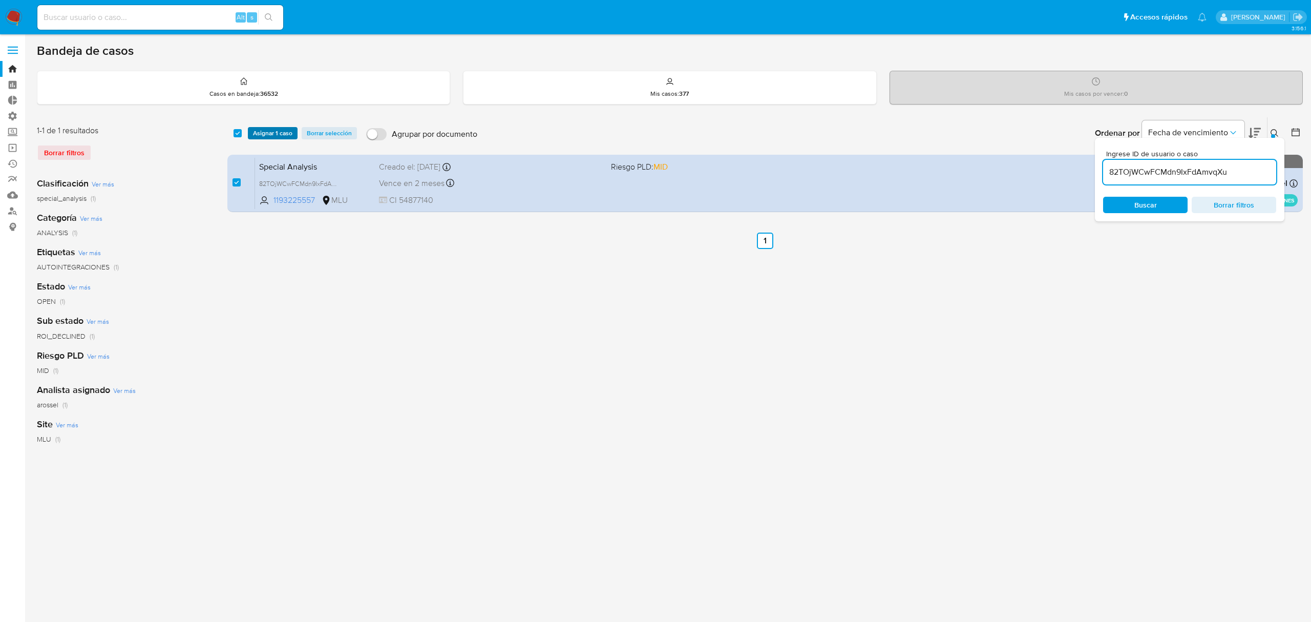
click at [274, 134] on span "Asignar 1 caso" at bounding box center [272, 133] width 39 height 10
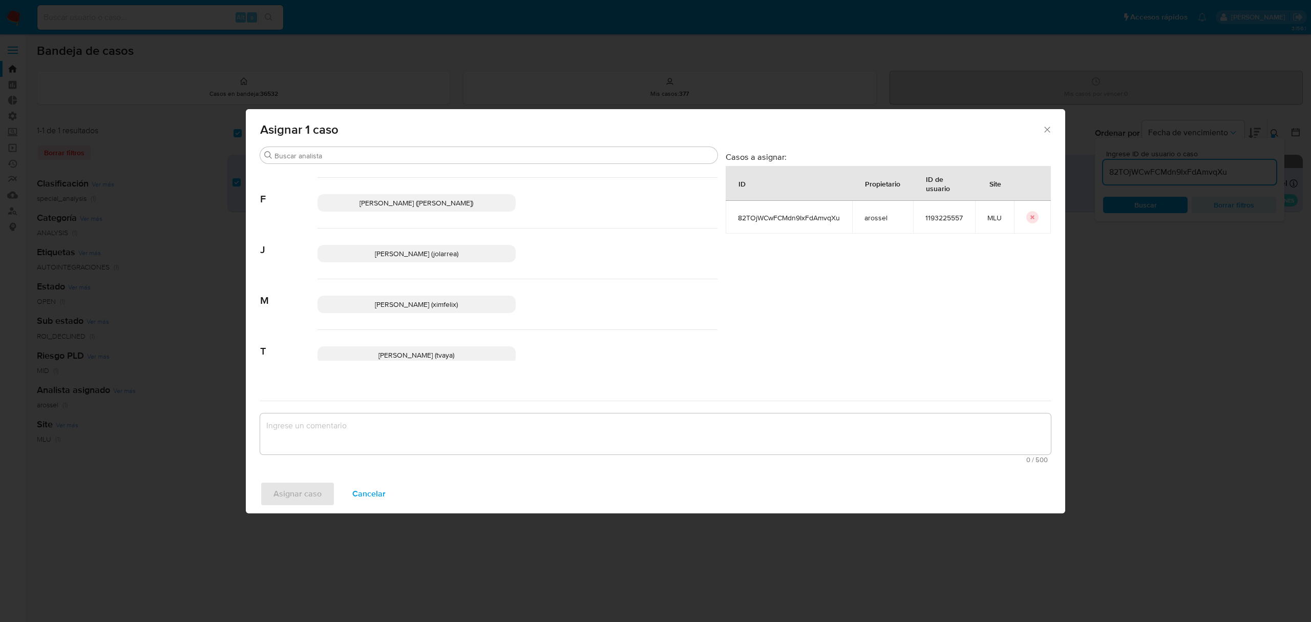
scroll to position [57, 0]
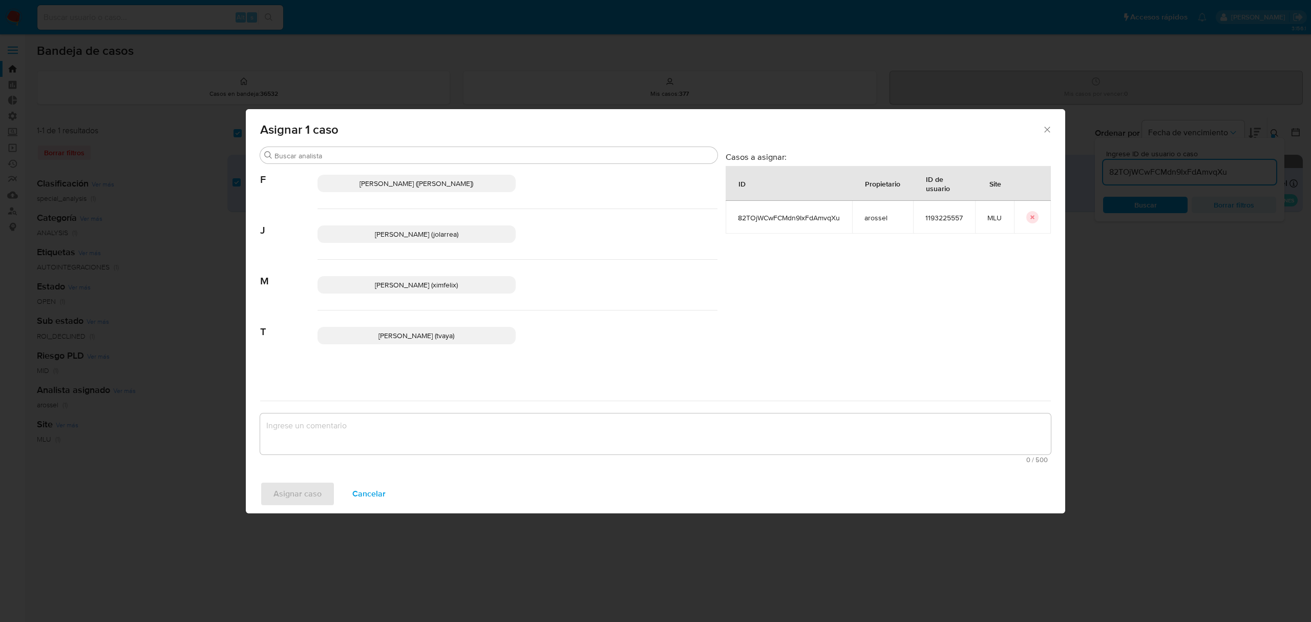
click at [412, 281] on span "Maria Ximena Felix (ximfelix)" at bounding box center [416, 285] width 83 height 10
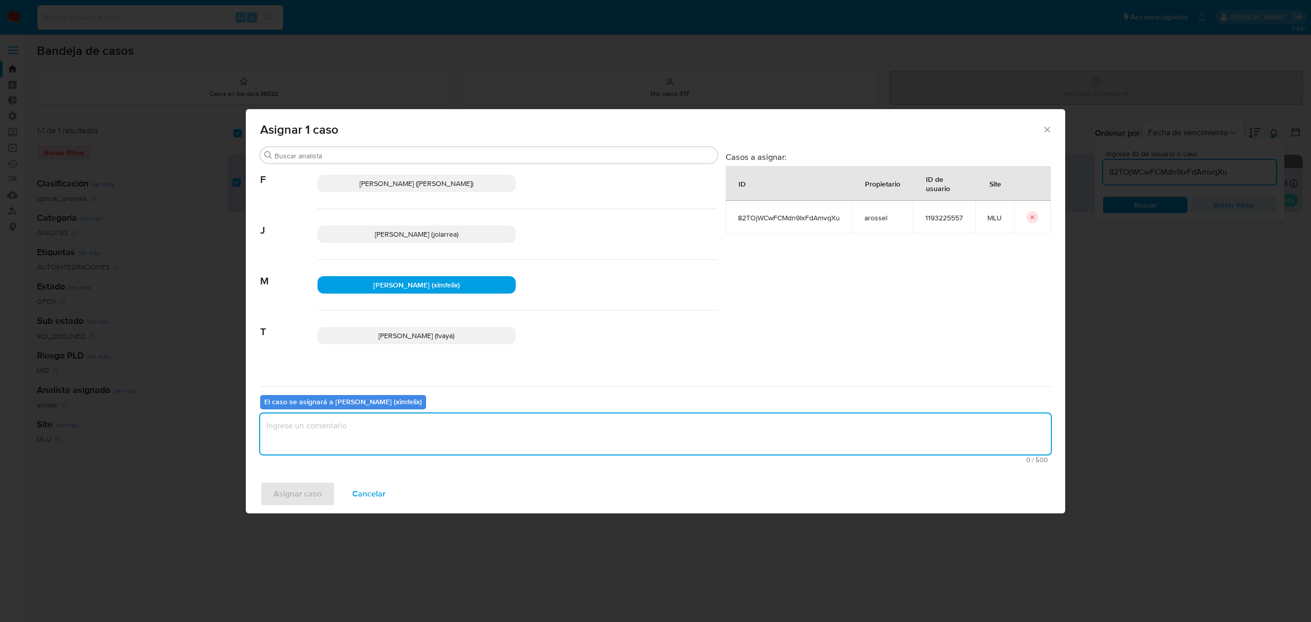
click at [384, 431] on textarea "assign-modal" at bounding box center [655, 433] width 791 height 41
type textarea "."
click at [285, 494] on span "Asignar caso" at bounding box center [298, 494] width 48 height 23
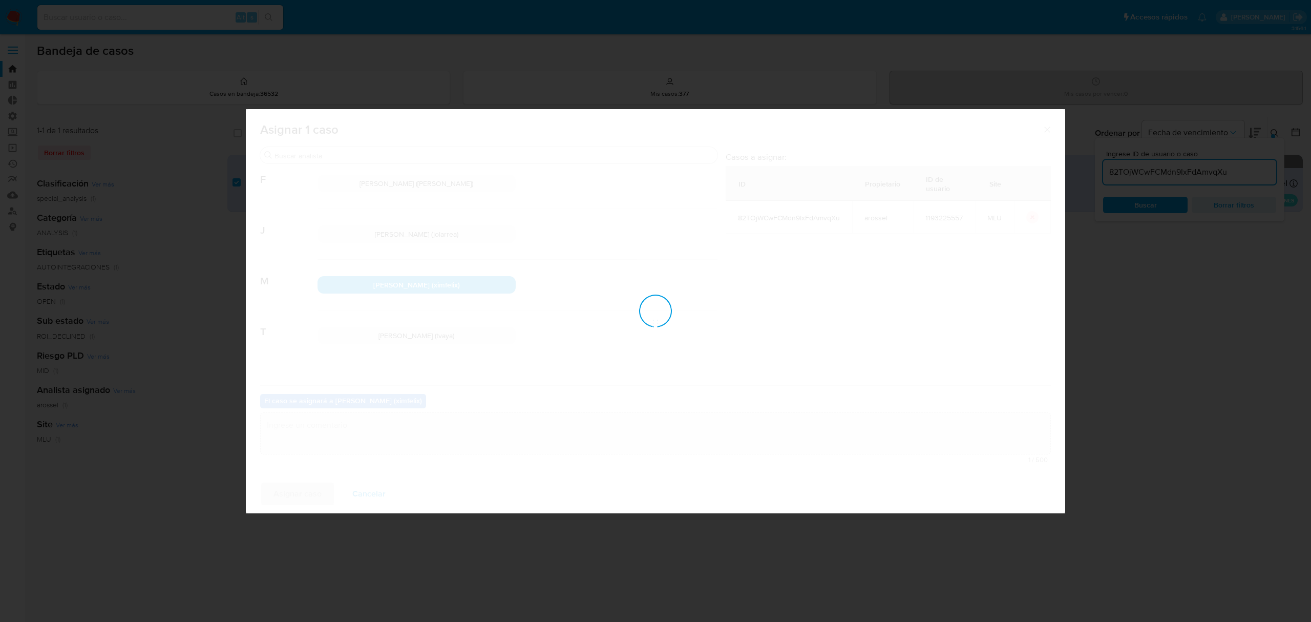
checkbox input "false"
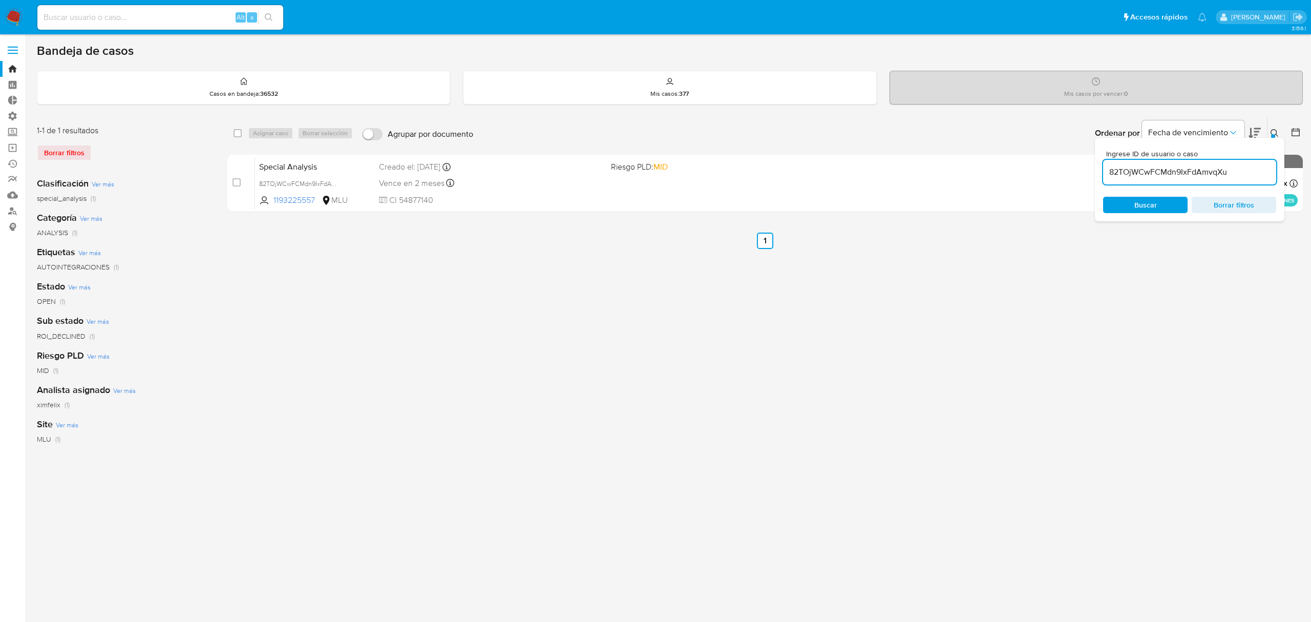
click at [701, 384] on div "select-all-cases-checkbox Asignar caso Borrar selección Agrupar por documento O…" at bounding box center [765, 342] width 1076 height 450
click at [76, 152] on div "Borrar filtros" at bounding box center [119, 152] width 164 height 16
click at [56, 149] on div "Borrar filtros" at bounding box center [119, 152] width 164 height 16
drag, startPoint x: 1080, startPoint y: 481, endPoint x: 764, endPoint y: 232, distance: 402.1
click at [1080, 474] on div "select-all-cases-checkbox Asignar caso Borrar selección Agrupar por documento O…" at bounding box center [765, 342] width 1076 height 450
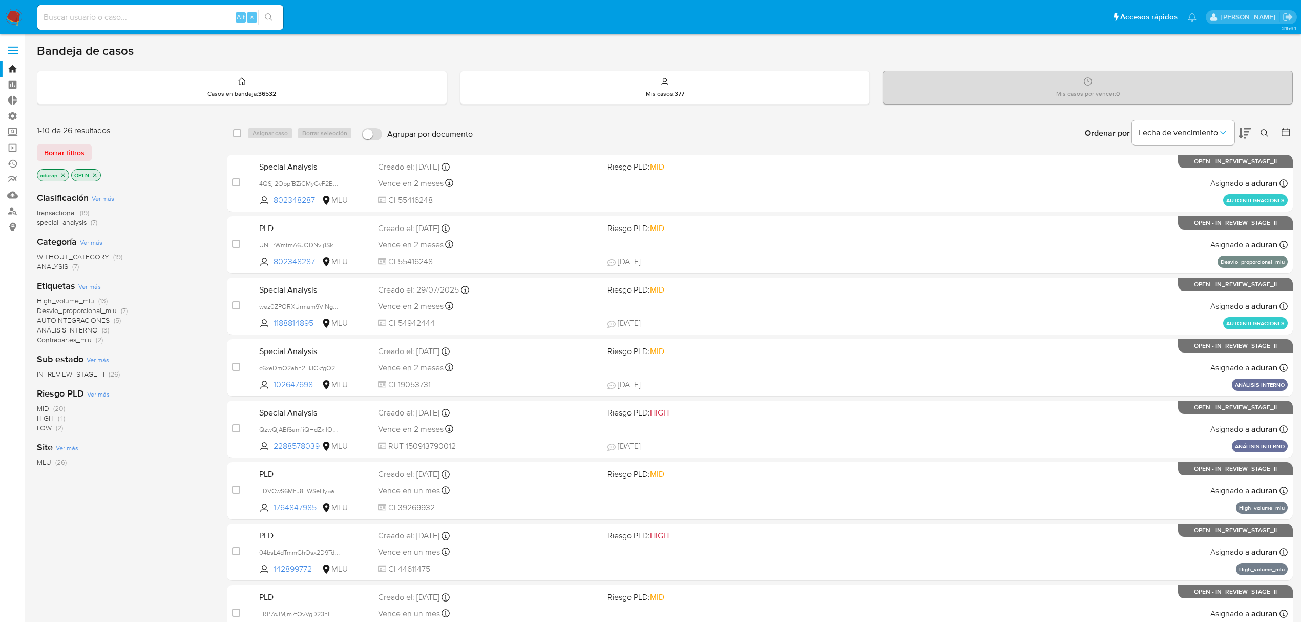
click at [1293, 138] on main "3.156.1" at bounding box center [650, 404] width 1301 height 809
click at [1286, 134] on icon at bounding box center [1286, 132] width 10 height 10
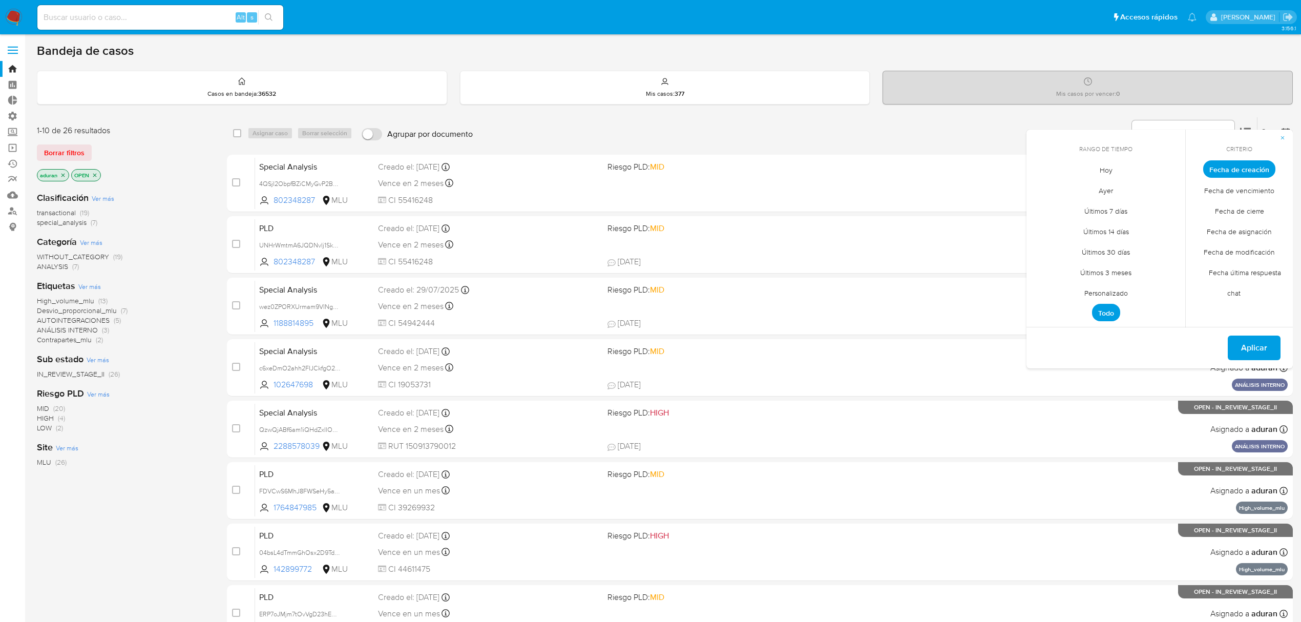
click at [1240, 210] on span "Fecha de cierre" at bounding box center [1239, 210] width 71 height 21
click at [1117, 291] on span "Personalizado" at bounding box center [1106, 292] width 65 height 21
click at [1129, 224] on button "1" at bounding box center [1126, 226] width 16 height 16
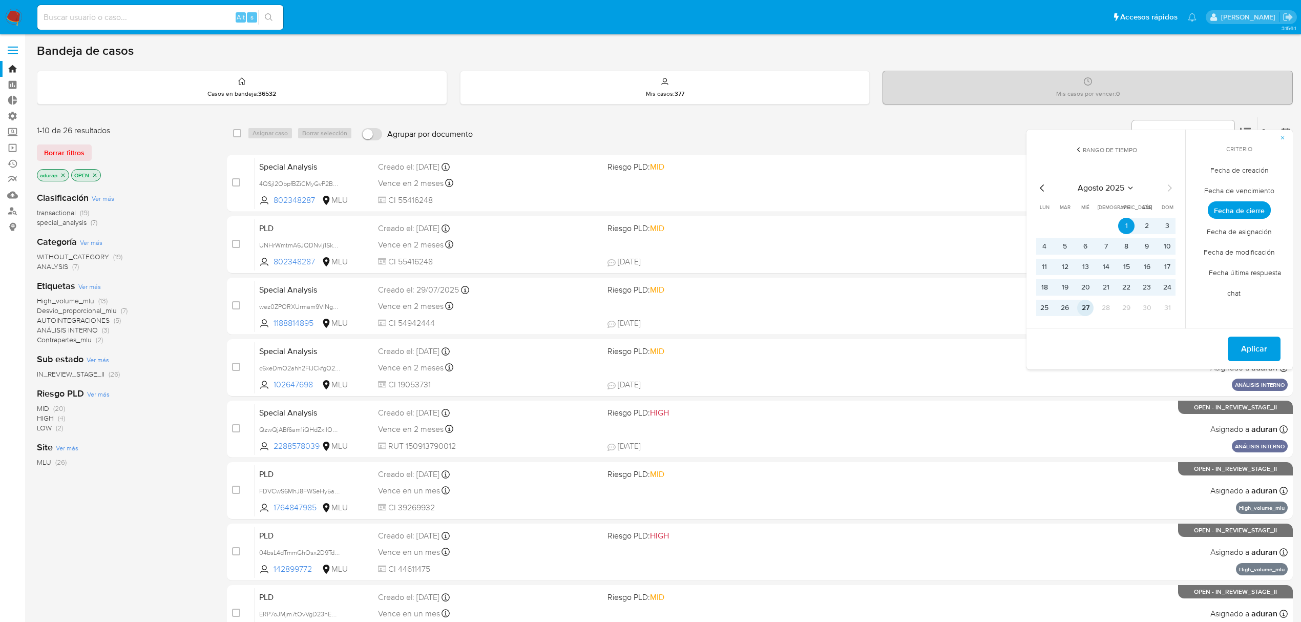
click at [1091, 306] on button "27" at bounding box center [1085, 308] width 16 height 16
click at [1259, 353] on span "Aplicar" at bounding box center [1254, 349] width 26 height 23
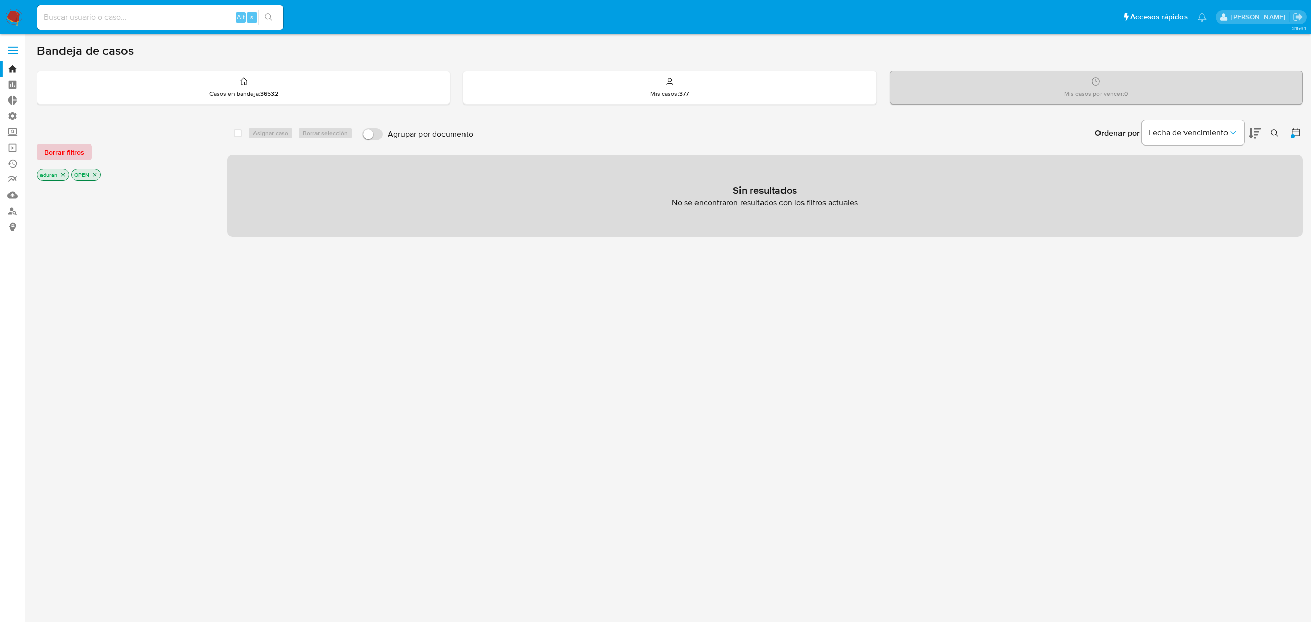
click at [73, 154] on span "Borrar filtros" at bounding box center [64, 152] width 40 height 14
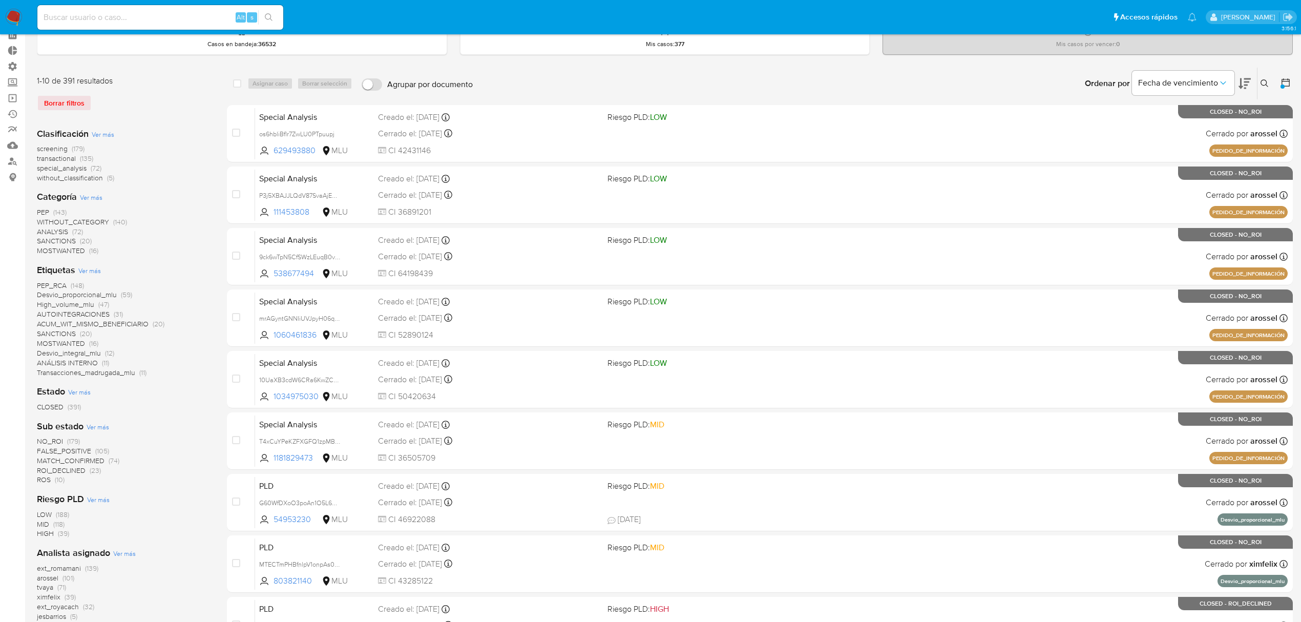
scroll to position [186, 0]
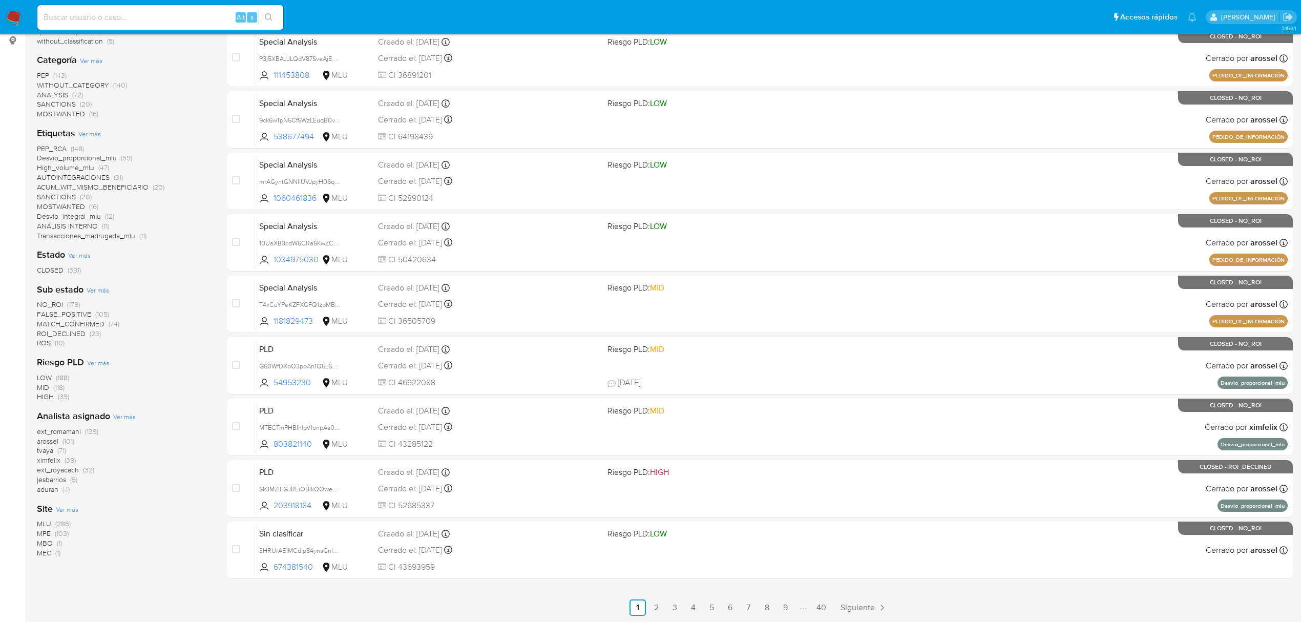
click at [52, 460] on span "ximfelix" at bounding box center [49, 460] width 24 height 10
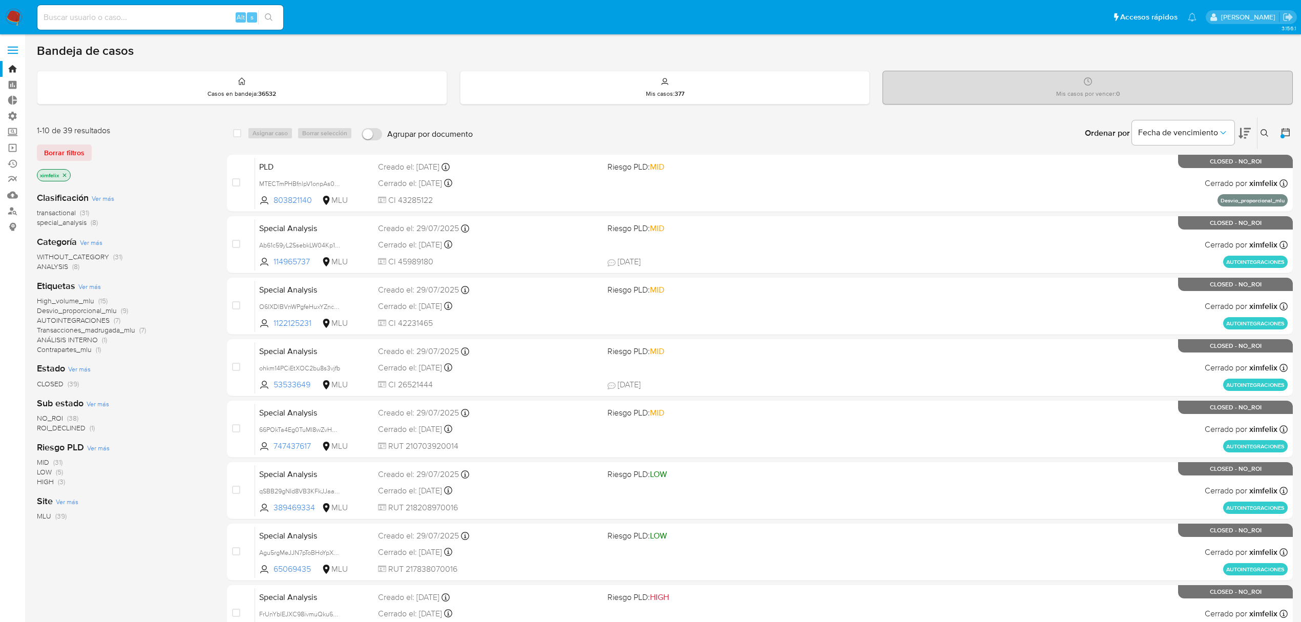
click at [61, 178] on p "ximfelix" at bounding box center [53, 175] width 33 height 11
click at [62, 177] on p "ximfelix" at bounding box center [53, 175] width 33 height 11
click at [63, 177] on icon "close-filter" at bounding box center [64, 175] width 6 height 6
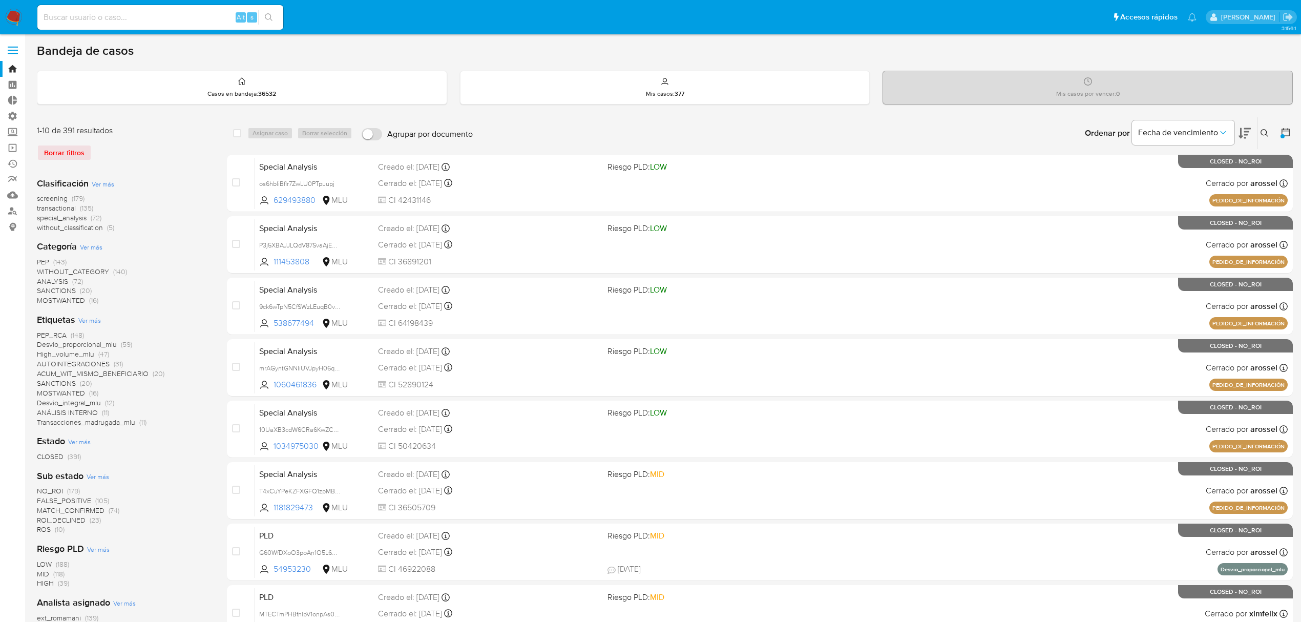
click at [1284, 136] on div at bounding box center [1283, 136] width 4 height 4
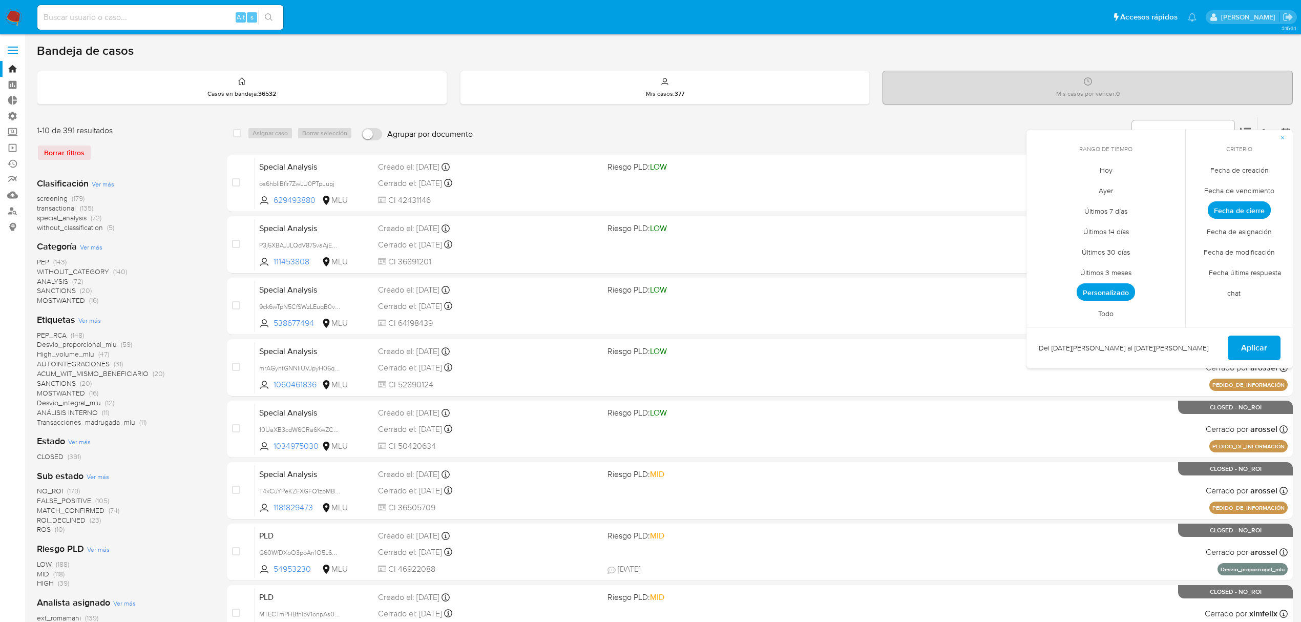
click at [22, 15] on img at bounding box center [13, 17] width 17 height 17
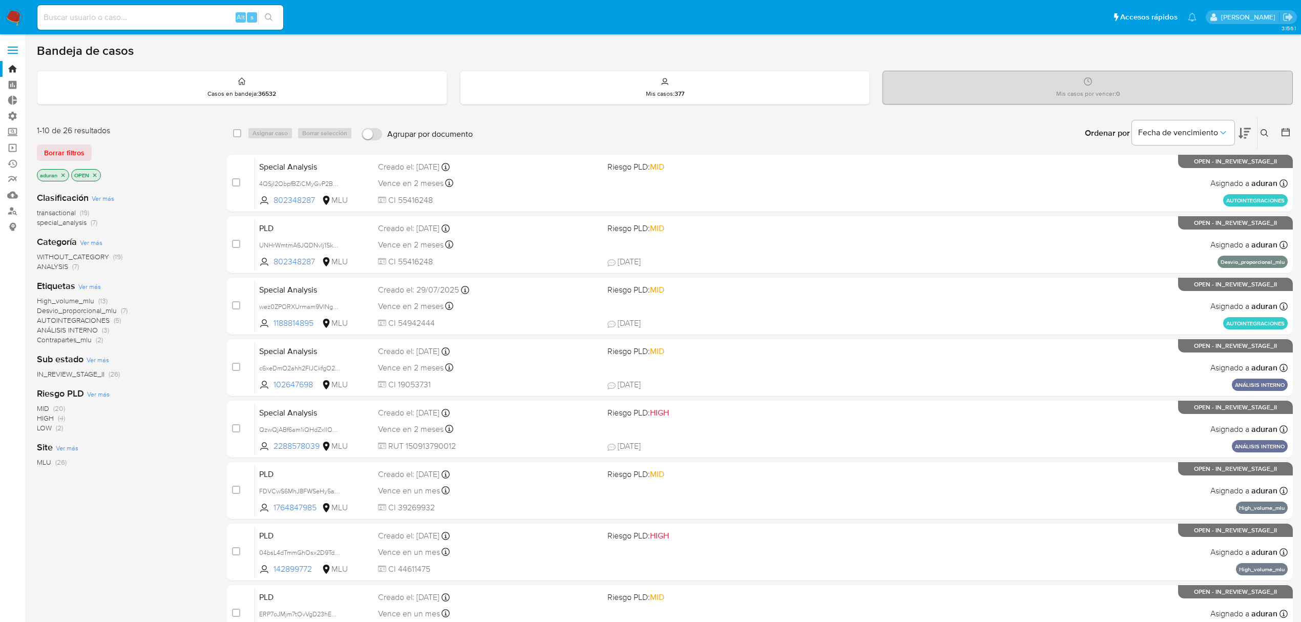
click at [66, 173] on icon "close-filter" at bounding box center [63, 175] width 6 height 6
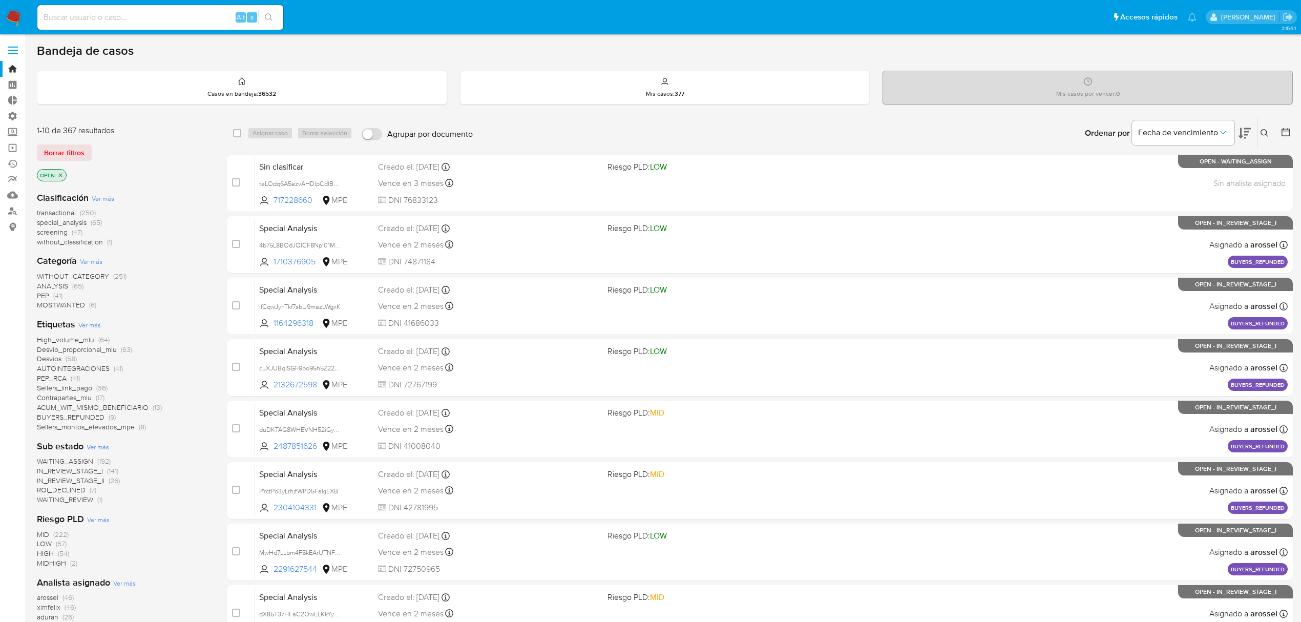
click at [80, 488] on span "ROI_DECLINED" at bounding box center [61, 490] width 49 height 10
